Goal: Task Accomplishment & Management: Manage account settings

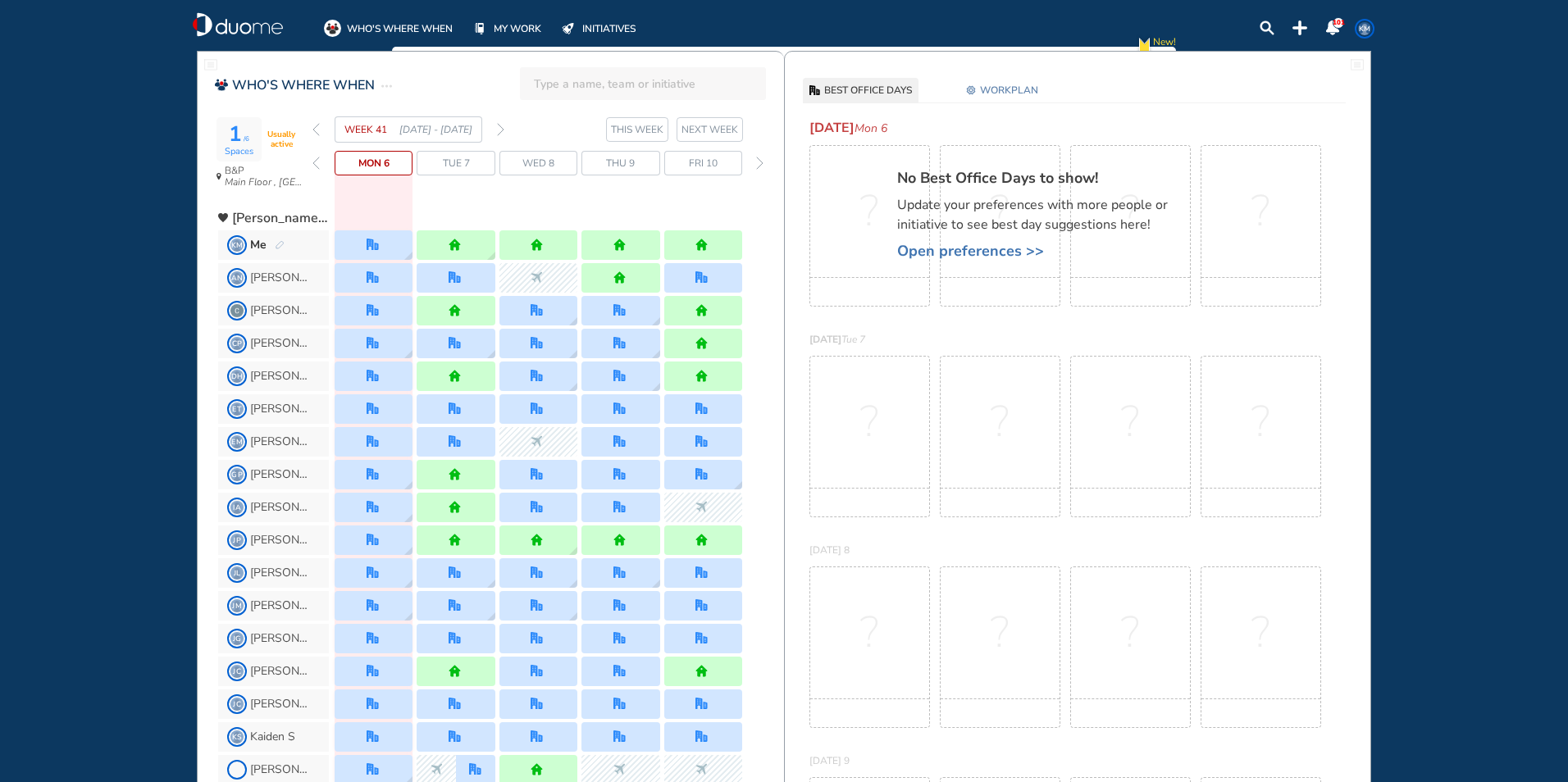
drag, startPoint x: 504, startPoint y: 131, endPoint x: 494, endPoint y: 132, distance: 10.0
click at [502, 131] on img "forward week" at bounding box center [501, 130] width 7 height 13
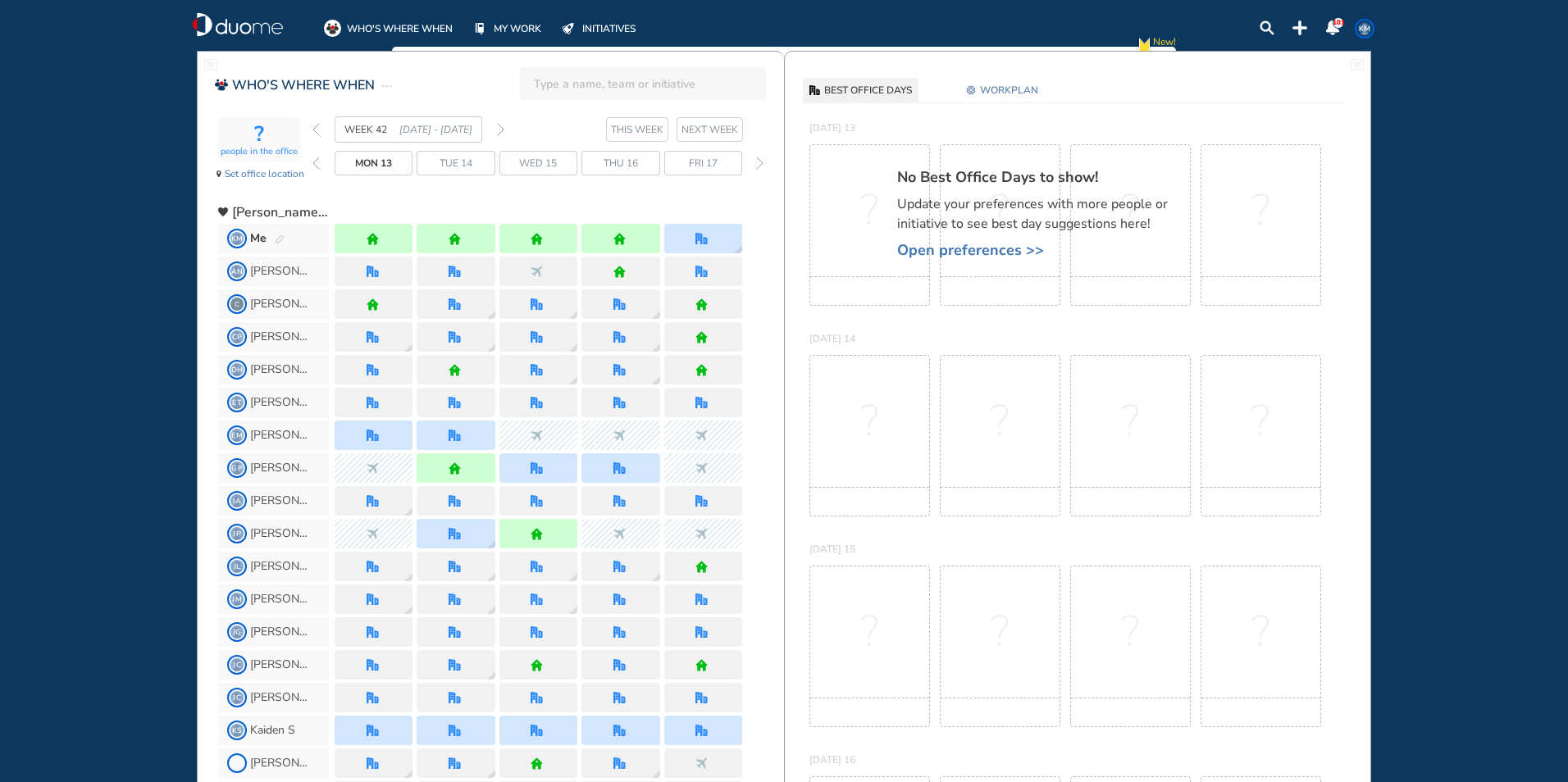
click at [278, 241] on img "pen-edit" at bounding box center [279, 239] width 10 height 10
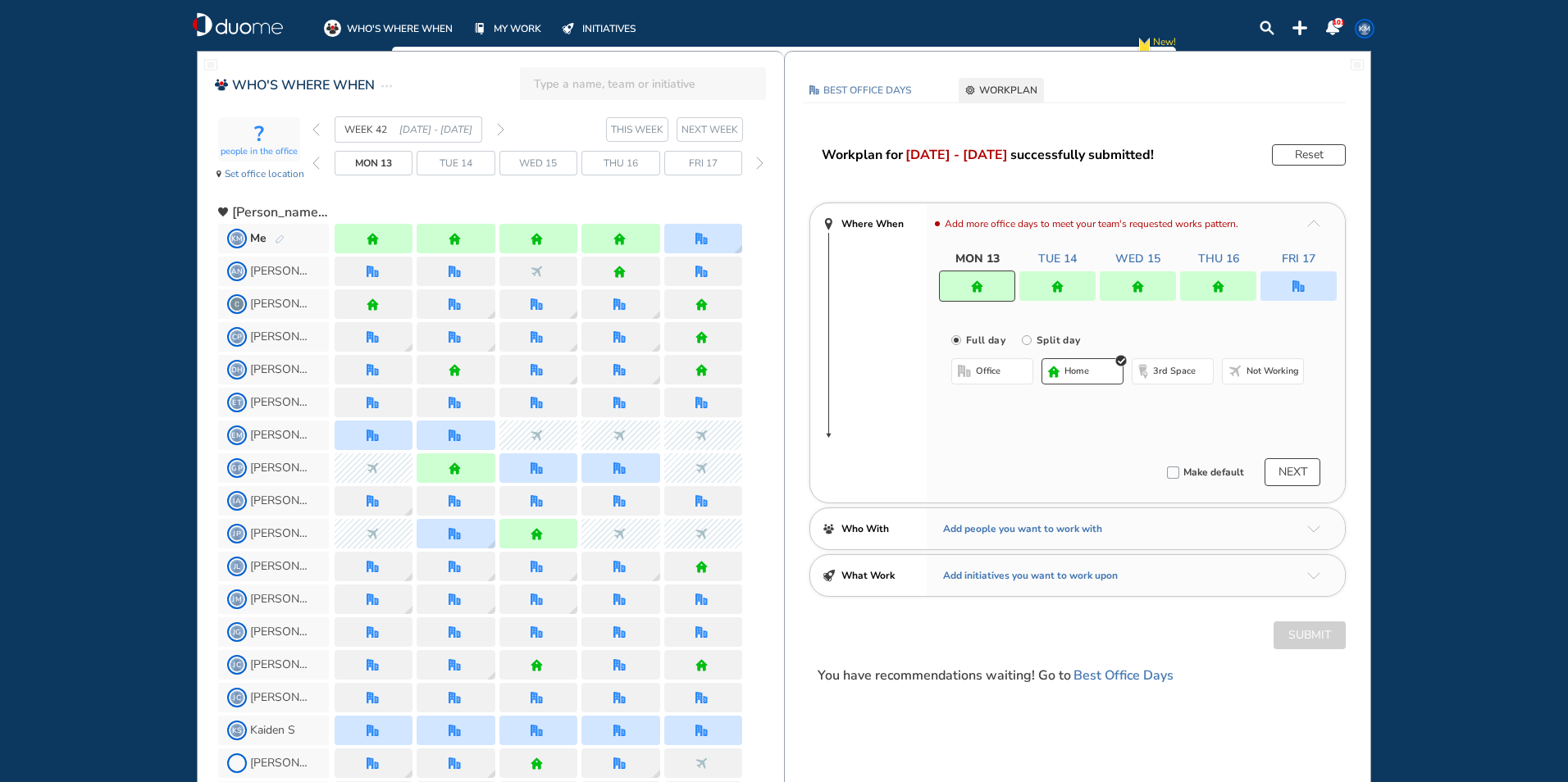
click at [1056, 291] on img "home" at bounding box center [1057, 286] width 12 height 12
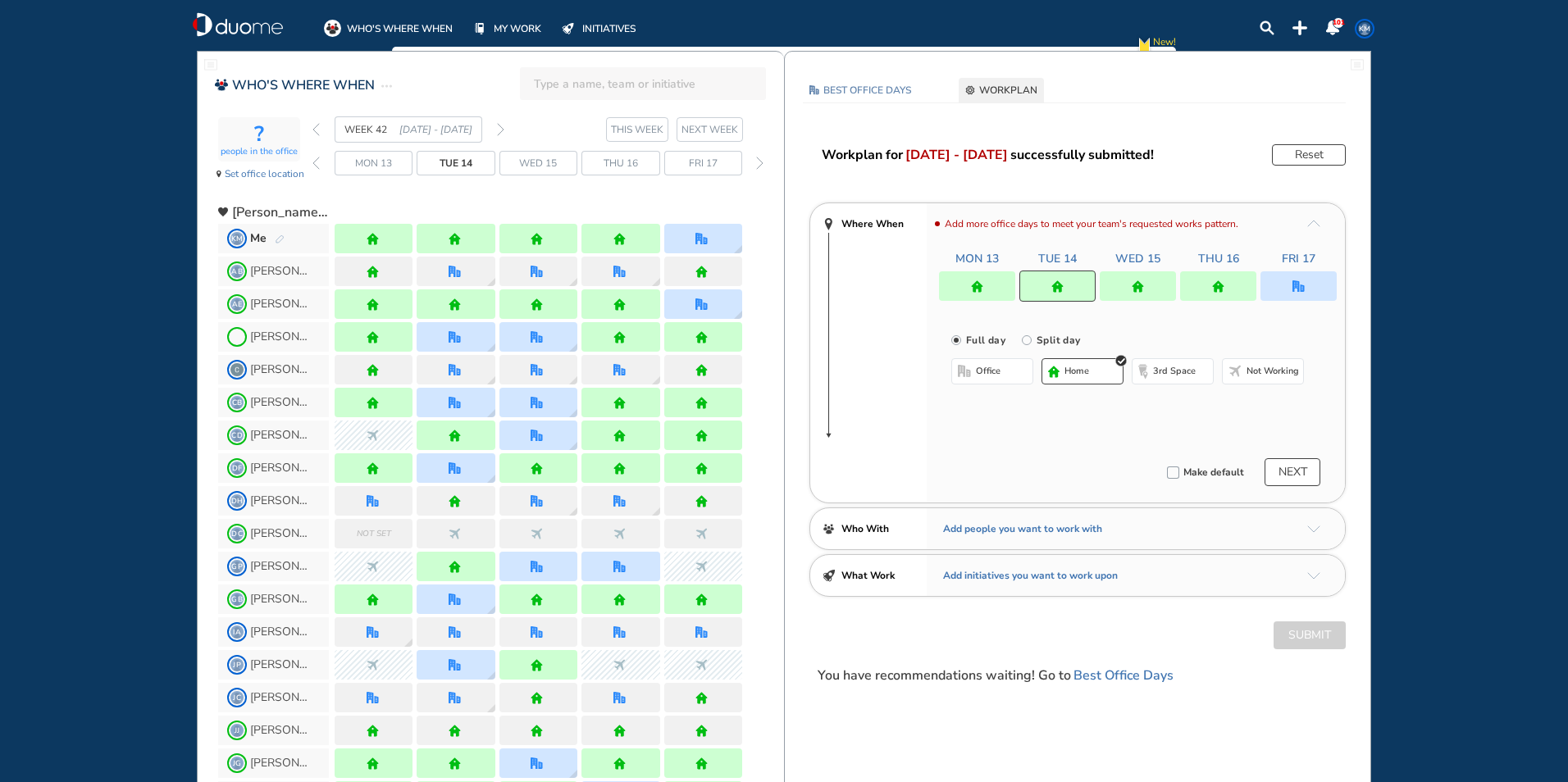
click at [1003, 365] on button "office" at bounding box center [992, 372] width 82 height 26
click at [1159, 405] on img "cross-thin-blue" at bounding box center [1160, 404] width 8 height 8
click at [995, 399] on button "Select location" at bounding box center [995, 405] width 65 height 17
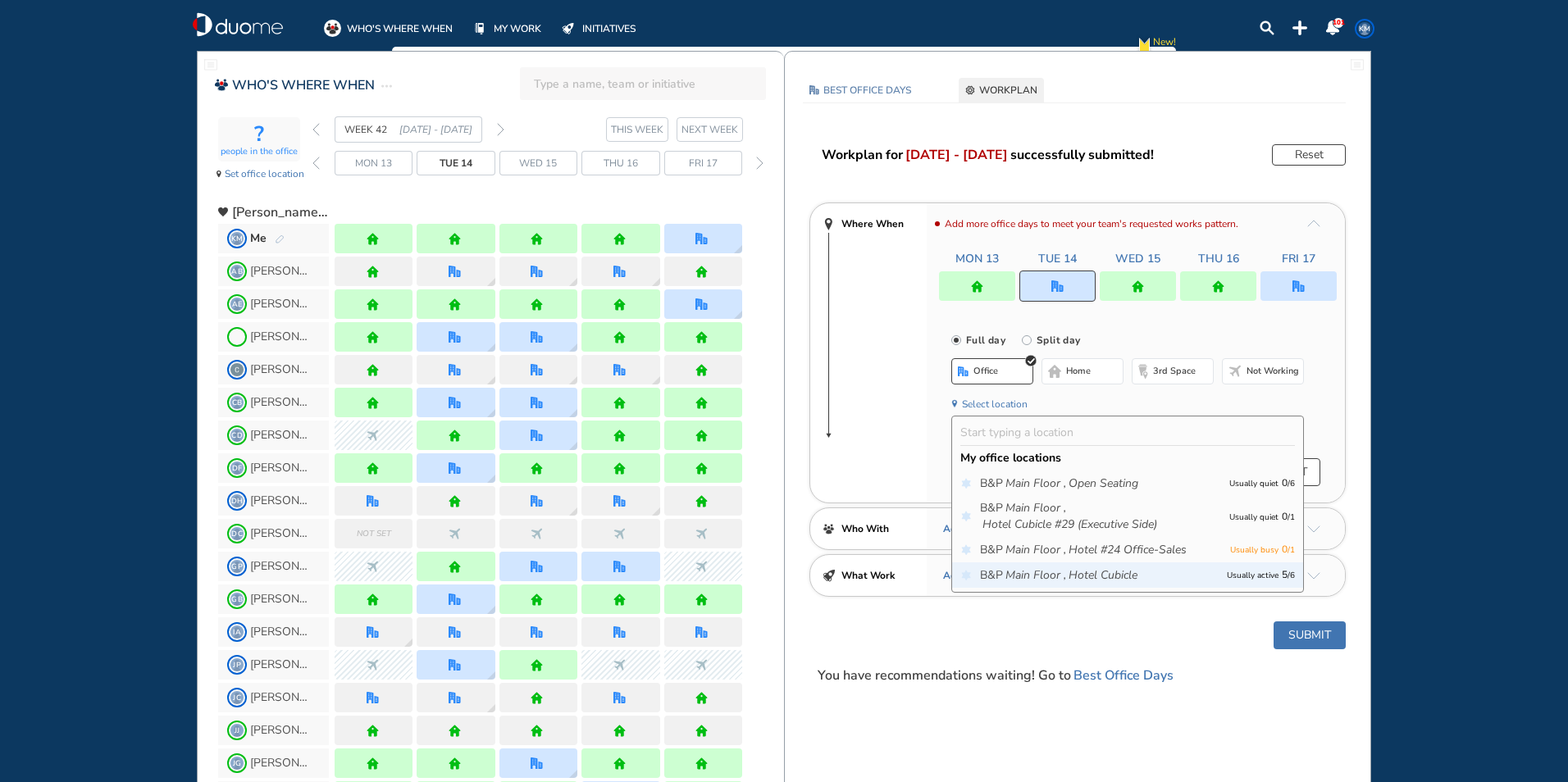
click at [1031, 573] on icon "Main Floor ," at bounding box center [1035, 576] width 61 height 17
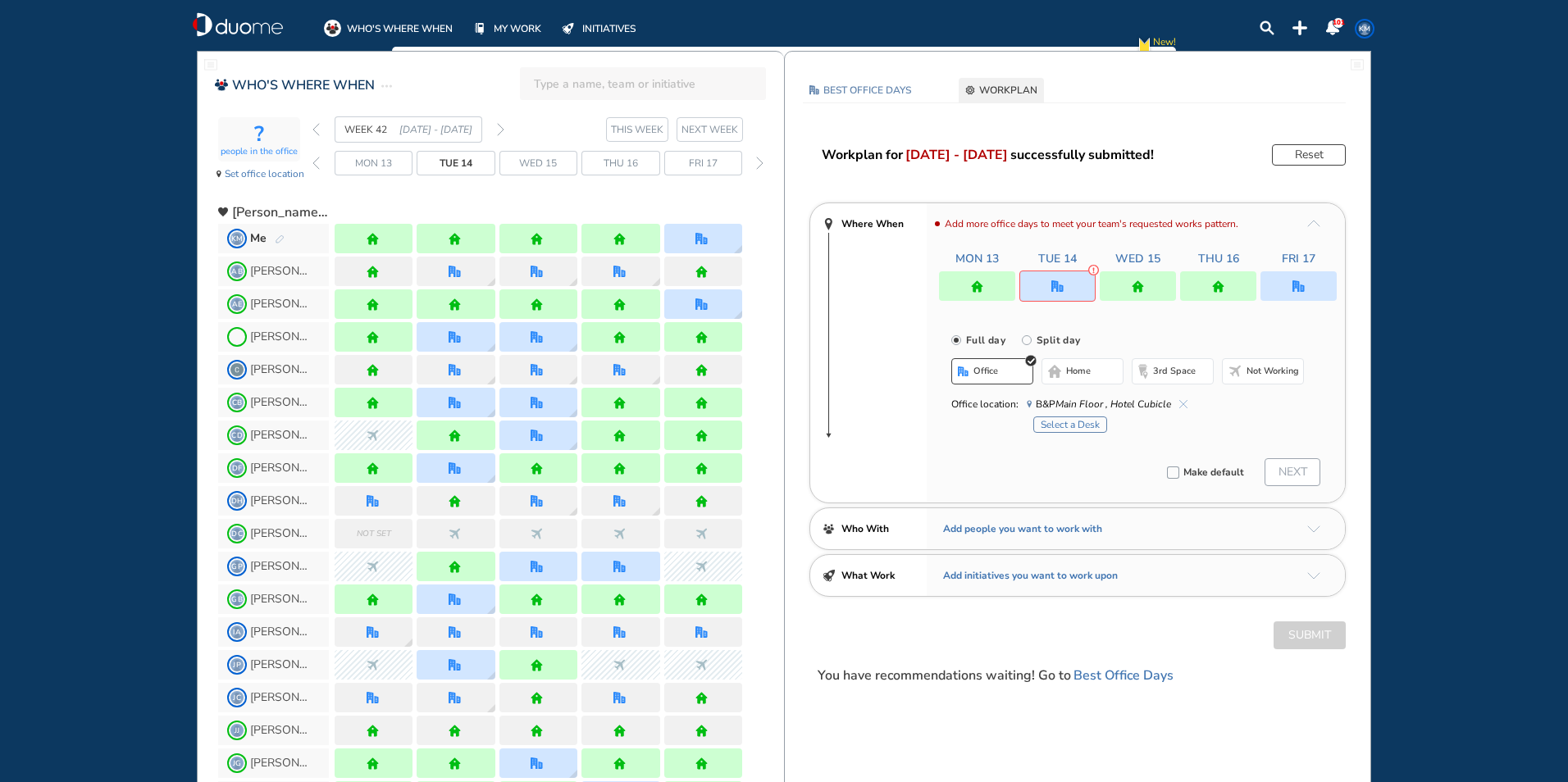
click at [1063, 424] on button "Select a Desk" at bounding box center [1070, 425] width 74 height 17
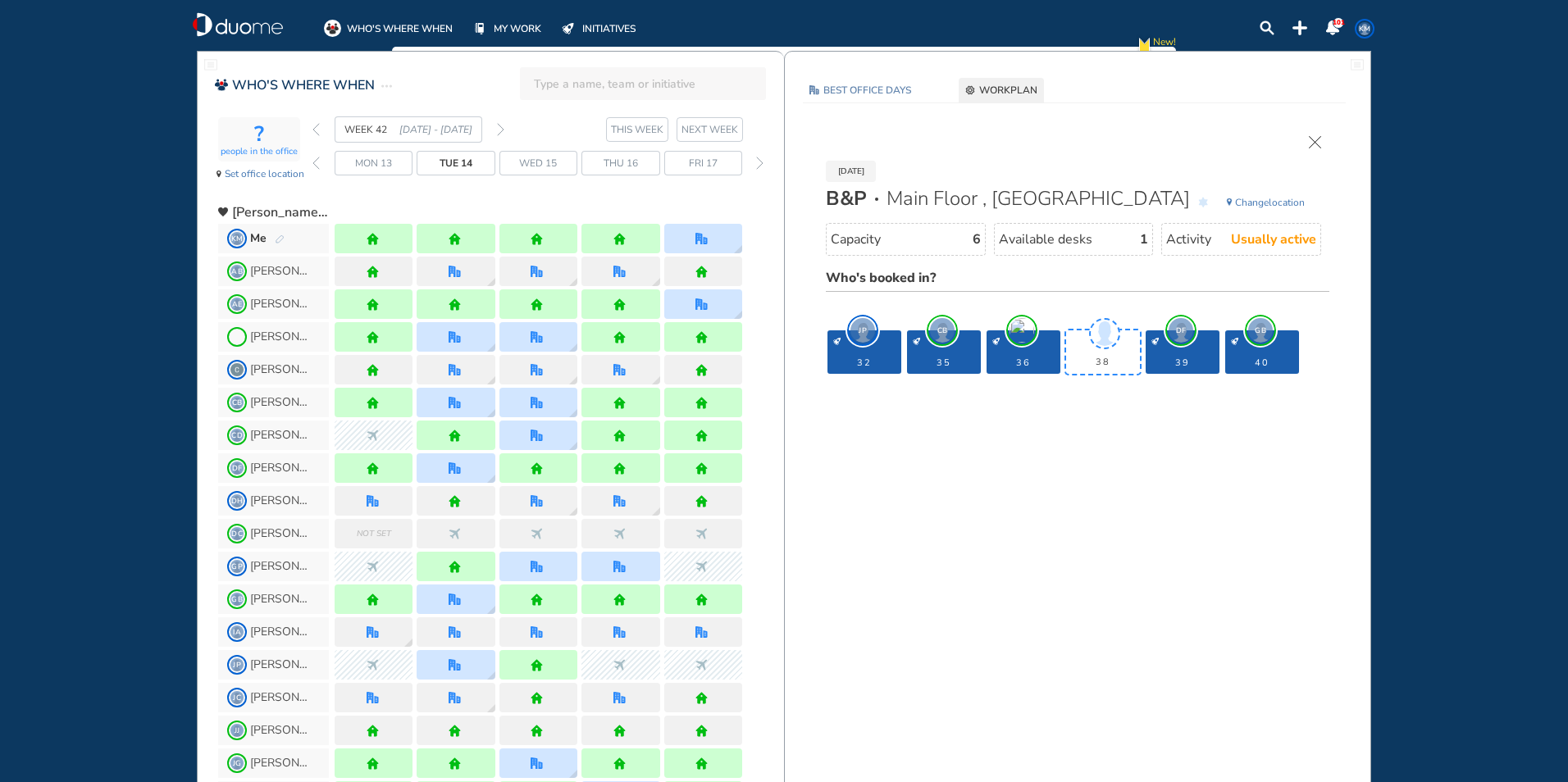
drag, startPoint x: 0, startPoint y: 58, endPoint x: 1564, endPoint y: 387, distance: 1598.2
click at [463, 180] on div "WHO'S WHERE WHEN MY WORK INITIATIVES 101 KM New! NOTIFICATIONS All Location Tas…" at bounding box center [784, 391] width 1568 height 782
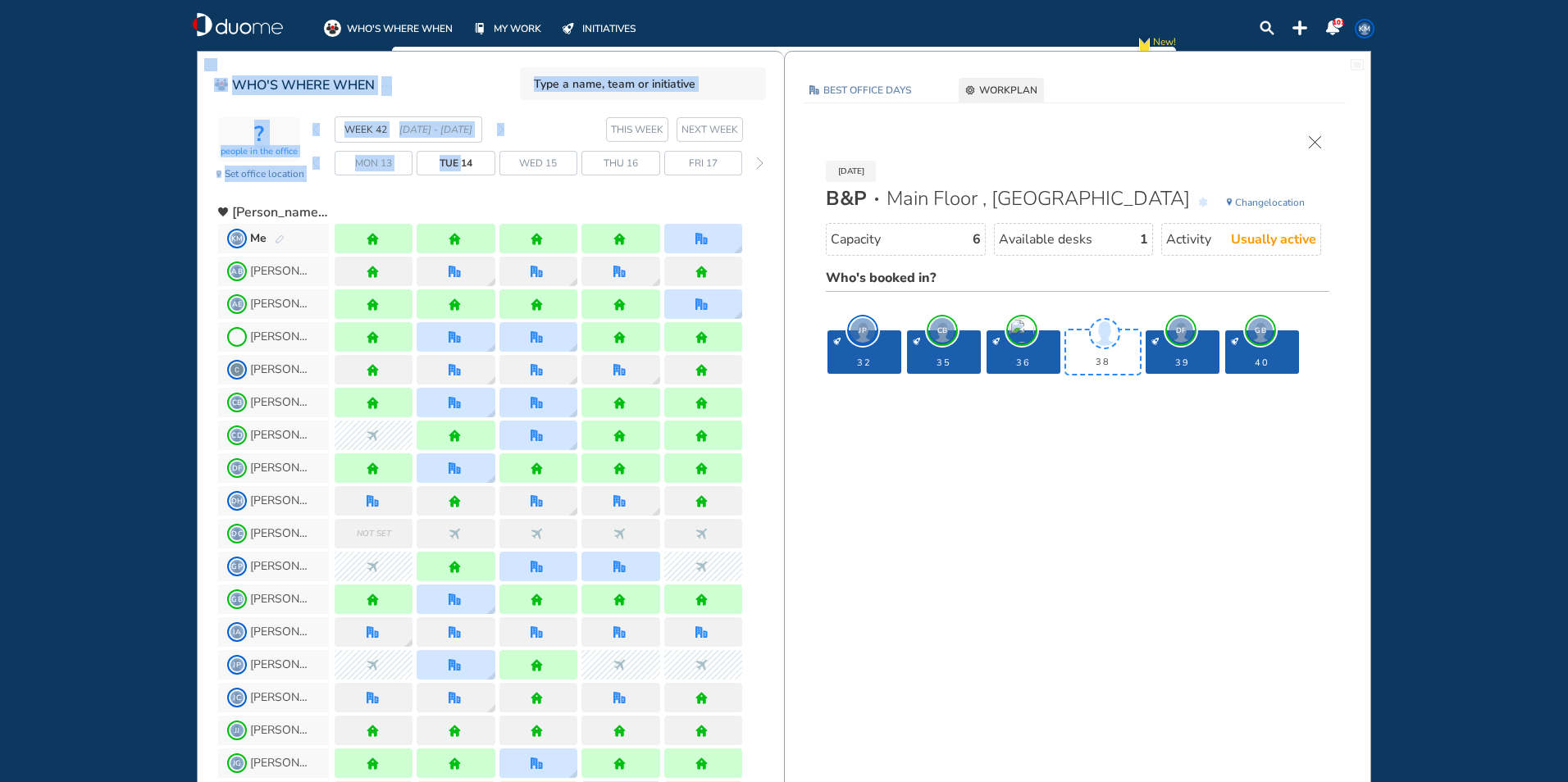
click at [279, 235] on img "pen-edit" at bounding box center [279, 239] width 10 height 10
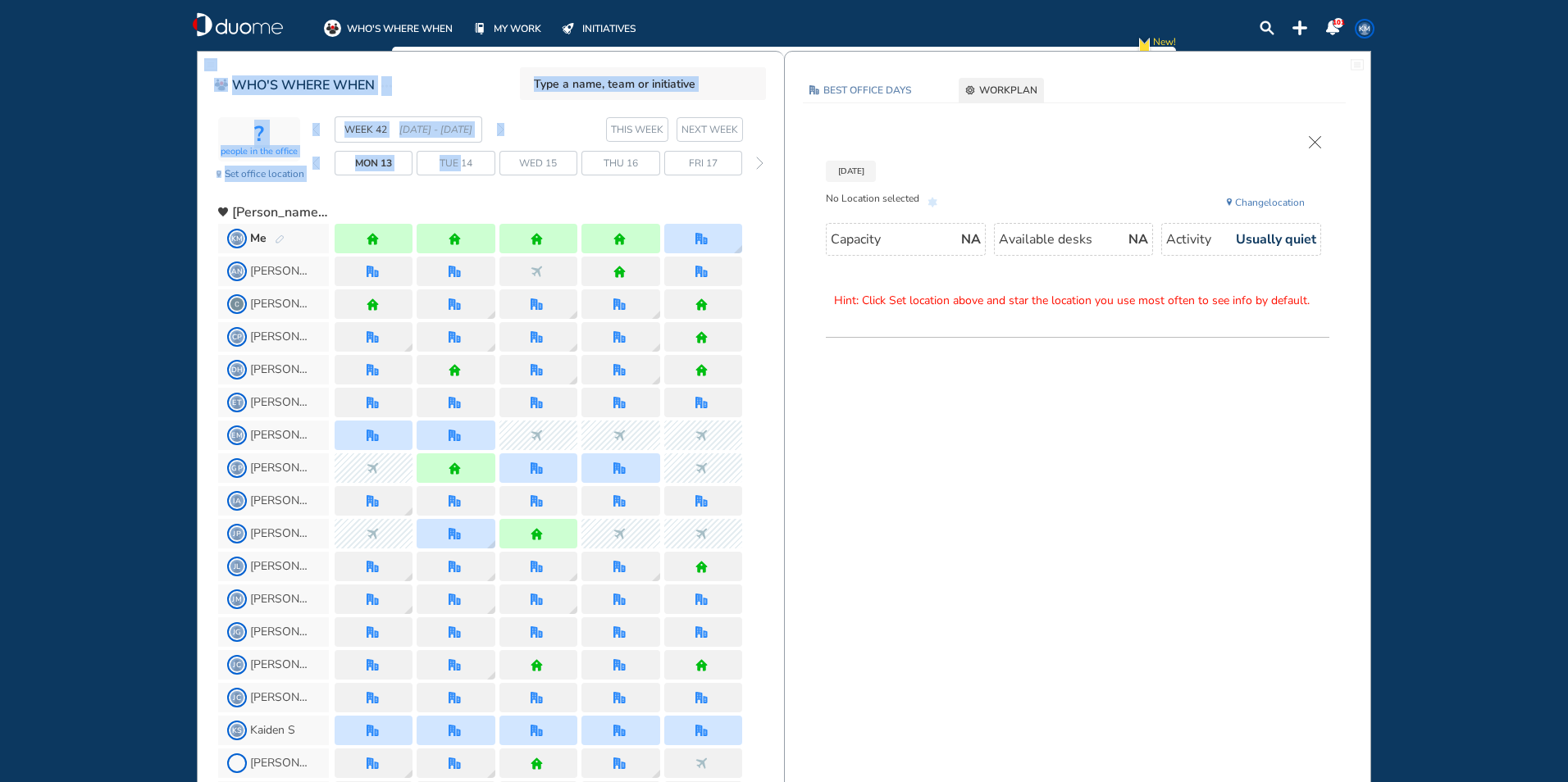
click at [280, 240] on img "pen-edit" at bounding box center [279, 239] width 10 height 10
click at [283, 241] on img "pen-edit" at bounding box center [279, 239] width 10 height 10
drag, startPoint x: 283, startPoint y: 241, endPoint x: 363, endPoint y: 238, distance: 80.1
click at [284, 241] on img "pen-edit" at bounding box center [279, 239] width 10 height 10
click at [1316, 143] on img "cross-thin" at bounding box center [1315, 142] width 12 height 12
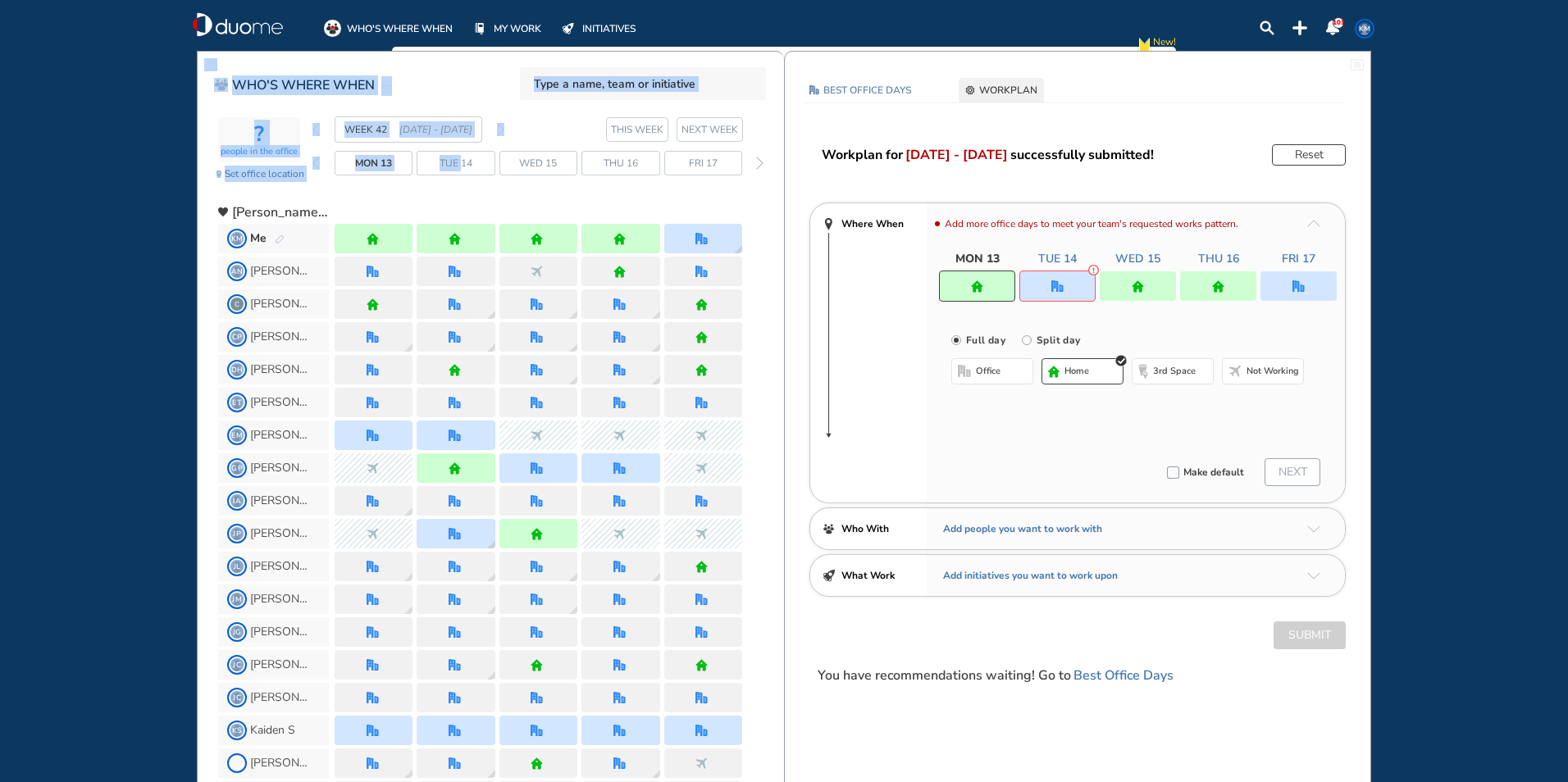
click at [978, 283] on img "home" at bounding box center [976, 286] width 12 height 12
click at [1237, 367] on img "nonworking-bdbdbd" at bounding box center [1235, 372] width 13 height 13
click at [1053, 289] on img "office" at bounding box center [1057, 286] width 12 height 12
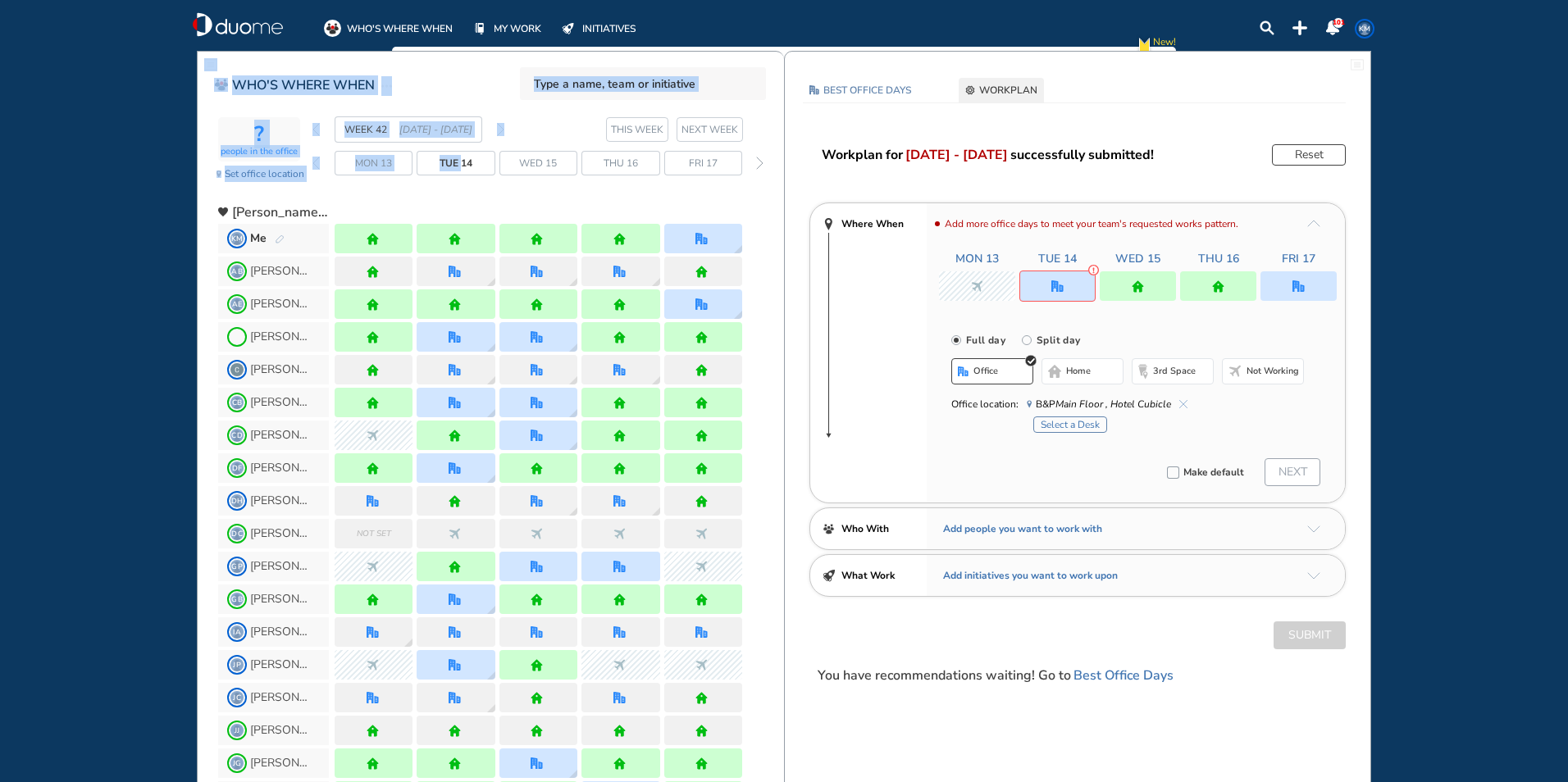
click at [1077, 372] on span "home" at bounding box center [1078, 372] width 24 height 13
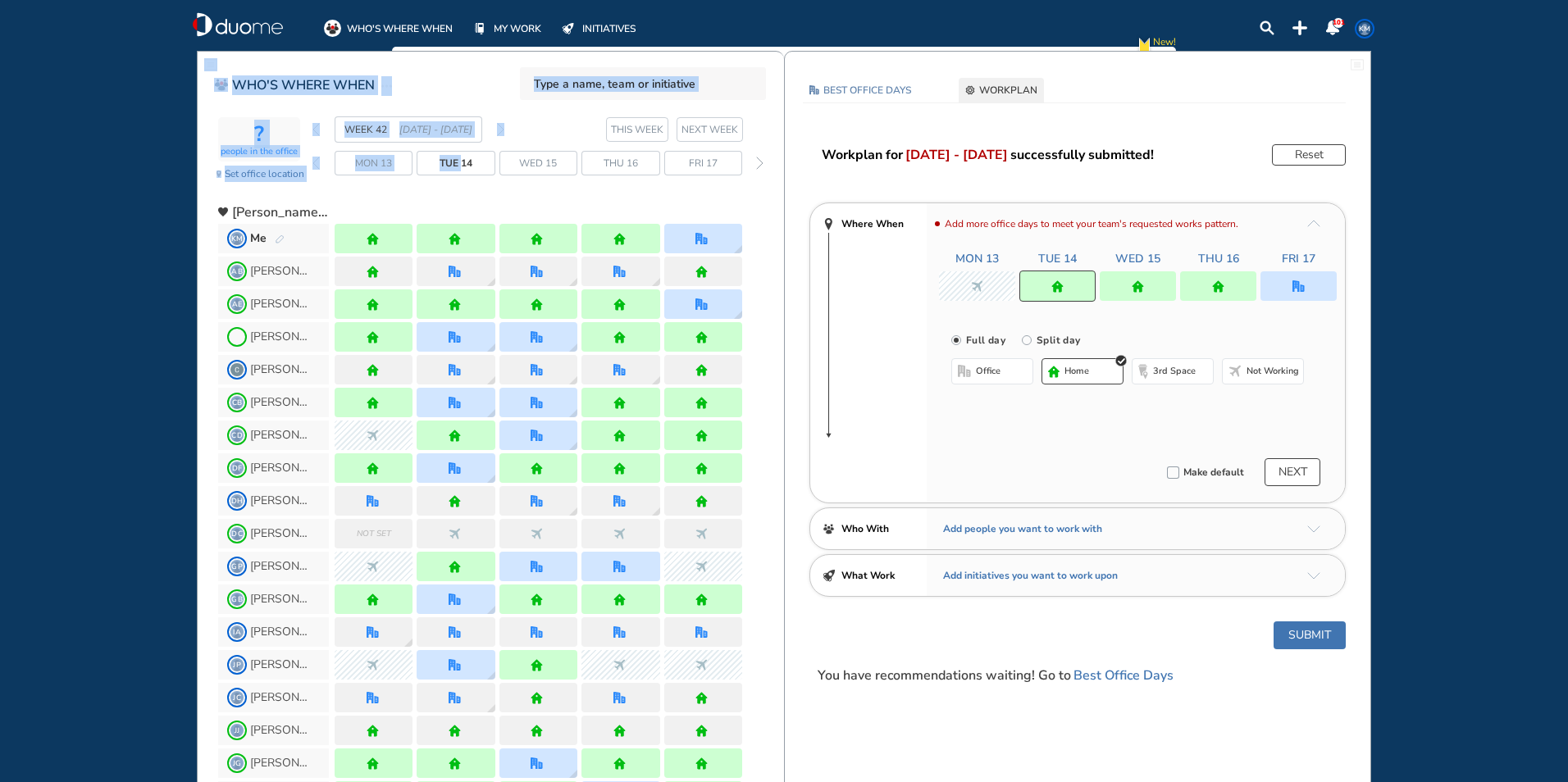
click at [1219, 291] on img "home" at bounding box center [1218, 286] width 12 height 12
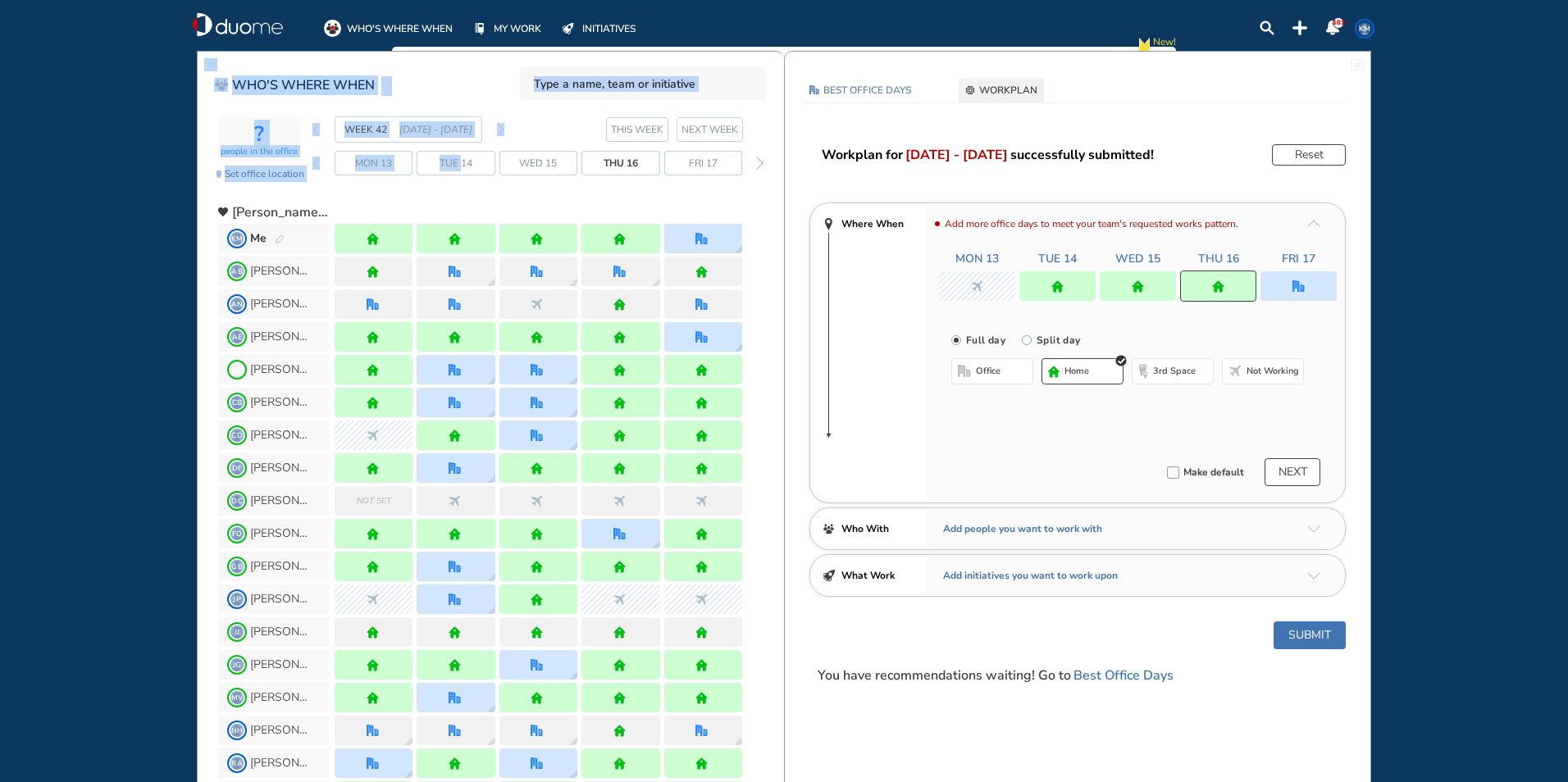
click at [1325, 633] on button "Submit" at bounding box center [1309, 635] width 72 height 28
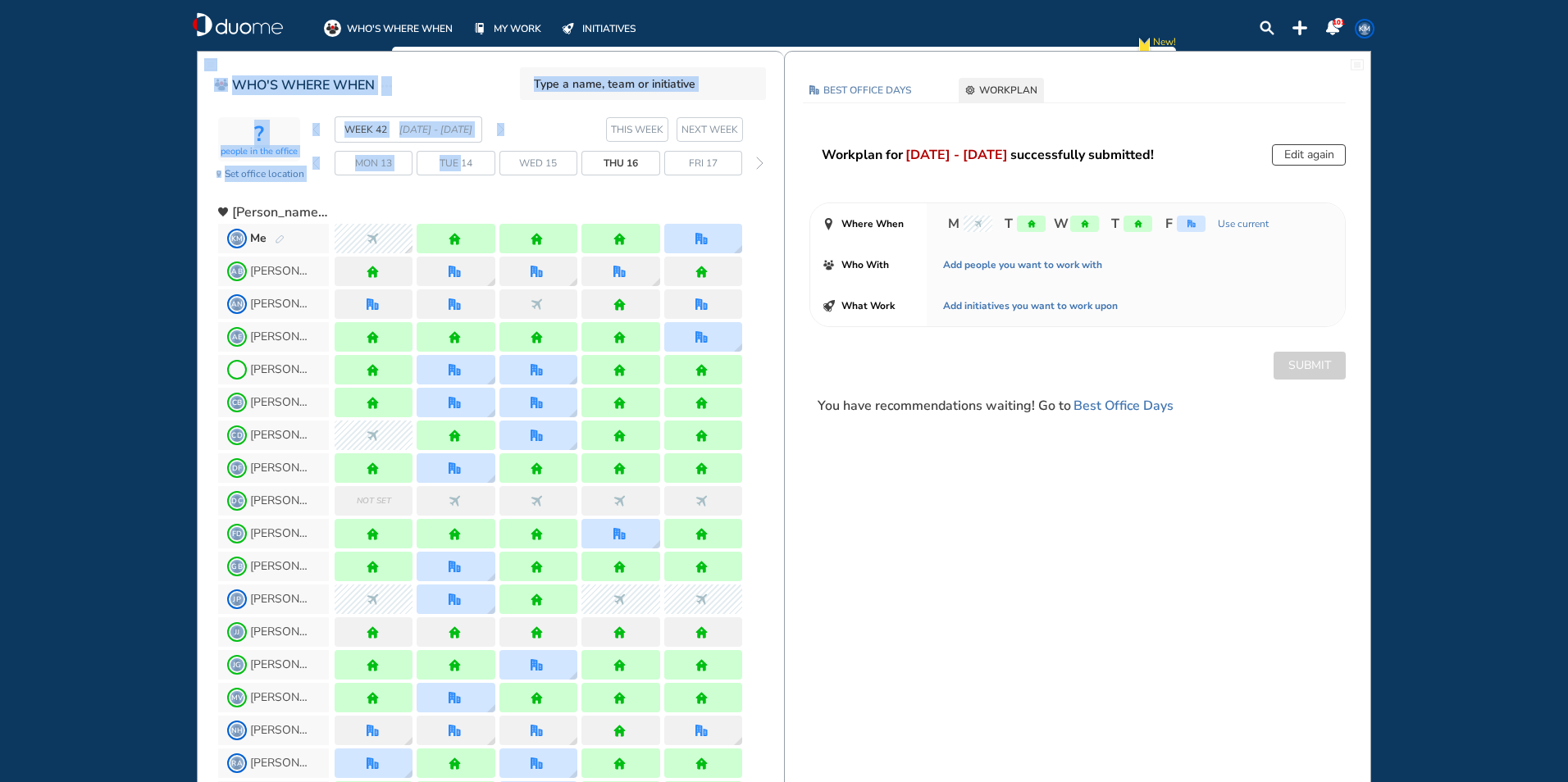
click at [544, 127] on section "WEEK 42 13 - 19 Oct' 25 THIS WEEK NEXT WEEK" at bounding box center [548, 130] width 472 height 26
click at [461, 73] on header "WHO'S WHERE WHEN" at bounding box center [492, 80] width 587 height 38
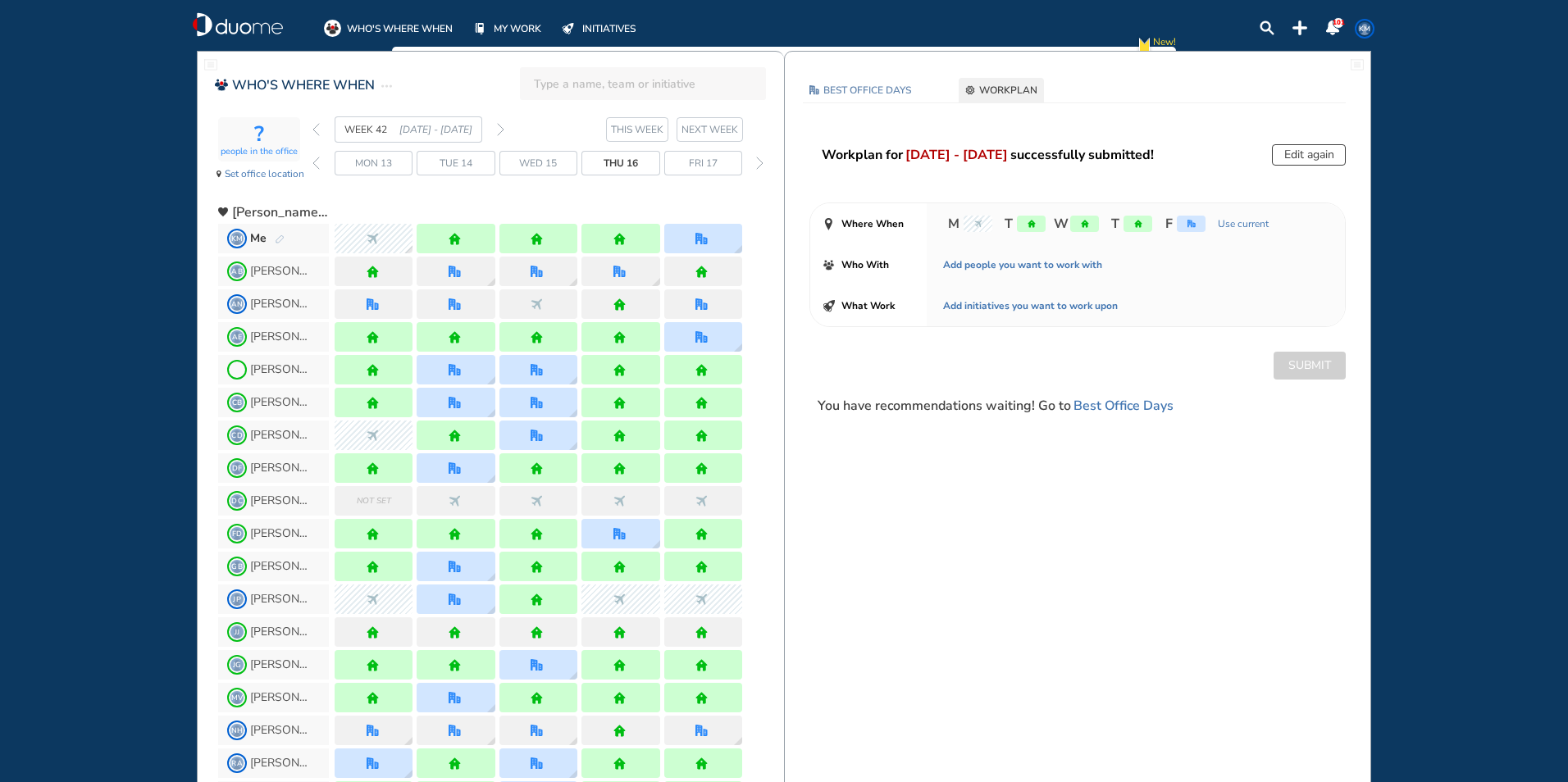
click at [501, 127] on img "forward week" at bounding box center [501, 130] width 7 height 13
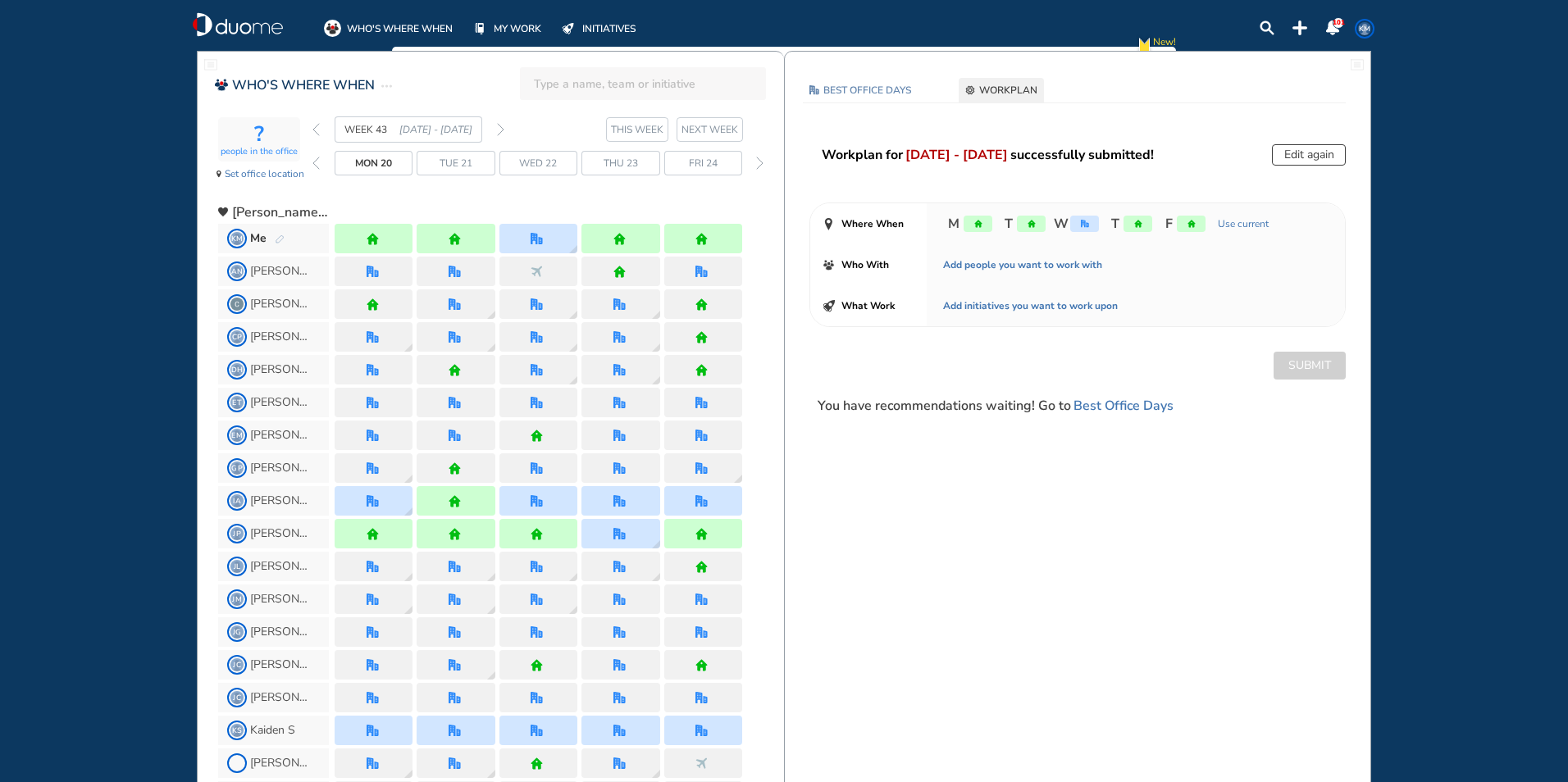
click at [279, 237] on img "pen-edit" at bounding box center [279, 239] width 10 height 10
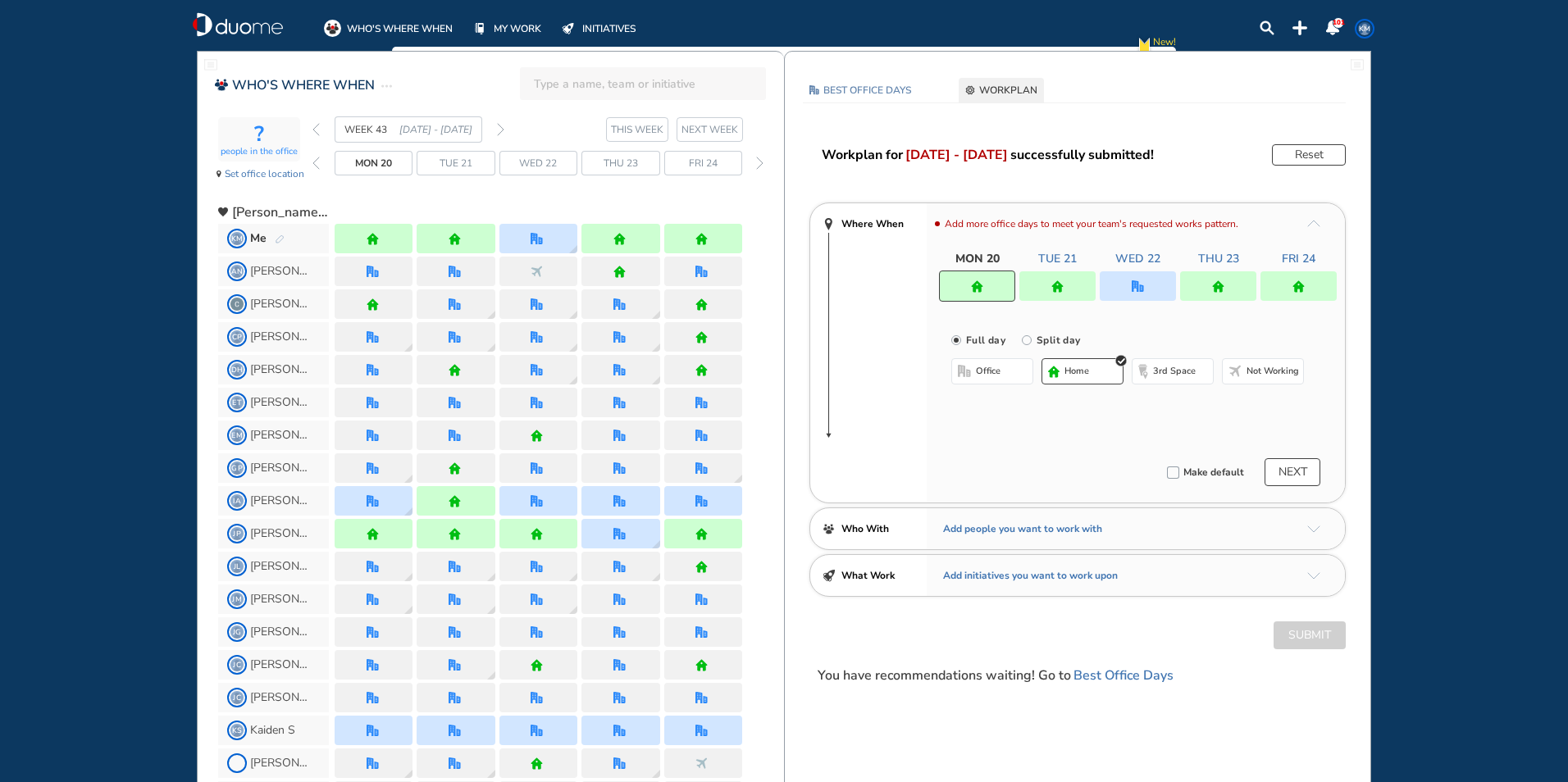
click at [501, 130] on img "forward week" at bounding box center [501, 130] width 7 height 13
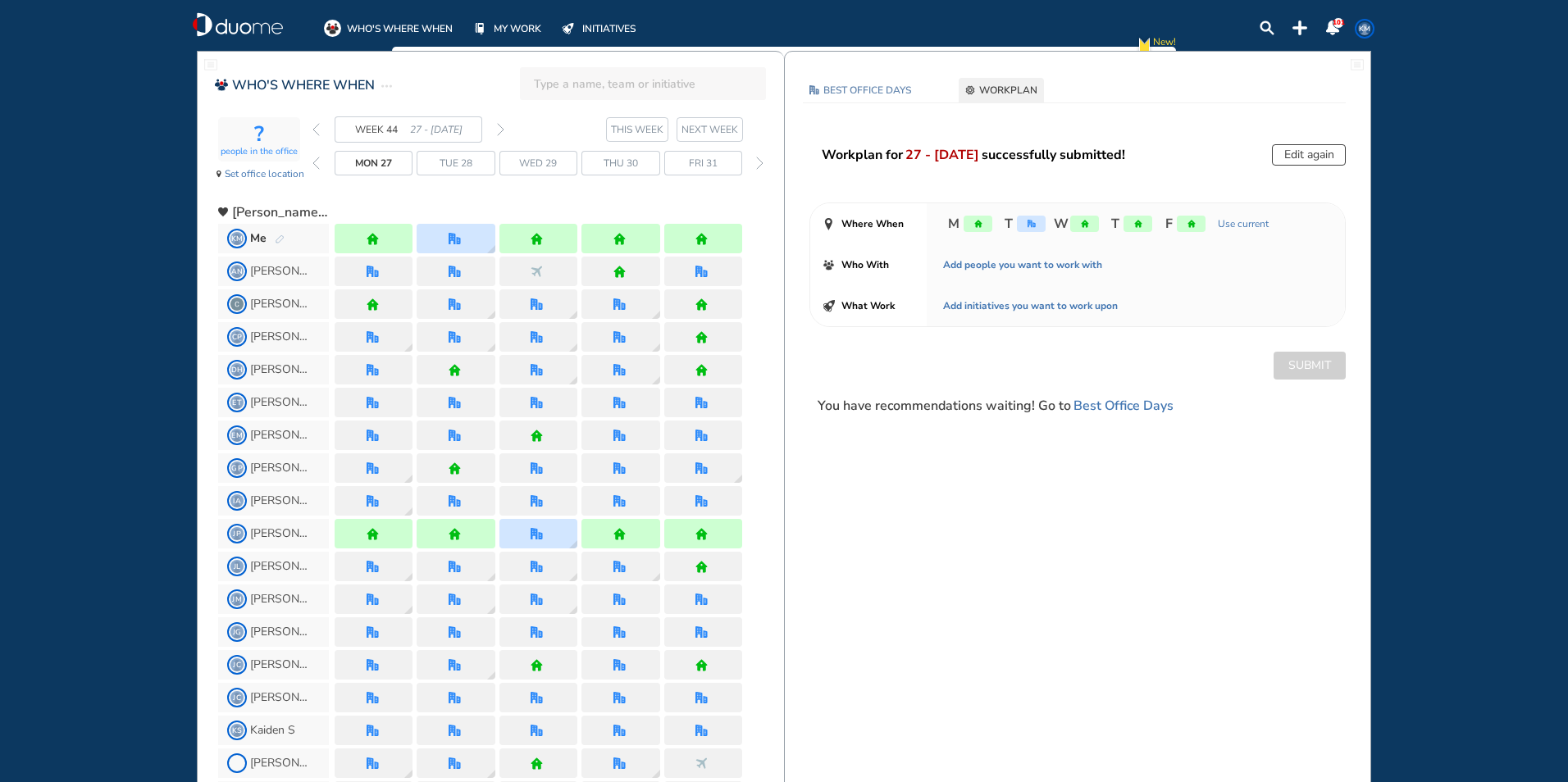
click at [502, 131] on img "forward week" at bounding box center [501, 130] width 7 height 13
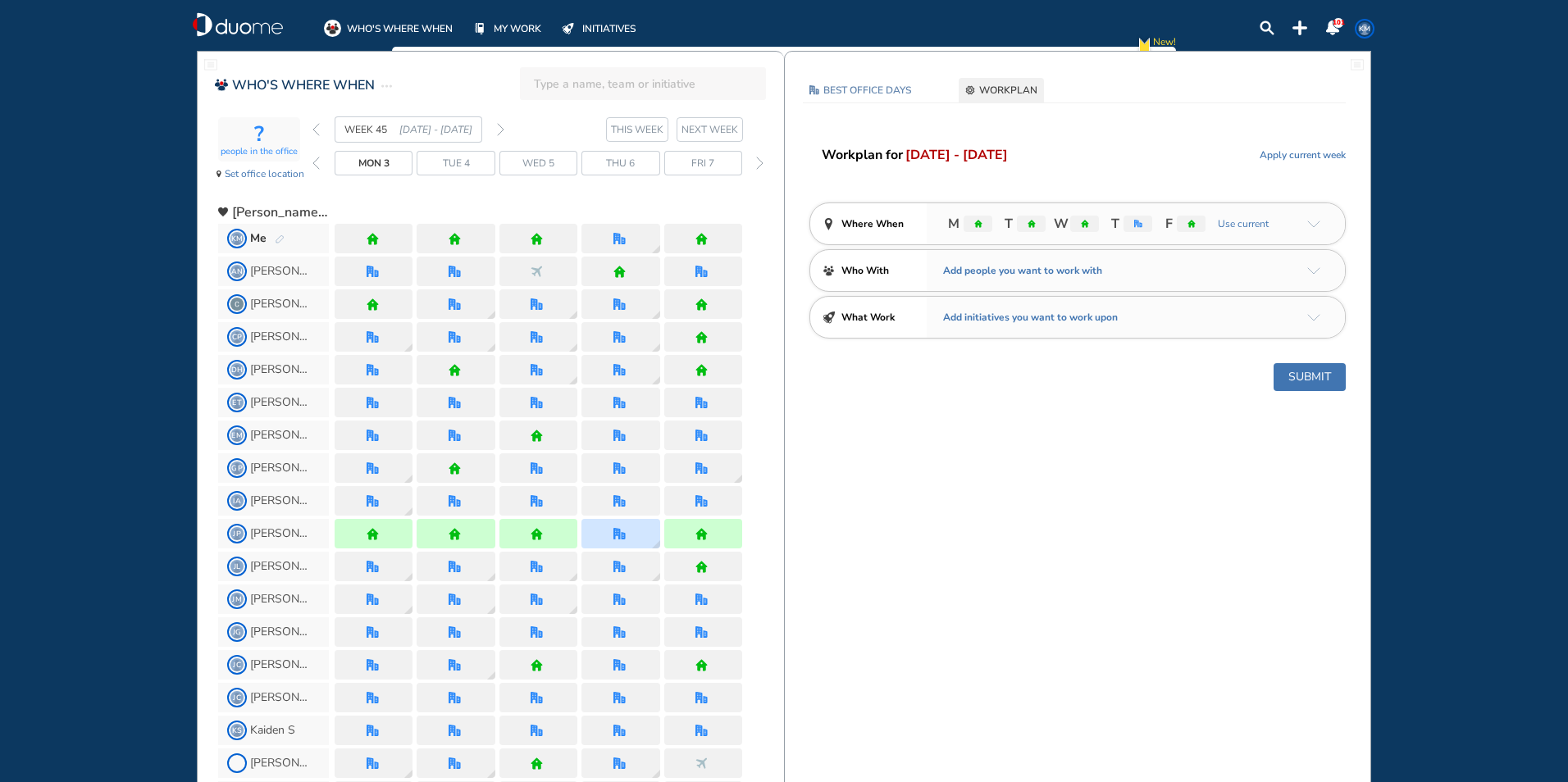
click at [280, 238] on img "pen-edit" at bounding box center [279, 239] width 10 height 10
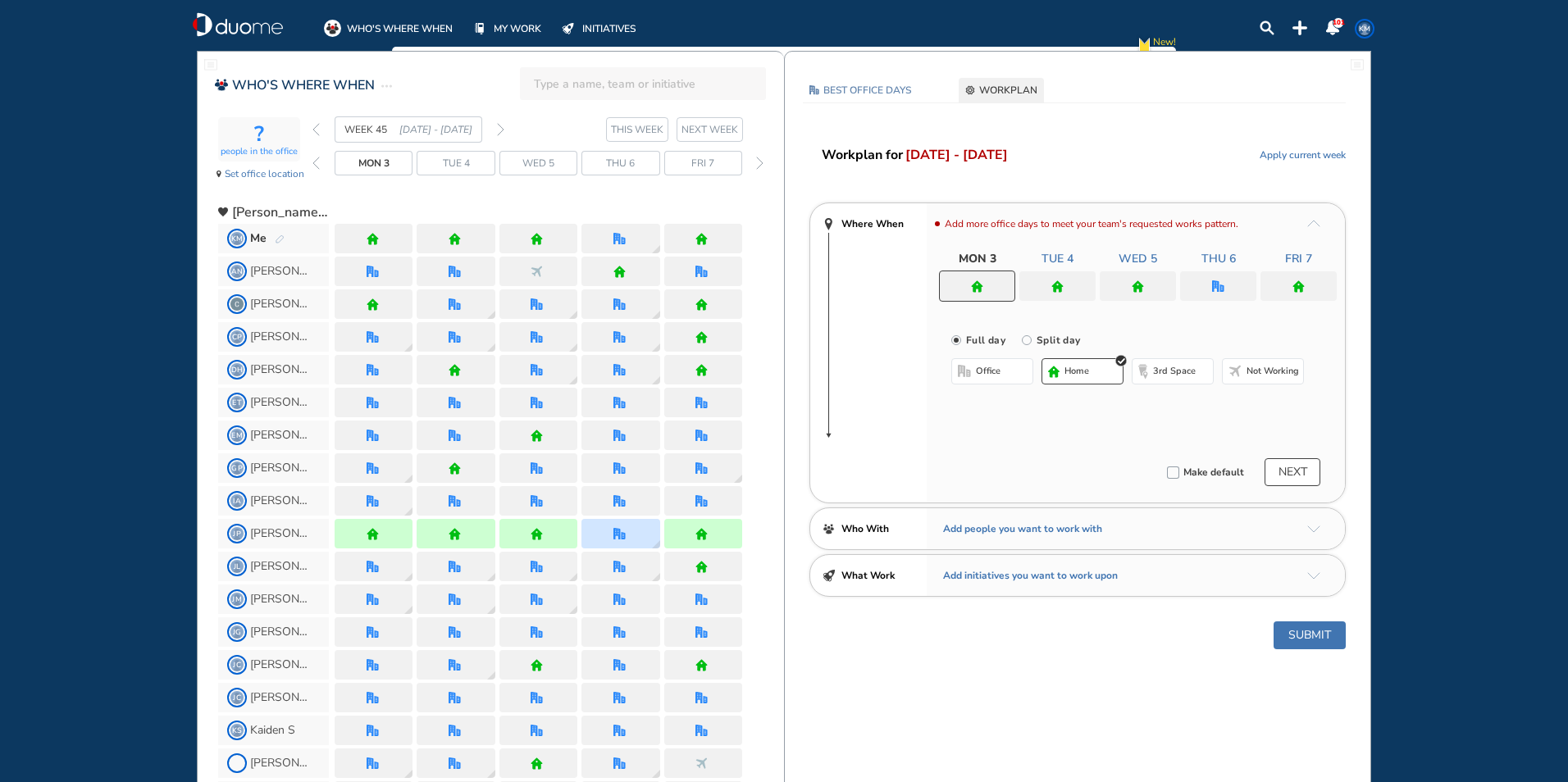
click at [1069, 374] on span "home" at bounding box center [1076, 372] width 24 height 13
click at [1062, 291] on img "home" at bounding box center [1057, 286] width 12 height 12
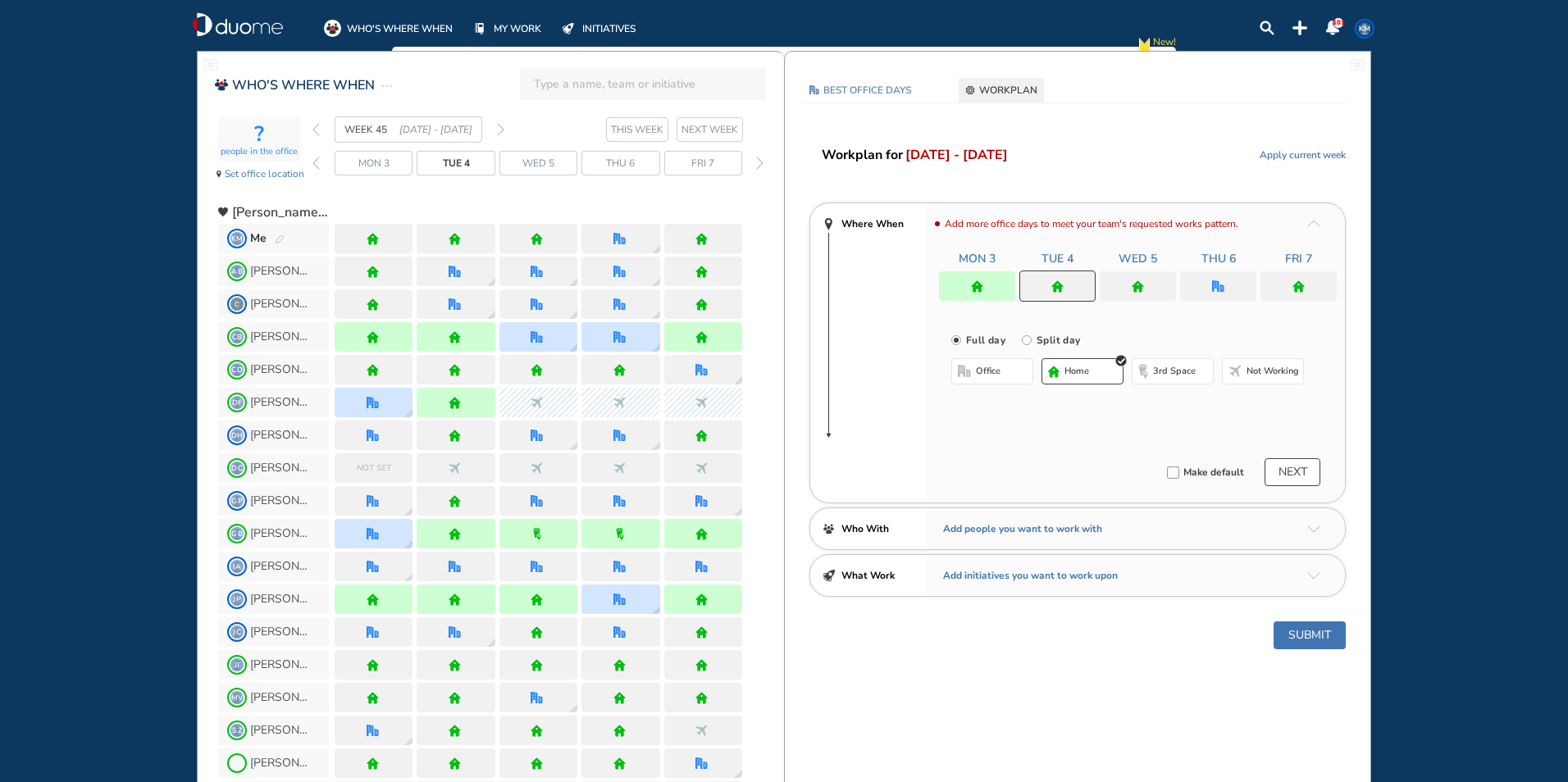
click at [996, 371] on span "office" at bounding box center [988, 372] width 24 height 13
click at [1157, 401] on img "cross-thin-blue" at bounding box center [1160, 404] width 8 height 8
click at [1003, 405] on button "Select location" at bounding box center [995, 405] width 65 height 17
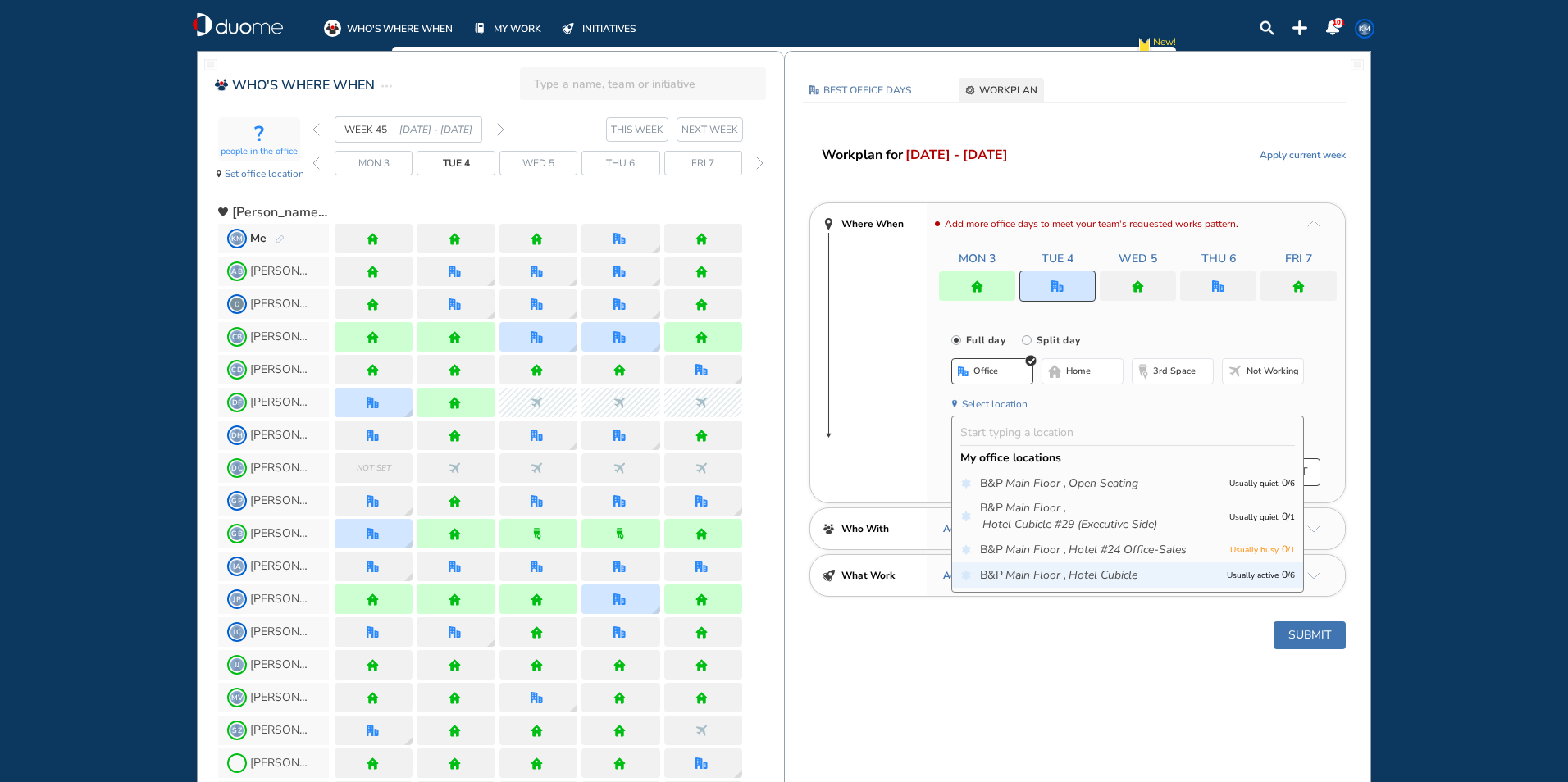
click at [1048, 570] on icon "Main Floor ," at bounding box center [1035, 576] width 61 height 17
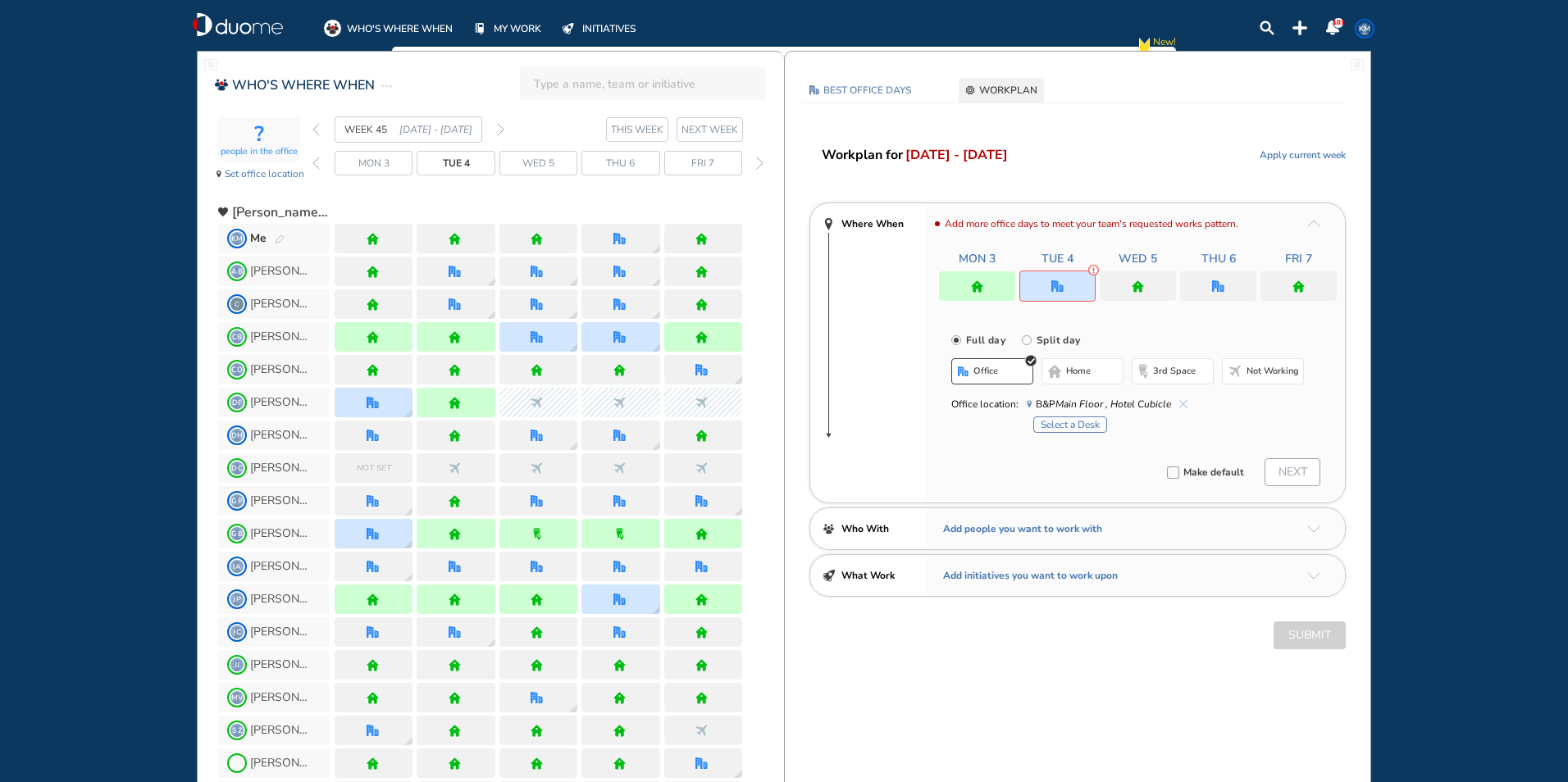
click at [1096, 419] on button "Select a Desk" at bounding box center [1070, 425] width 74 height 17
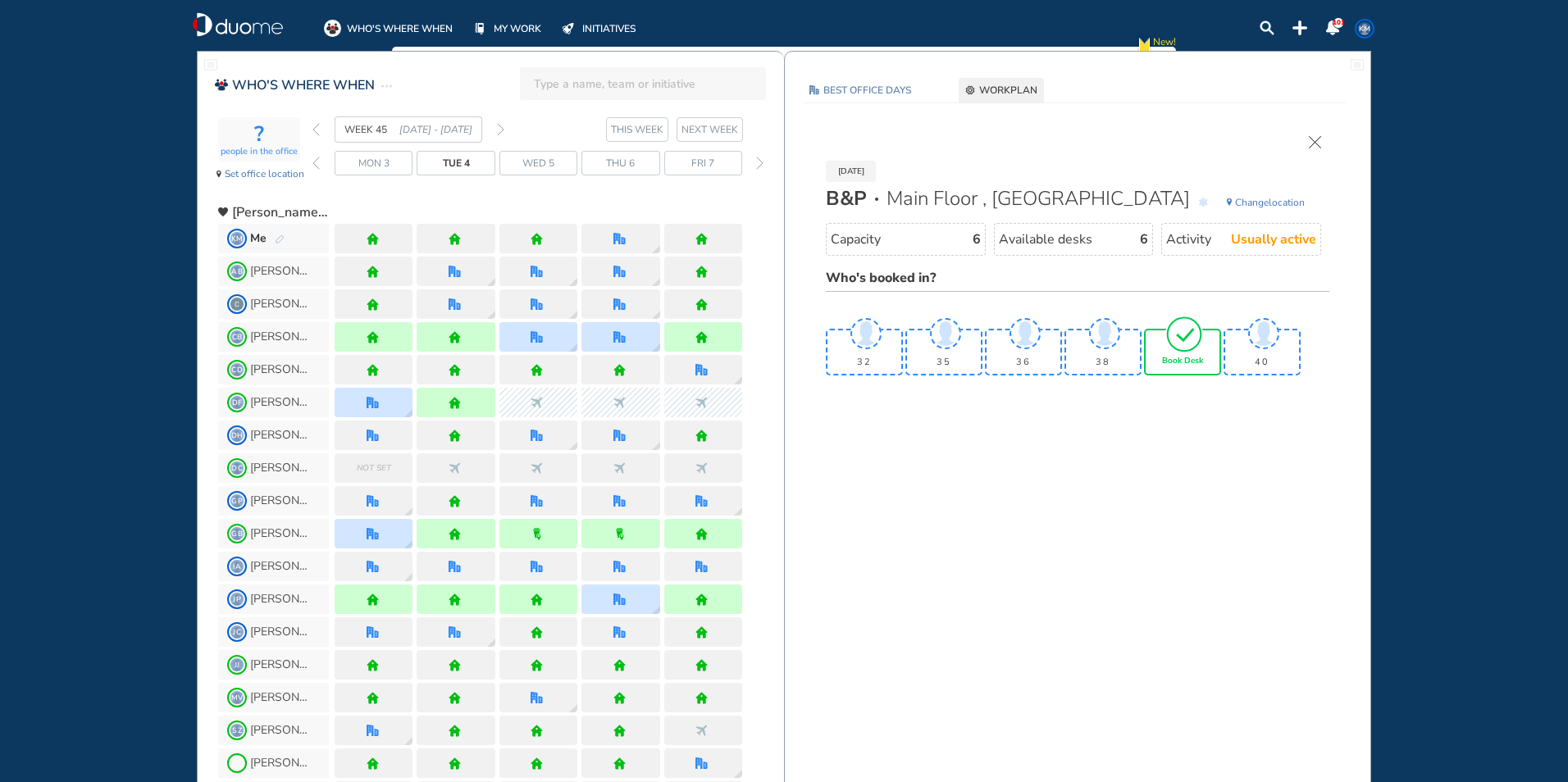
click at [1191, 360] on span "Book Desk" at bounding box center [1183, 362] width 41 height 10
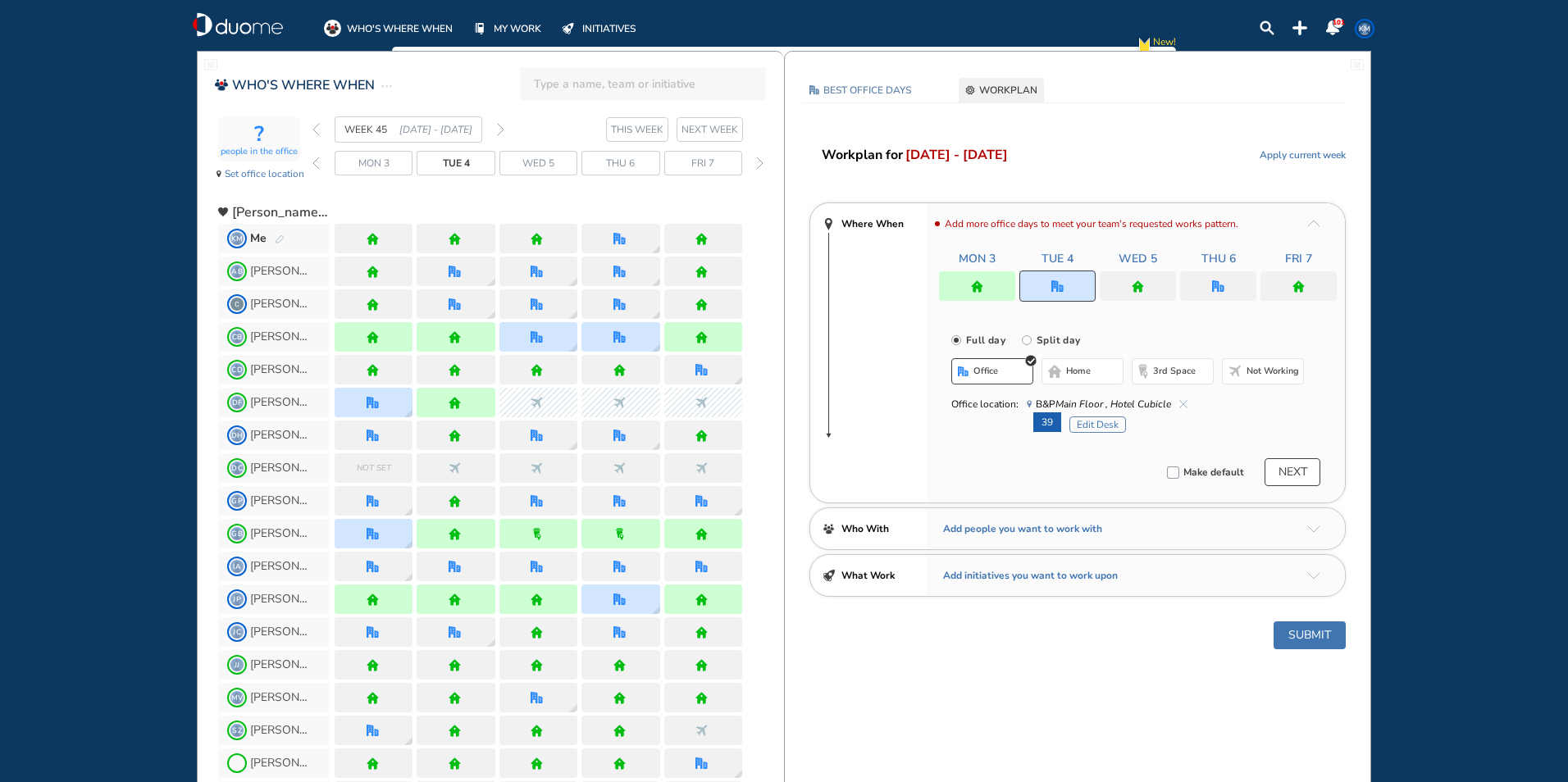
click at [1143, 278] on div at bounding box center [1138, 287] width 77 height 30
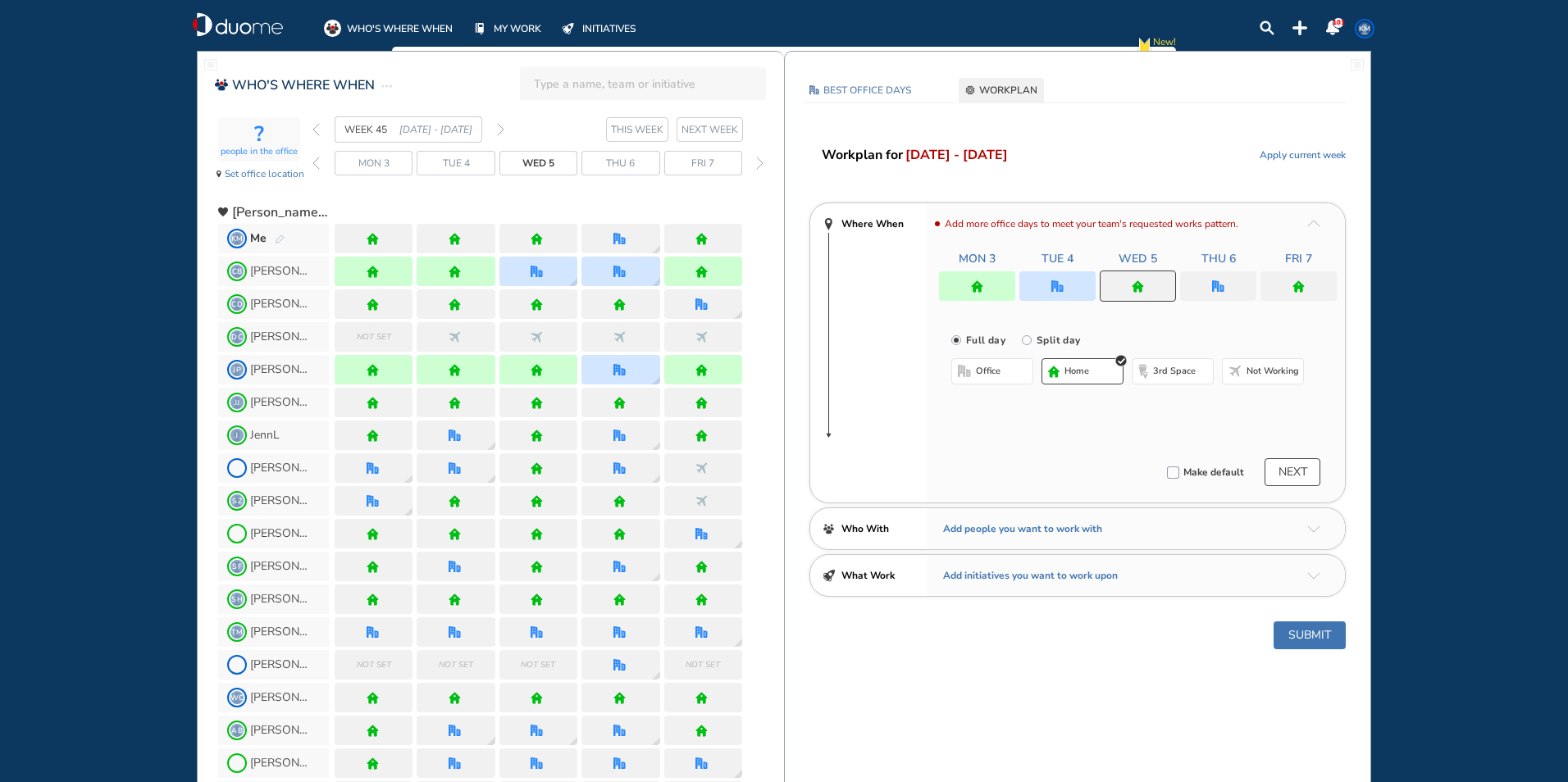
drag, startPoint x: 1090, startPoint y: 374, endPoint x: 1218, endPoint y: 316, distance: 140.5
click at [1090, 373] on button "home" at bounding box center [1083, 372] width 82 height 26
click at [1236, 278] on div at bounding box center [1219, 287] width 77 height 30
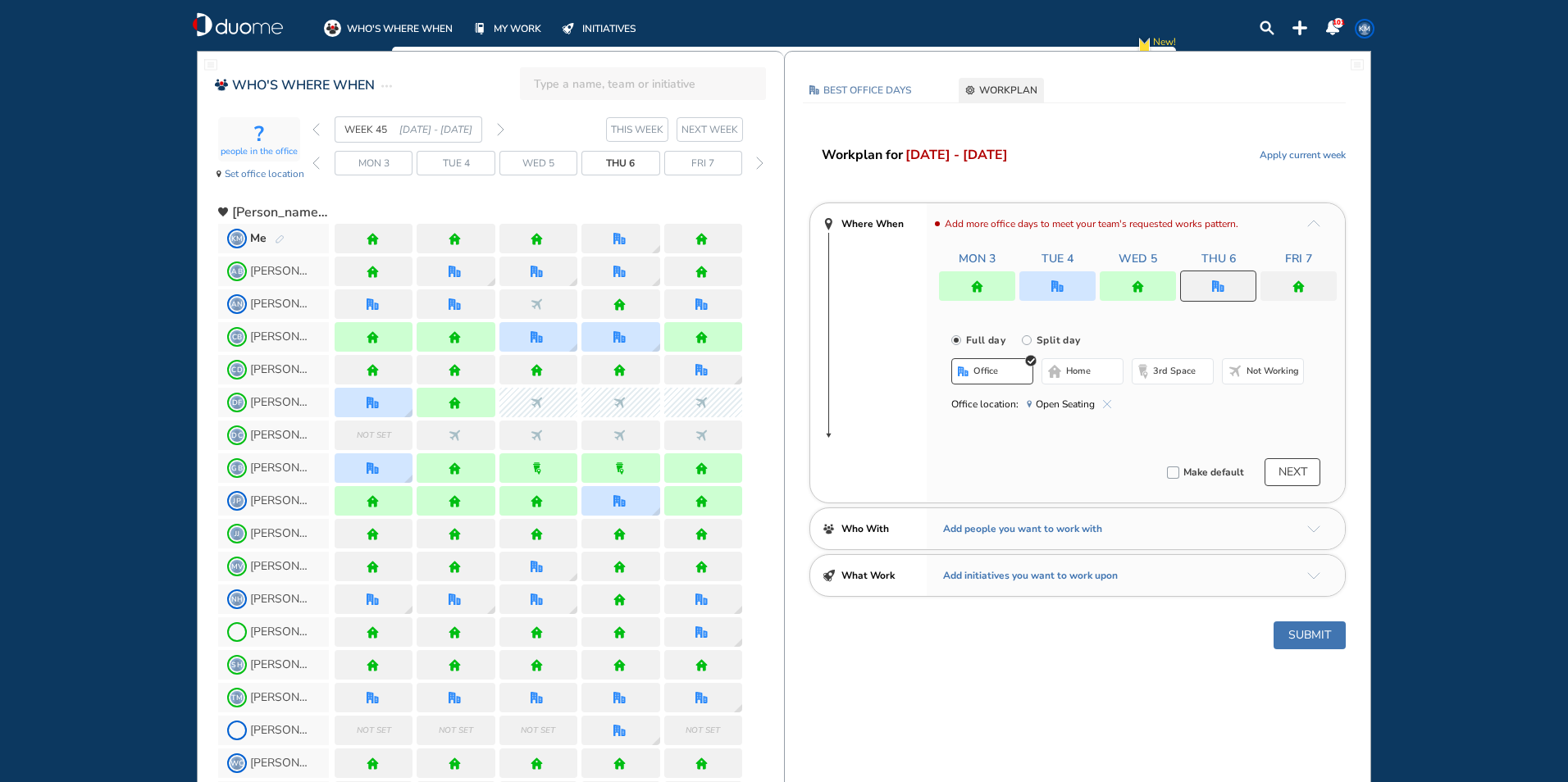
click at [1113, 402] on div "Office location: Open Seating" at bounding box center [1127, 405] width 352 height 17
drag, startPoint x: 1107, startPoint y: 405, endPoint x: 1073, endPoint y: 383, distance: 40.5
click at [1107, 404] on img "cross-thin-blue" at bounding box center [1107, 404] width 8 height 8
drag, startPoint x: 1073, startPoint y: 374, endPoint x: 1091, endPoint y: 374, distance: 18.0
click at [1074, 374] on span "home" at bounding box center [1078, 372] width 24 height 13
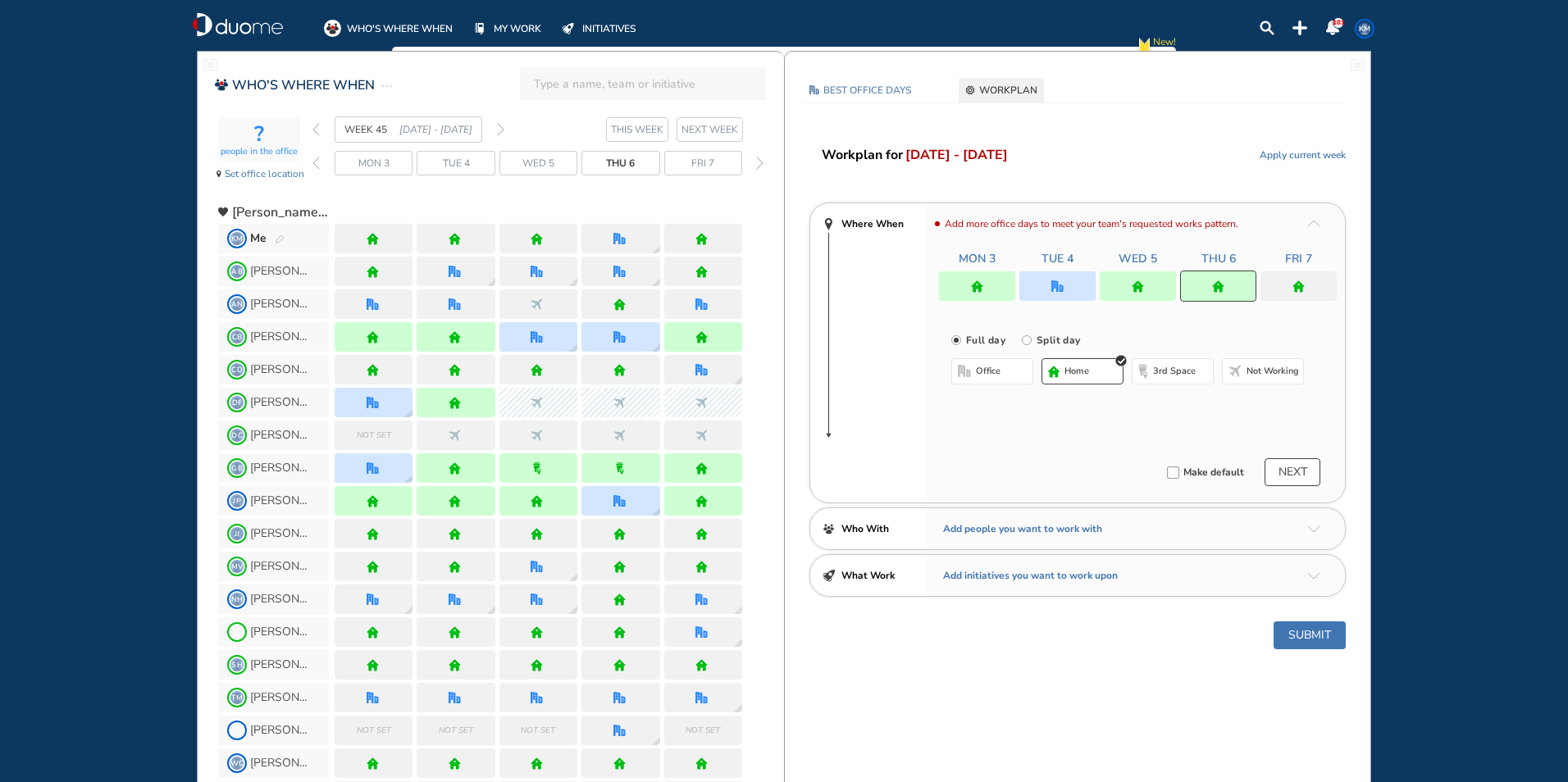
click at [1304, 287] on div at bounding box center [1299, 287] width 77 height 30
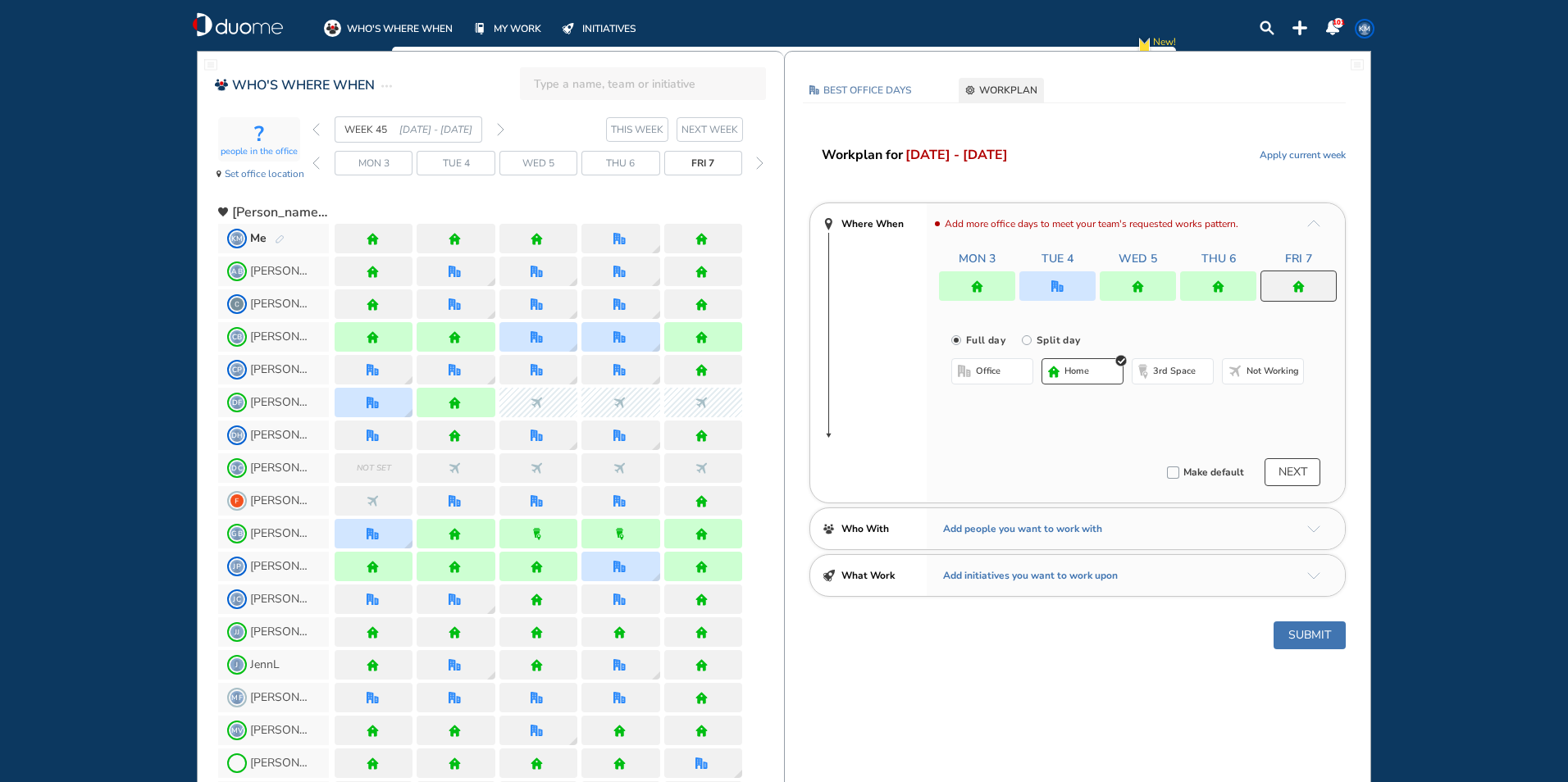
click at [1073, 369] on span "home" at bounding box center [1076, 372] width 24 height 13
click at [1308, 633] on button "Submit" at bounding box center [1309, 635] width 72 height 28
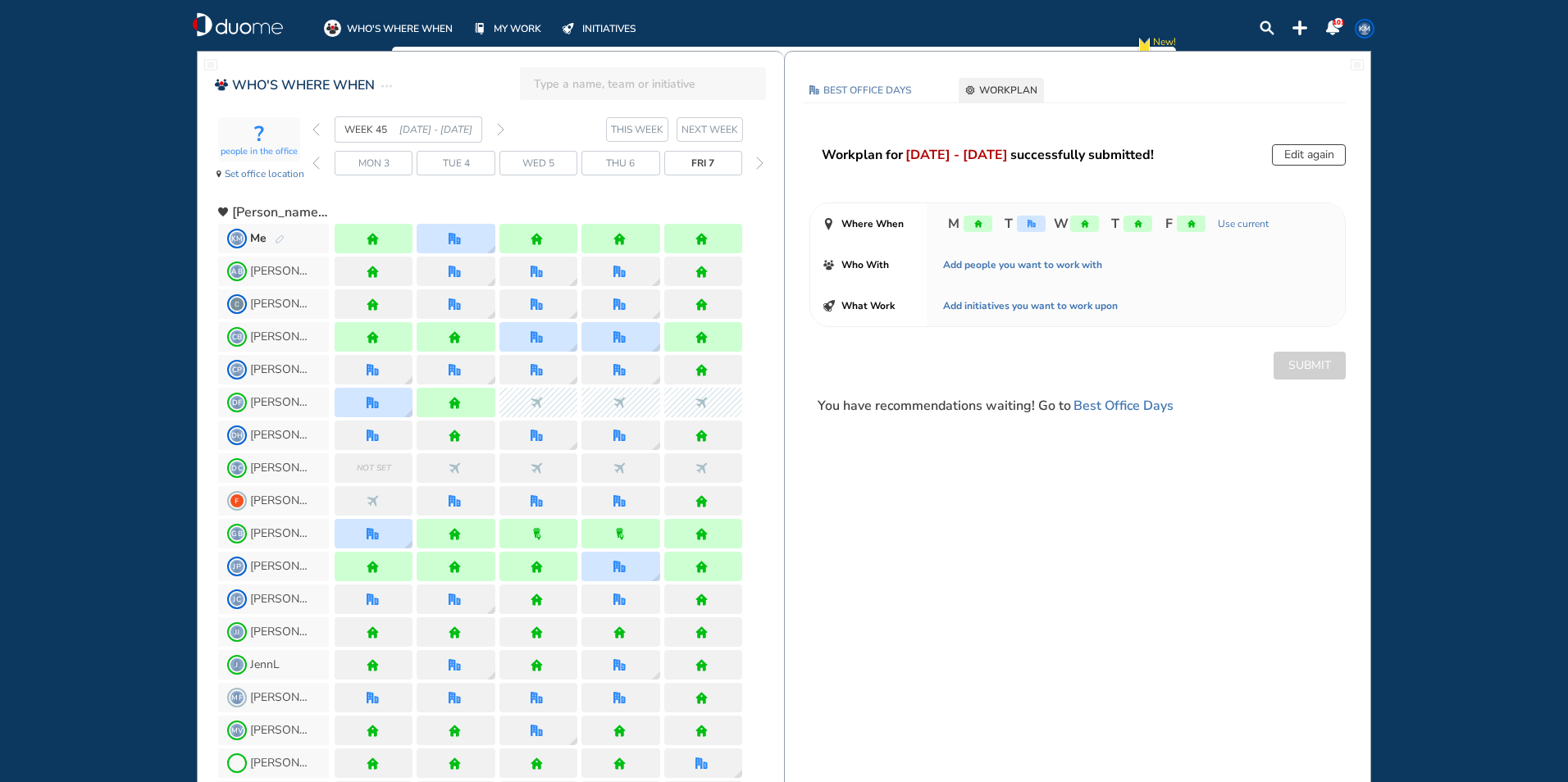
click at [1361, 24] on span "KM" at bounding box center [1365, 29] width 13 height 13
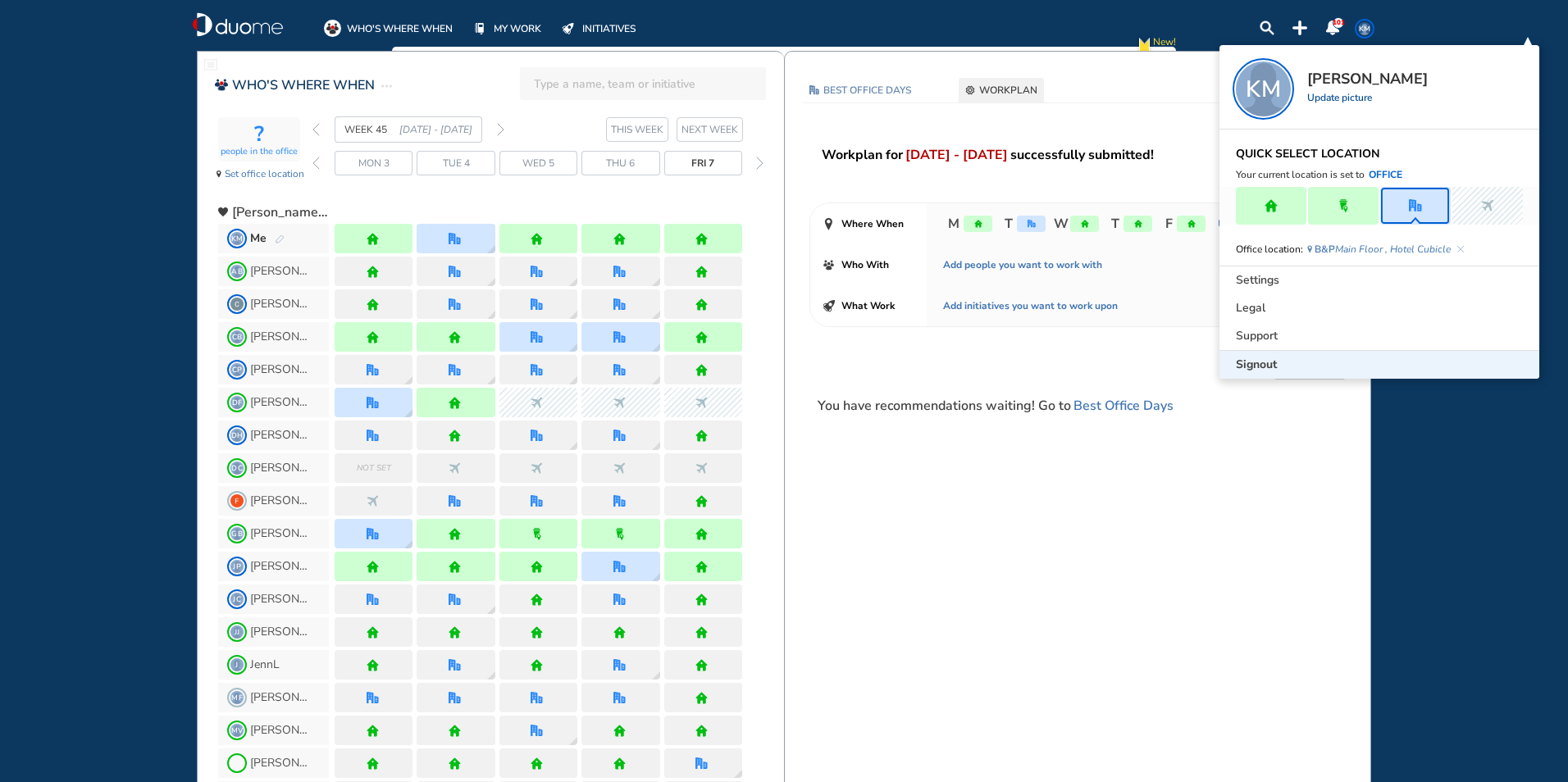
click at [1258, 364] on span "Signout" at bounding box center [1257, 365] width 41 height 17
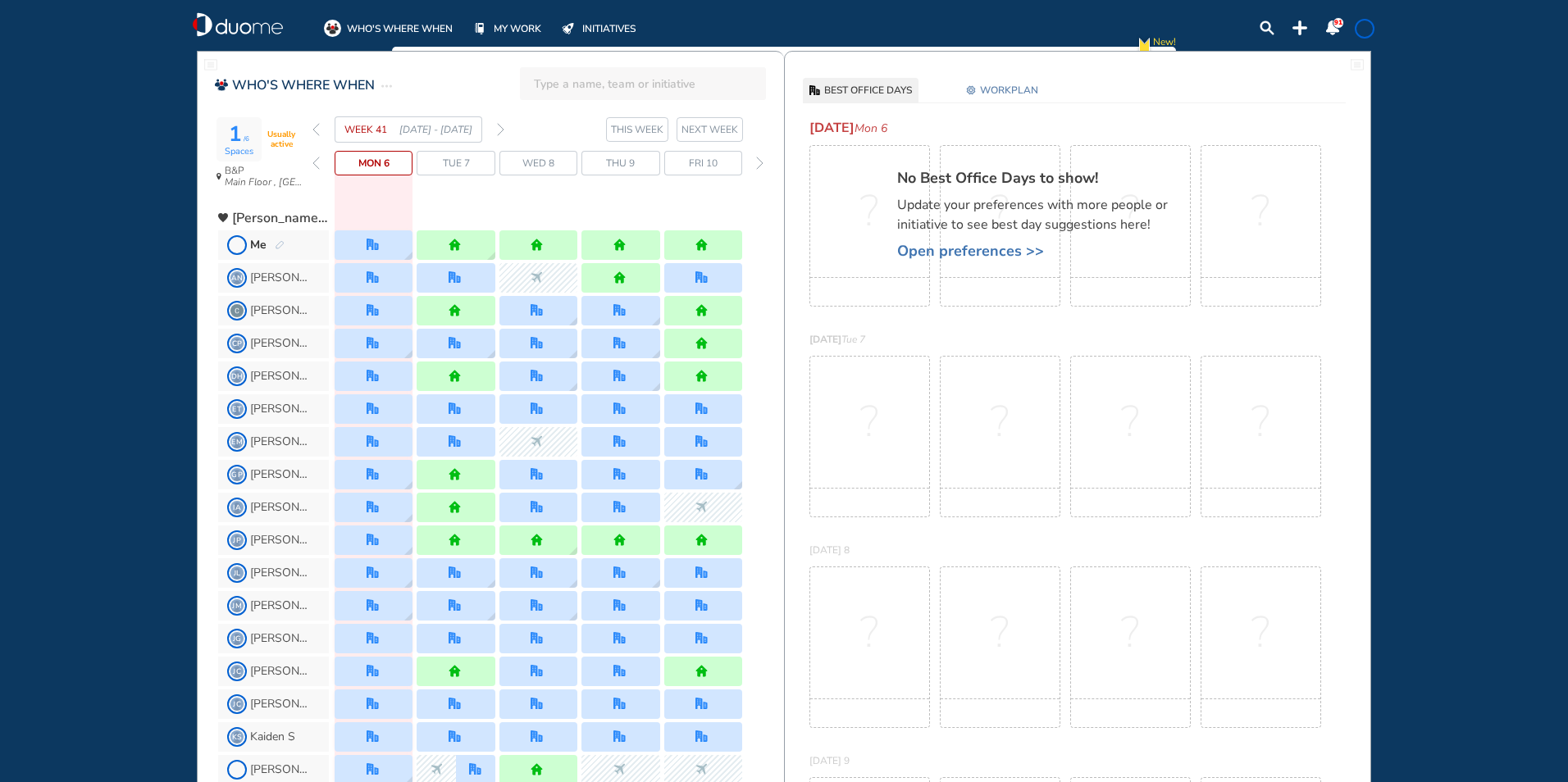
click at [502, 130] on img "forward week" at bounding box center [501, 130] width 7 height 13
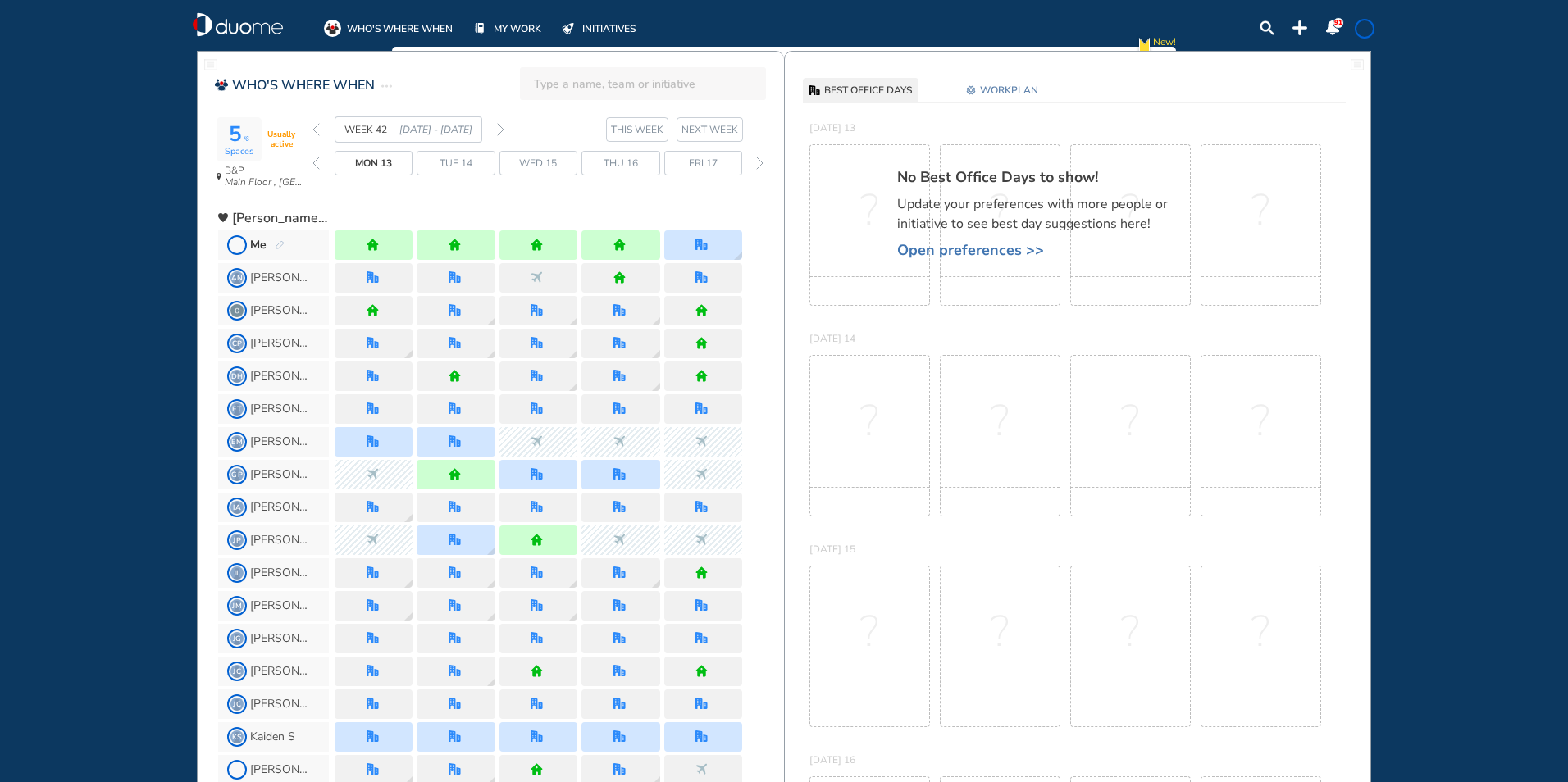
click at [280, 240] on img "pen-edit" at bounding box center [279, 245] width 10 height 10
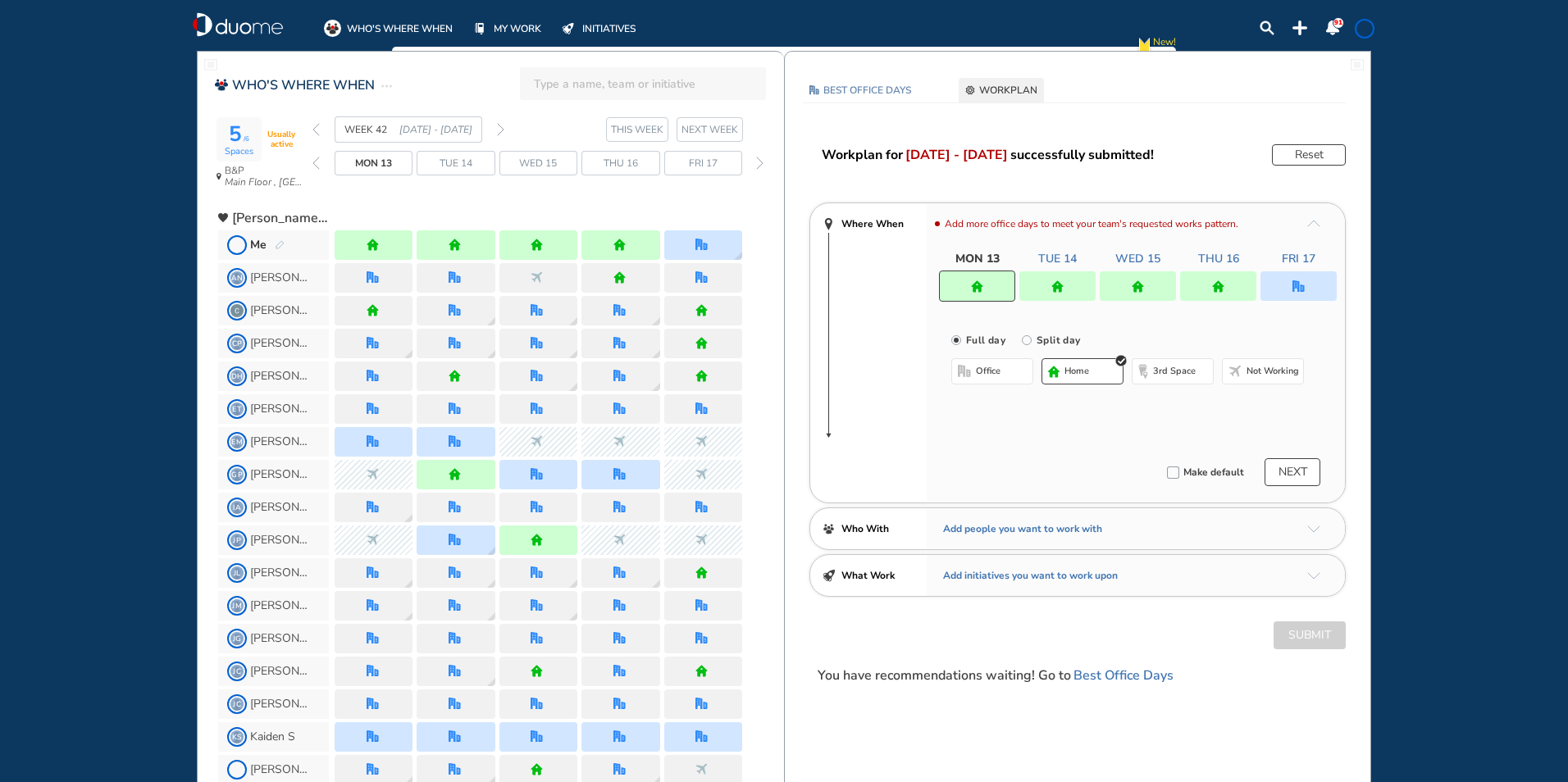
click at [1247, 380] on button "Not working" at bounding box center [1263, 372] width 82 height 26
click at [1296, 633] on button "Submit" at bounding box center [1309, 635] width 72 height 28
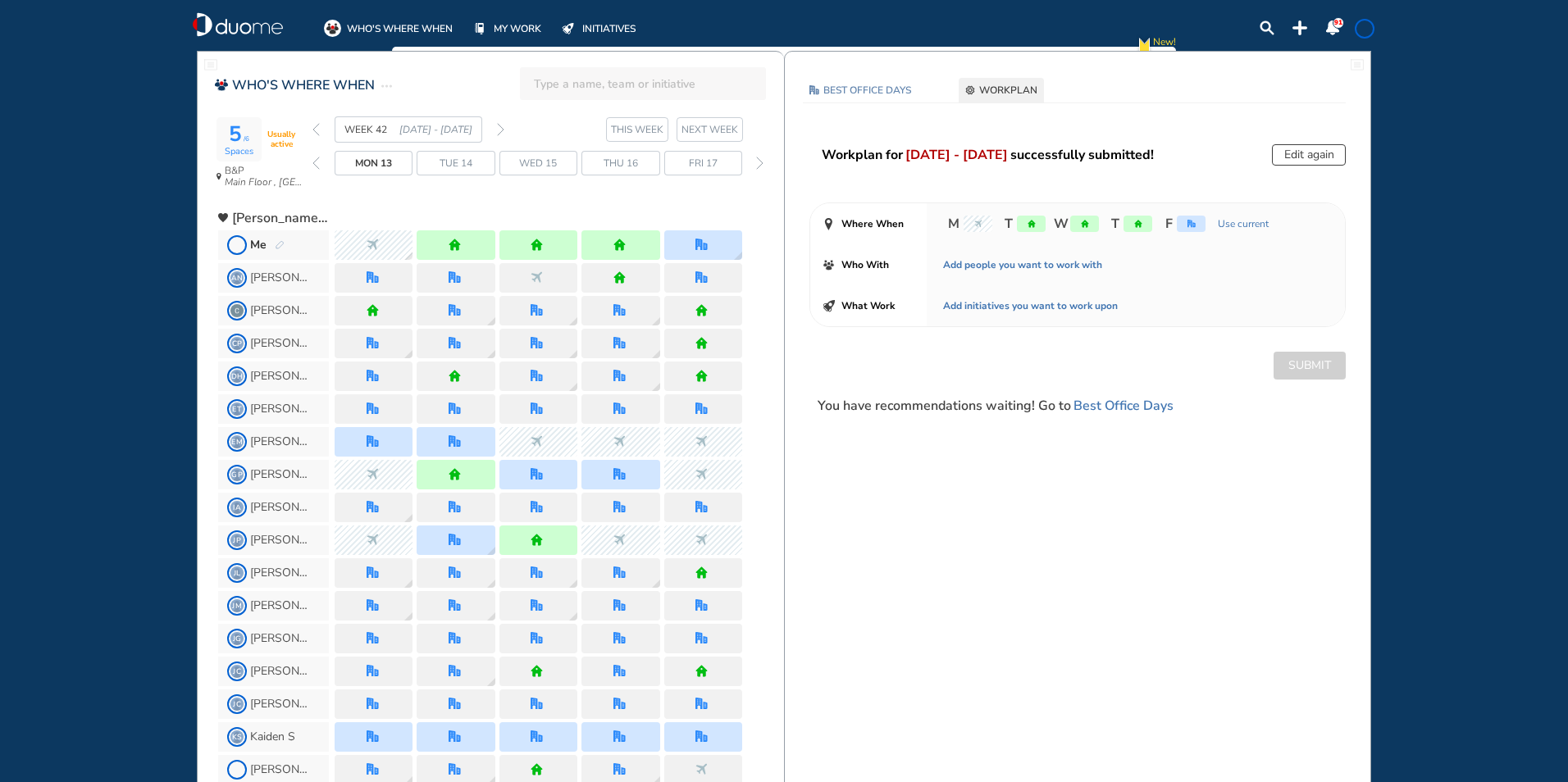
click at [502, 126] on img "forward week" at bounding box center [501, 130] width 7 height 13
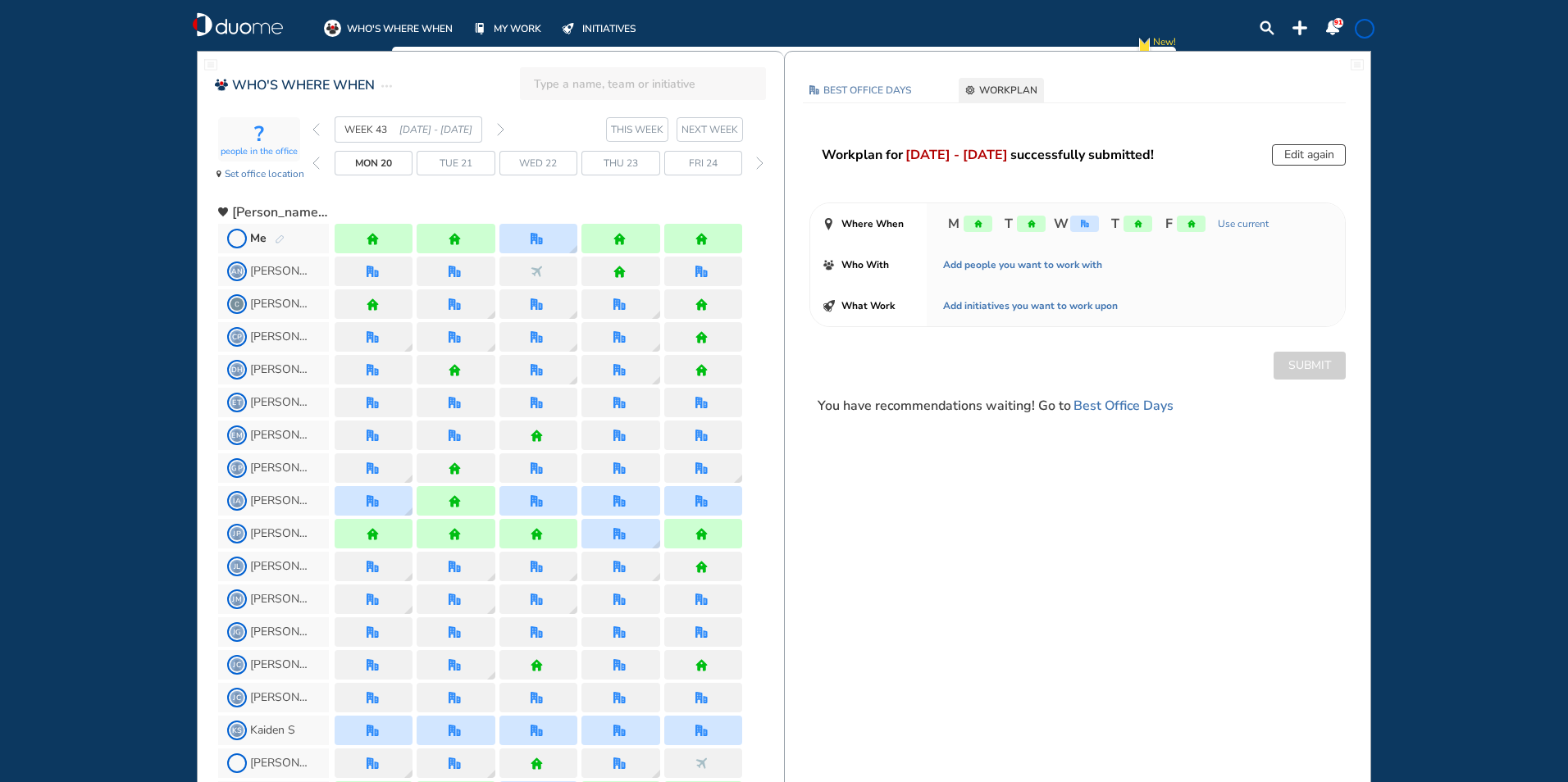
click at [503, 129] on img "forward week" at bounding box center [501, 130] width 7 height 13
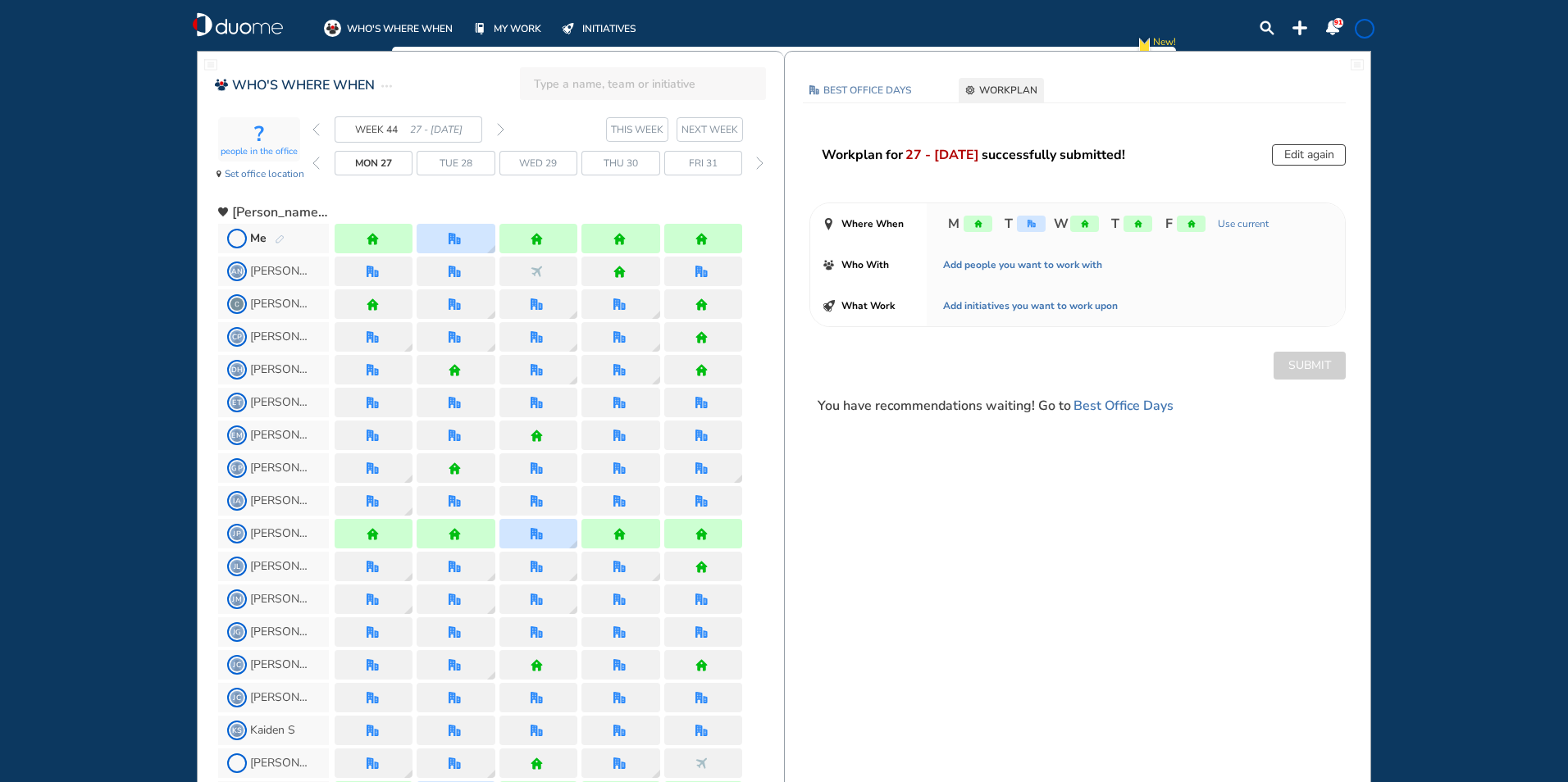
click at [500, 130] on img "forward week" at bounding box center [501, 130] width 7 height 13
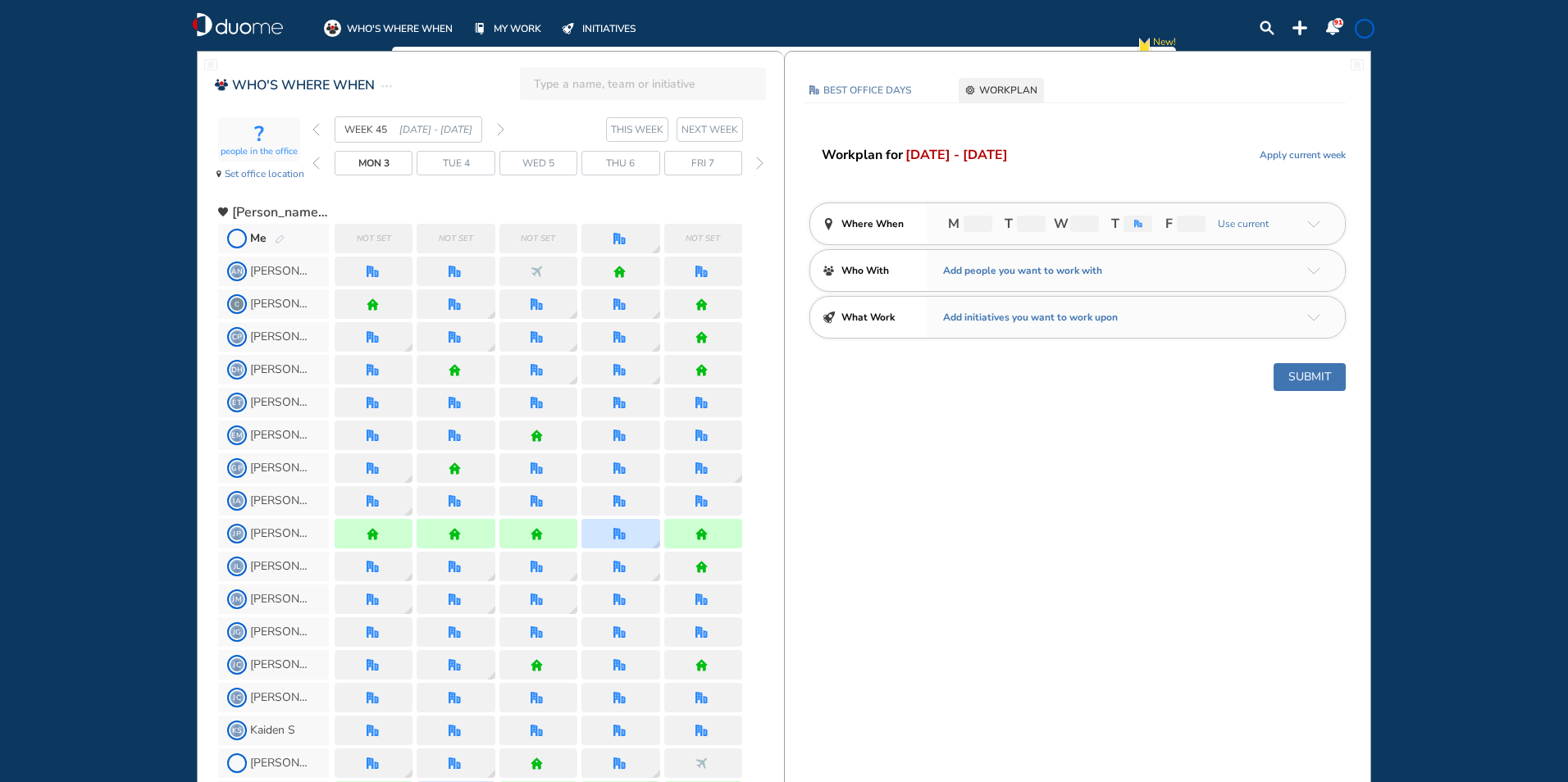
click at [280, 239] on img "pen-edit" at bounding box center [279, 239] width 10 height 10
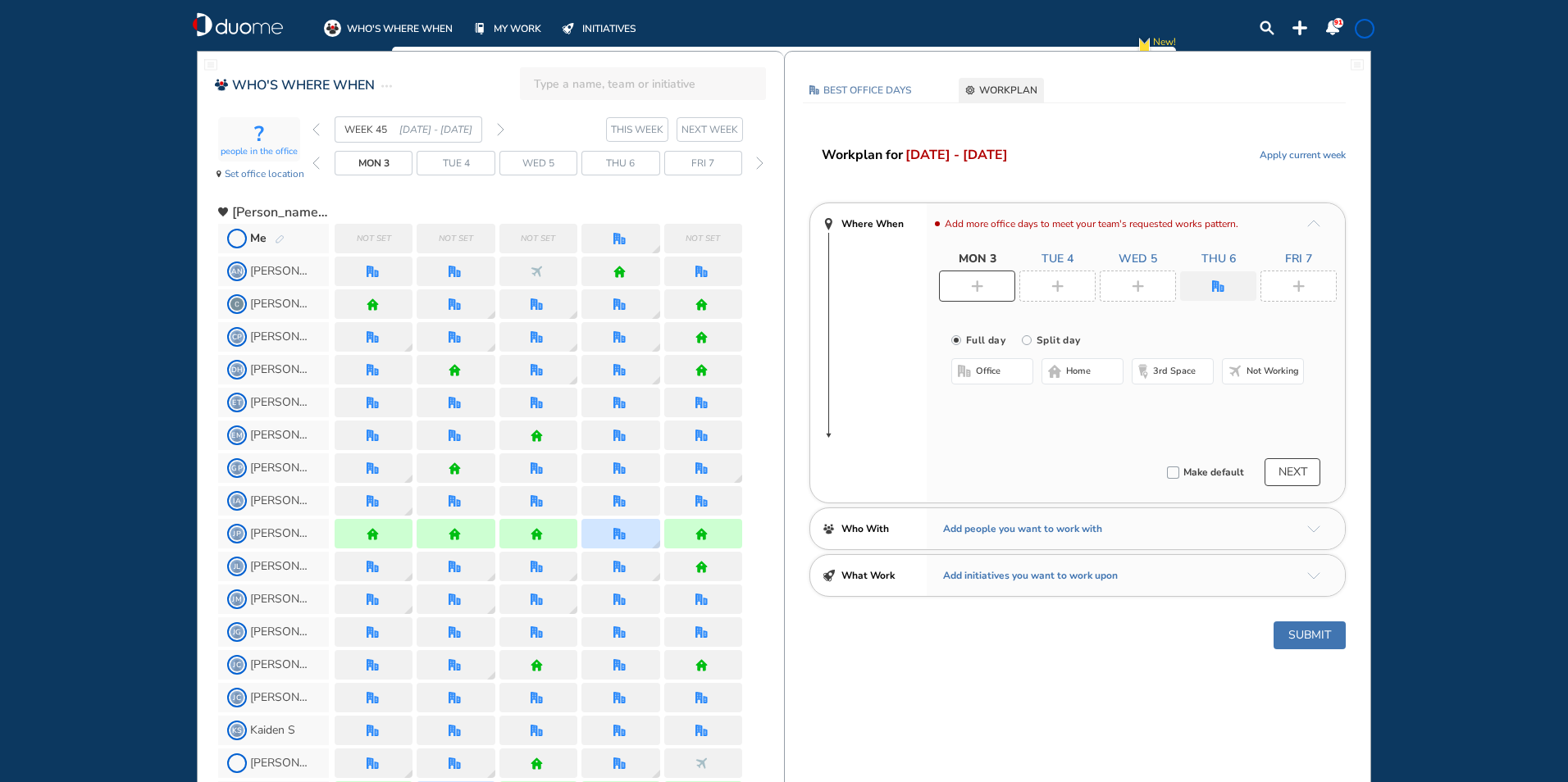
drag, startPoint x: 1009, startPoint y: 285, endPoint x: 949, endPoint y: 280, distance: 60.2
click at [1007, 285] on div at bounding box center [977, 286] width 77 height 31
click at [1056, 364] on button "home" at bounding box center [1083, 372] width 82 height 26
click at [1065, 275] on div at bounding box center [1058, 286] width 77 height 31
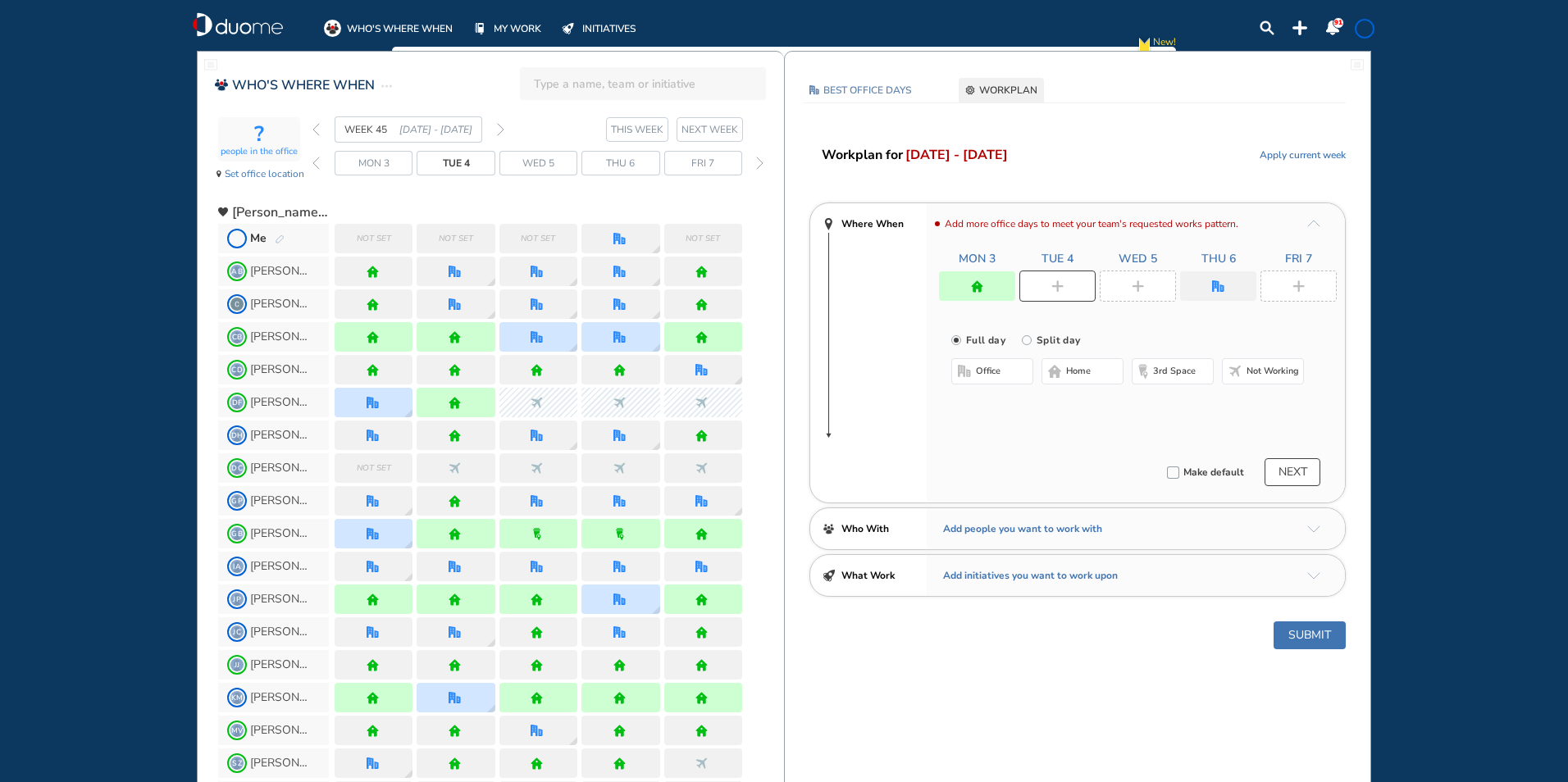
click at [982, 368] on span "office" at bounding box center [988, 372] width 24 height 13
click at [1156, 402] on img "cross-thin-blue" at bounding box center [1160, 404] width 8 height 8
click at [1004, 409] on button "Select location" at bounding box center [995, 405] width 65 height 17
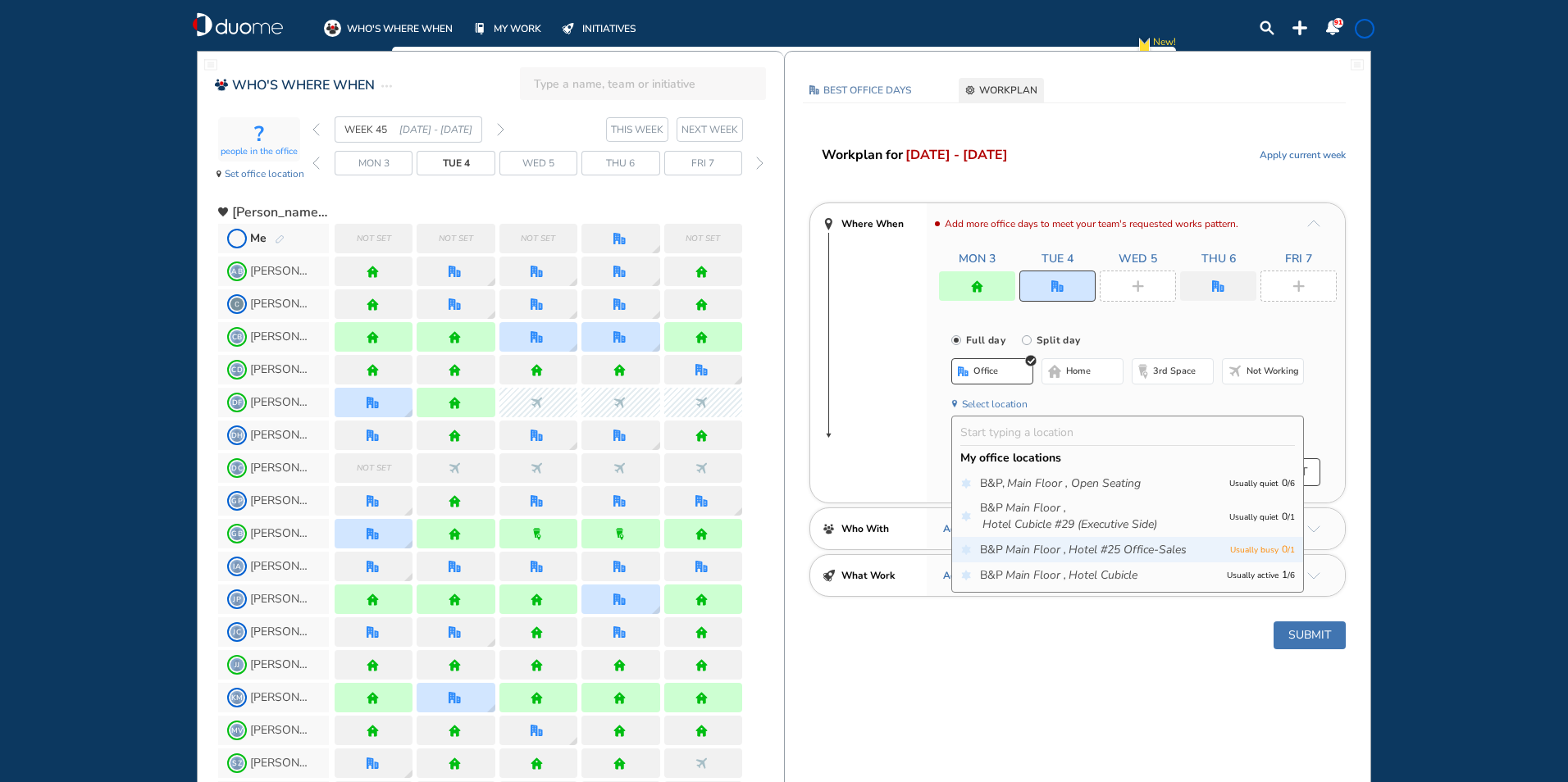
click at [1058, 562] on div "B&P Main Floor , Hotel #25 Office-Sales Usually busy 0 / 1" at bounding box center [1128, 549] width 351 height 25
click at [1050, 576] on icon "Main Floor ," at bounding box center [1035, 576] width 61 height 17
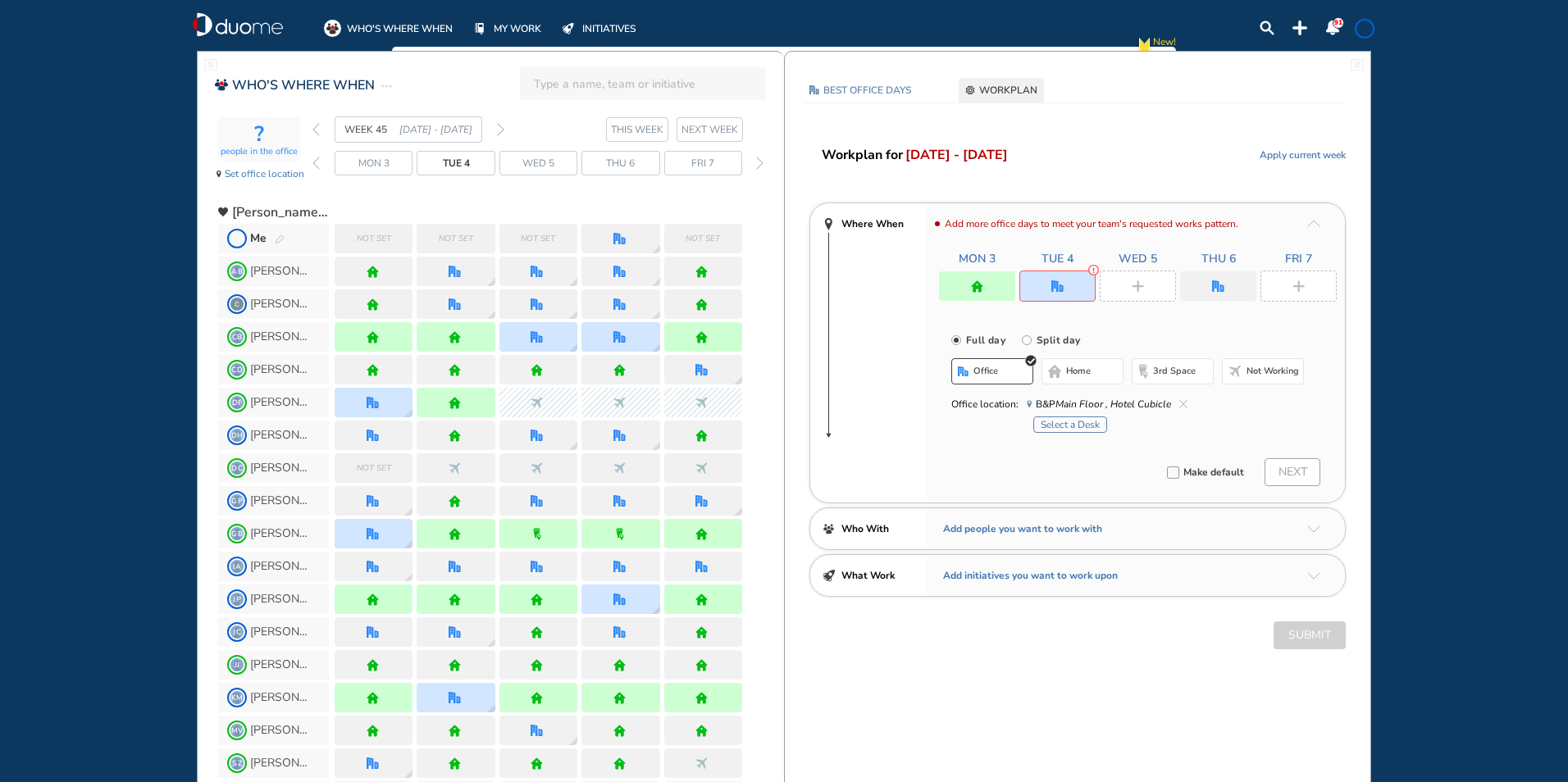
click at [1074, 424] on button "Select a Desk" at bounding box center [1070, 425] width 74 height 17
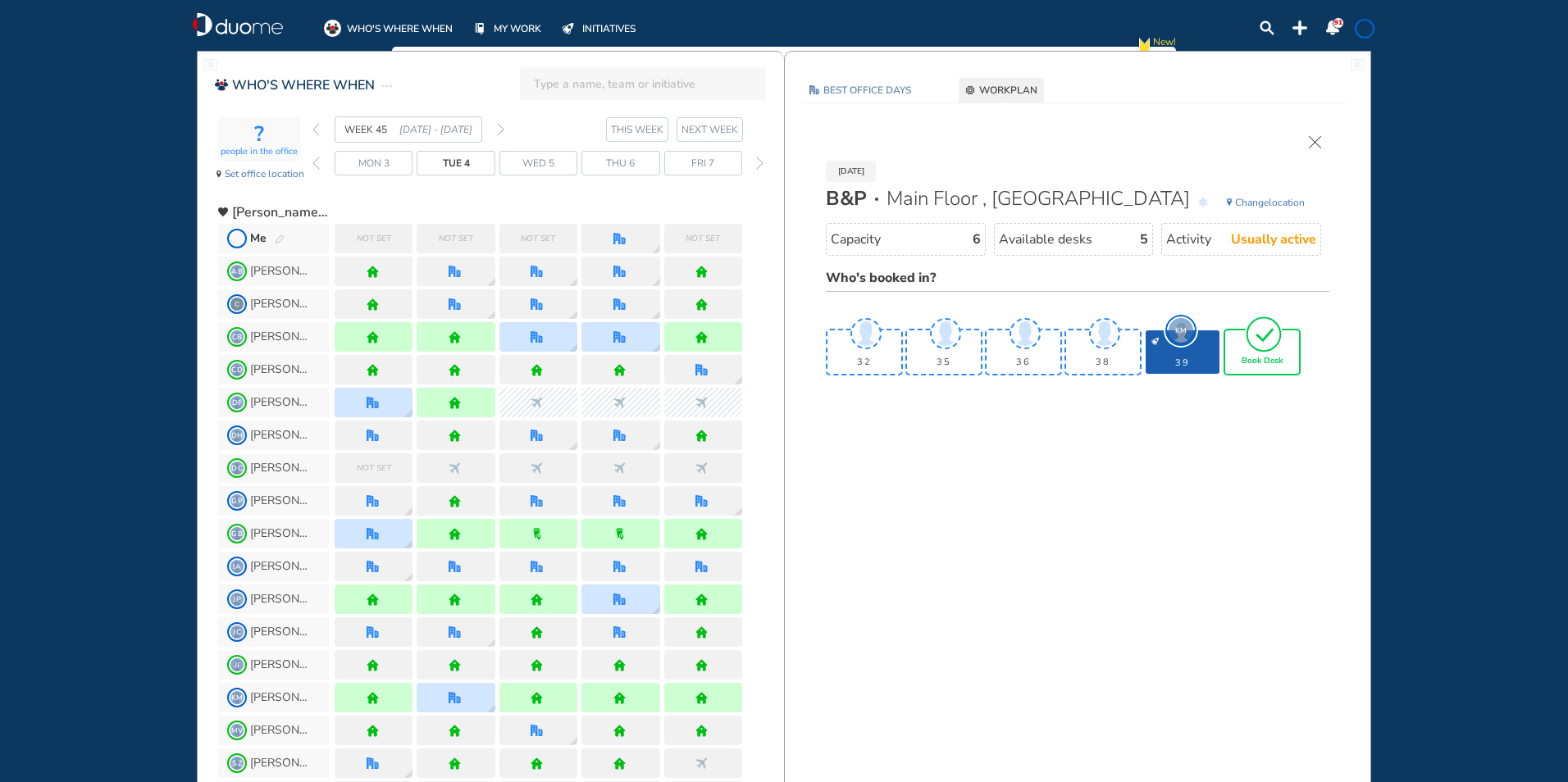
click at [1262, 357] on span "Book Desk" at bounding box center [1262, 362] width 41 height 10
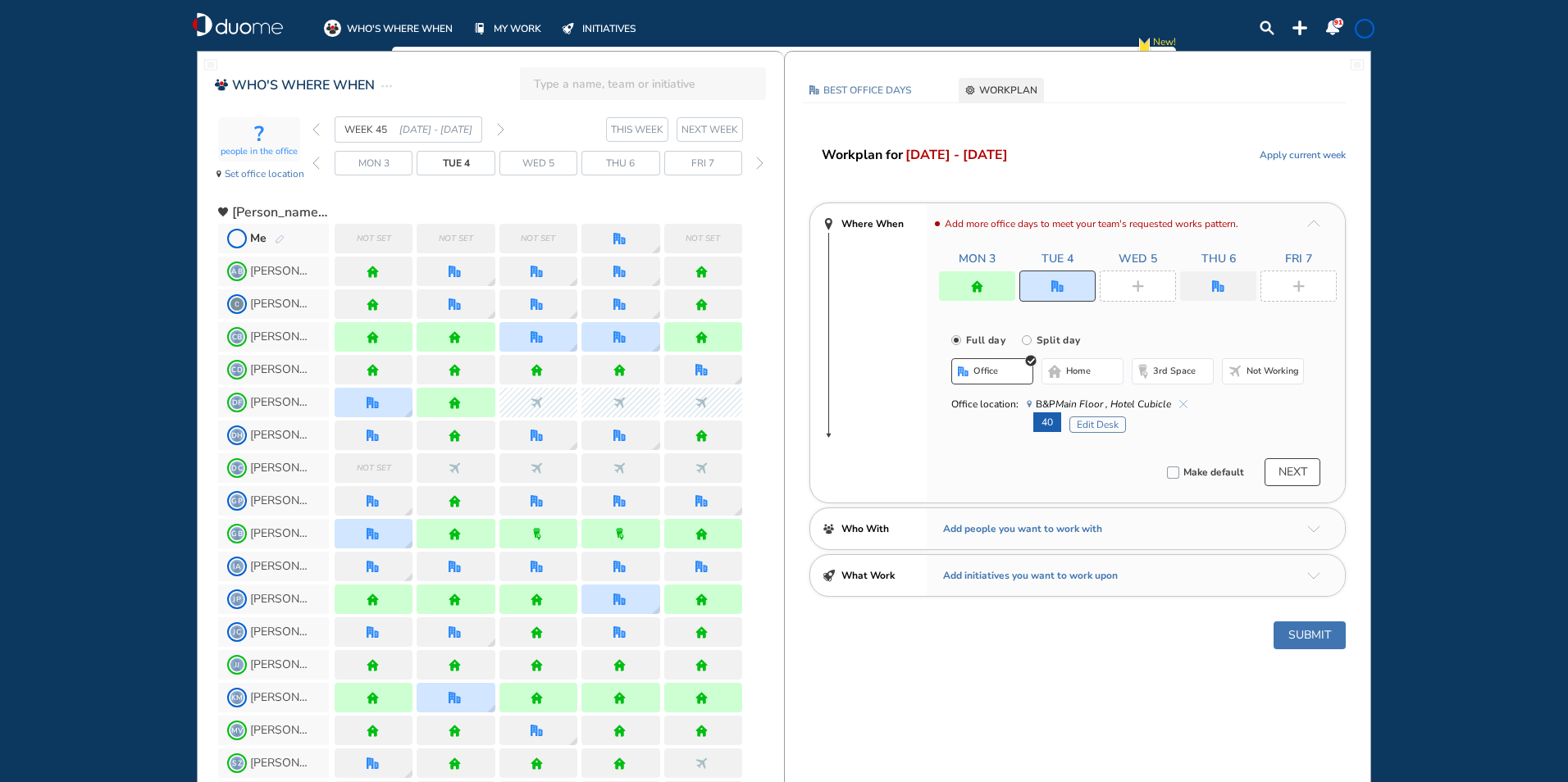
click at [1150, 285] on div at bounding box center [1138, 286] width 77 height 31
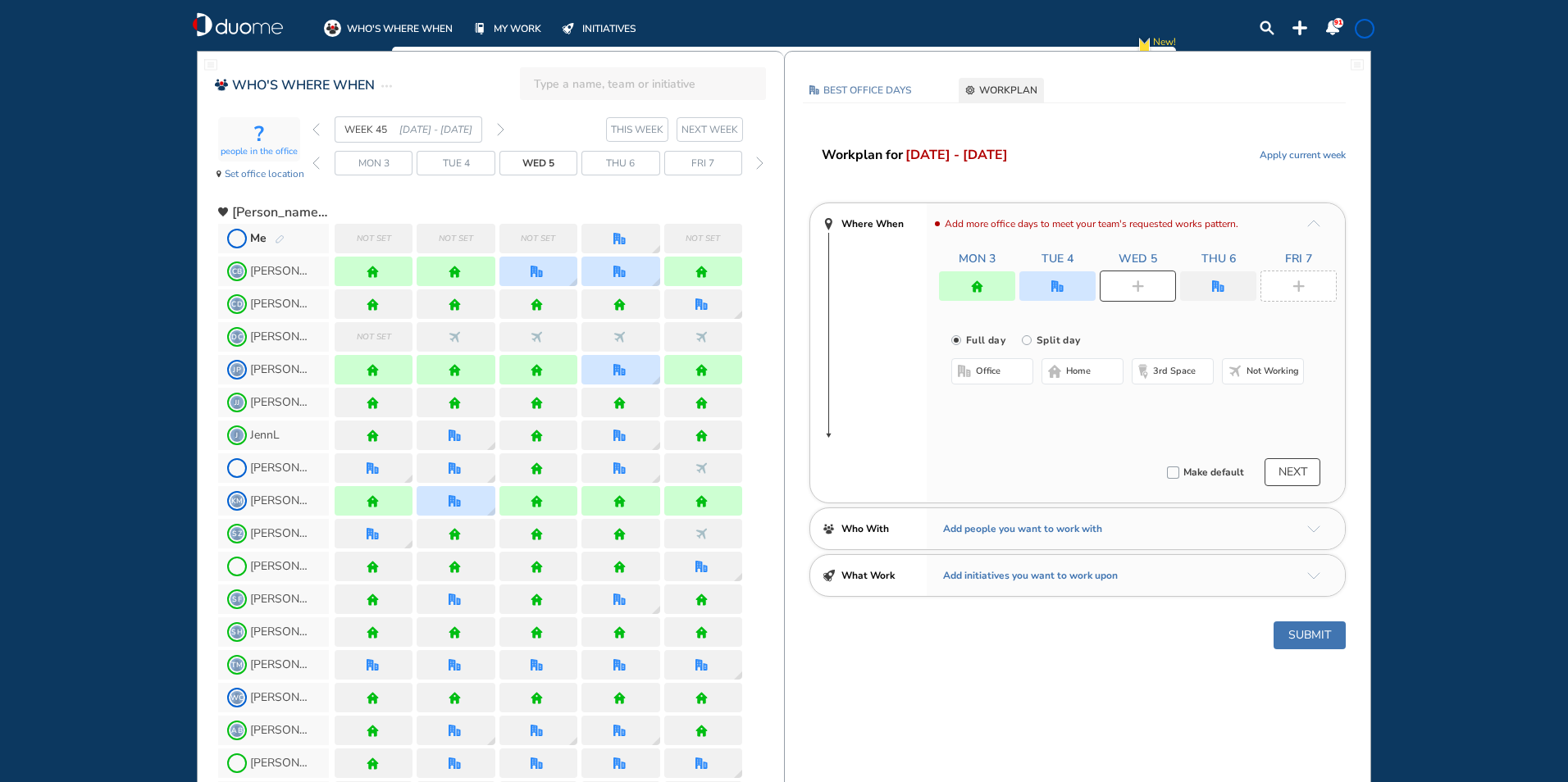
click at [1066, 367] on span "home" at bounding box center [1078, 372] width 24 height 13
click at [1211, 282] on div at bounding box center [1219, 287] width 77 height 30
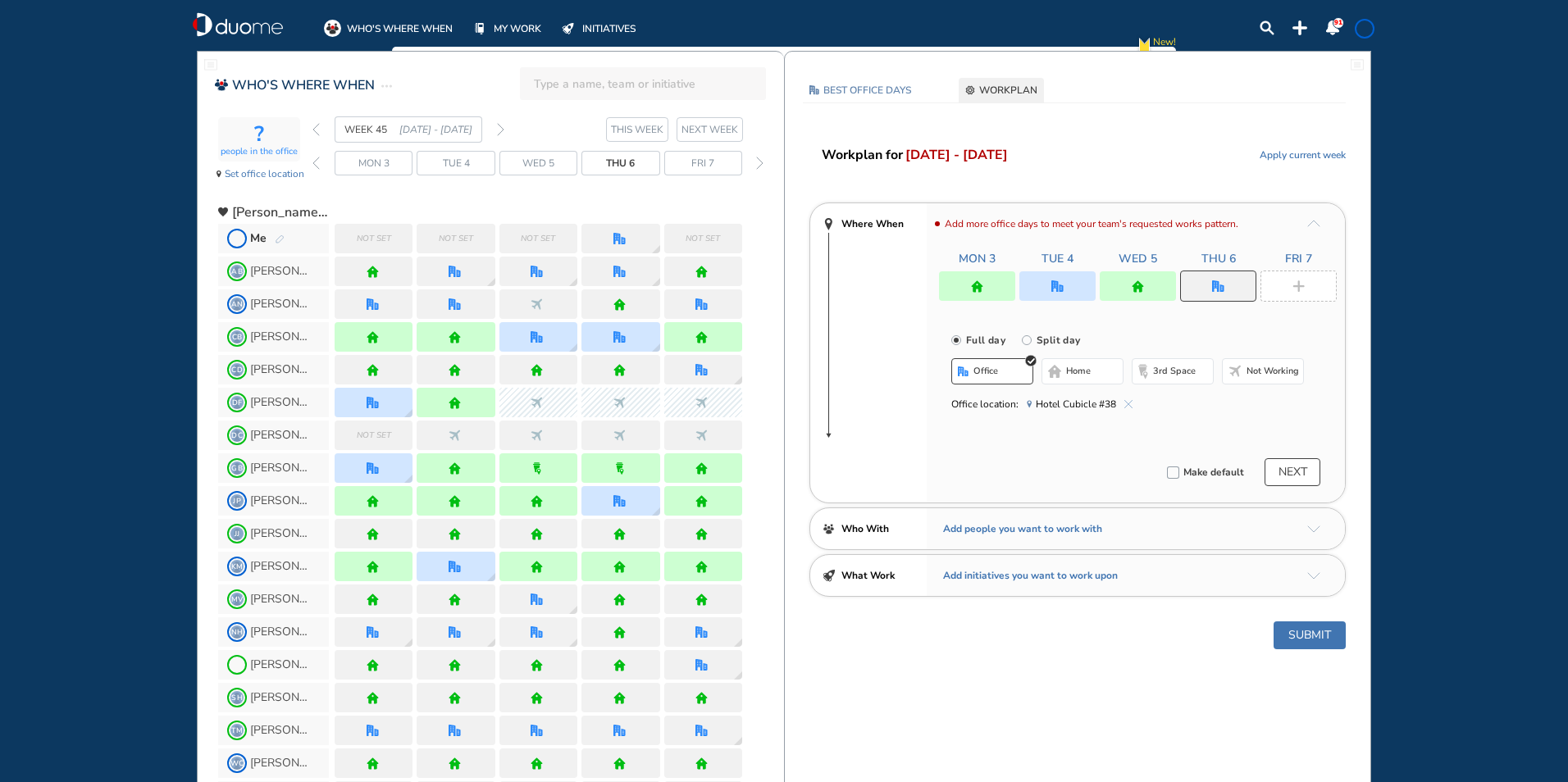
click at [1124, 405] on img "cross-thin-blue" at bounding box center [1128, 404] width 8 height 8
click at [1056, 364] on button "home" at bounding box center [1083, 372] width 82 height 26
click at [1286, 289] on div at bounding box center [1299, 286] width 77 height 31
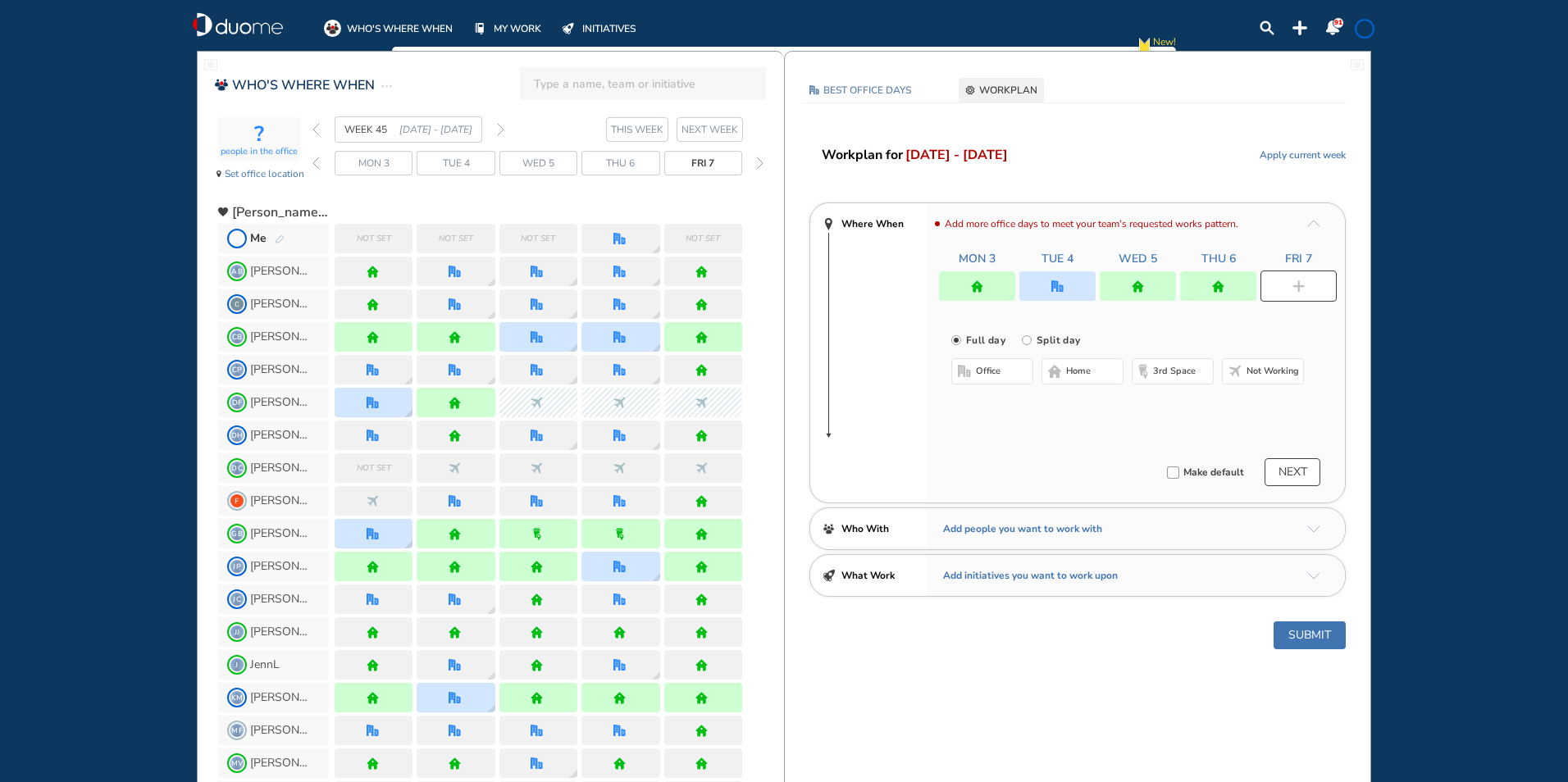
click at [1079, 365] on span "home" at bounding box center [1078, 372] width 24 height 13
click at [1311, 630] on button "Submit" at bounding box center [1309, 635] width 72 height 28
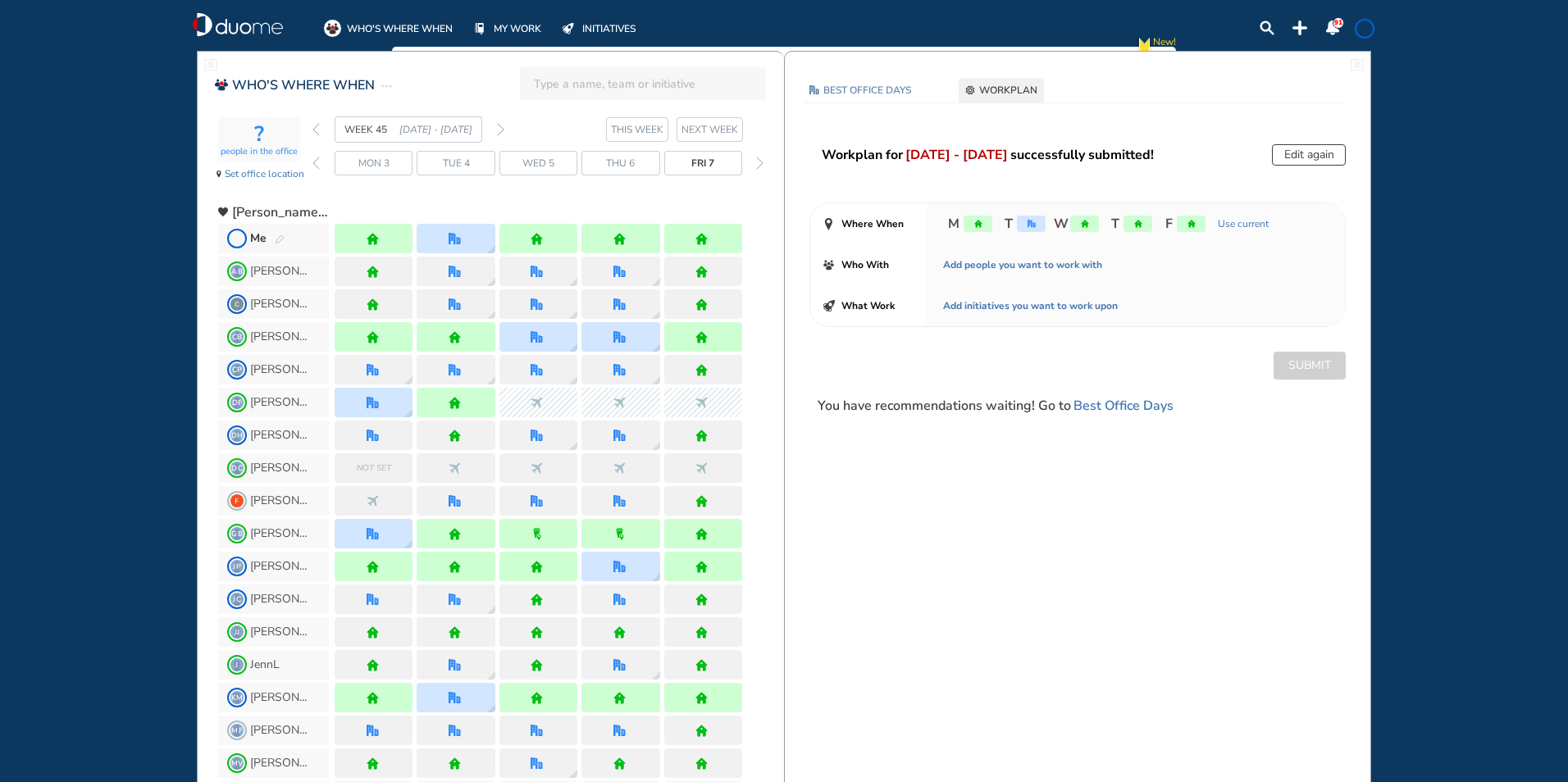
click at [1363, 24] on span at bounding box center [1365, 29] width 13 height 13
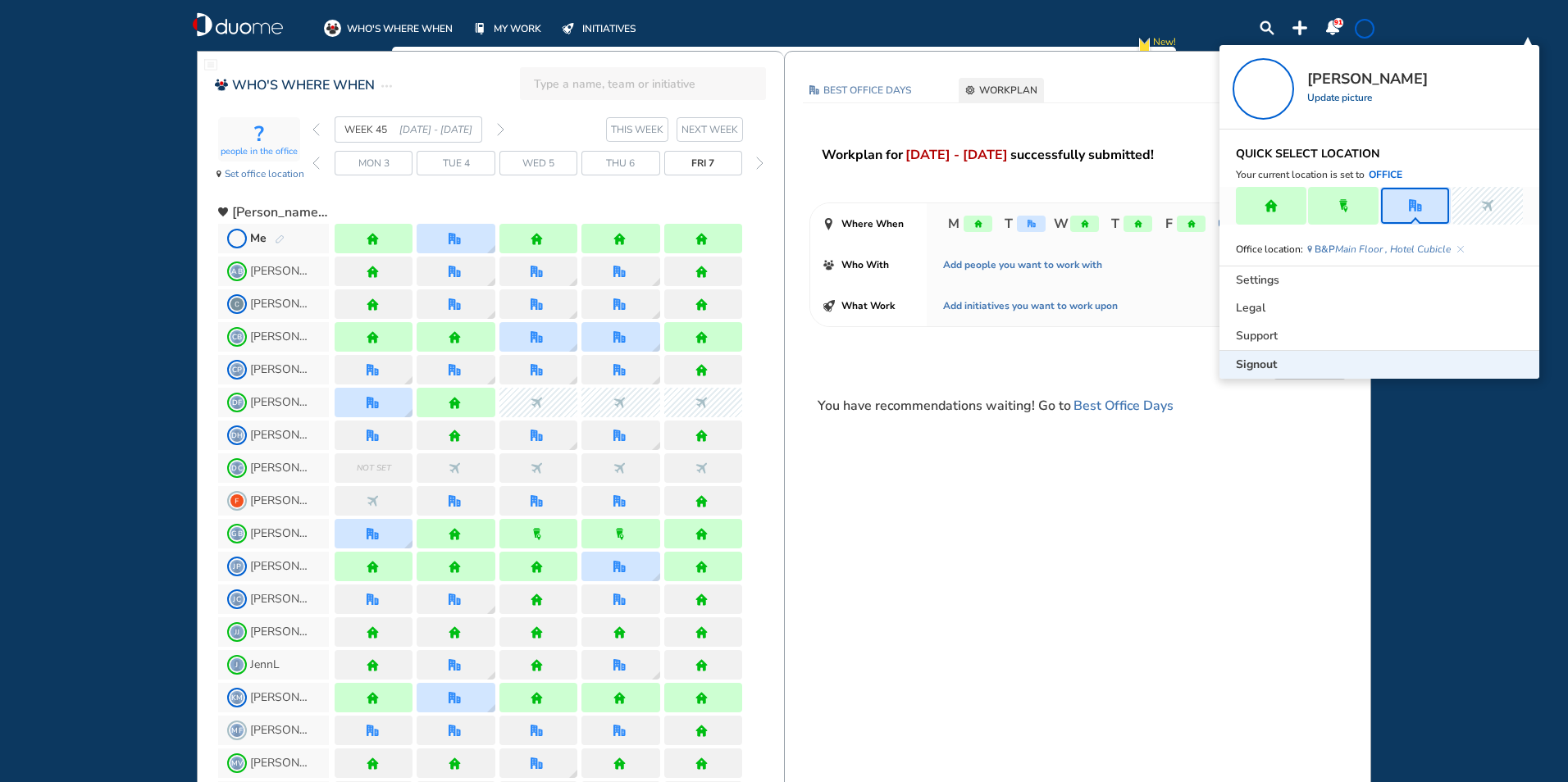
click at [1259, 364] on span "Signout" at bounding box center [1257, 365] width 41 height 17
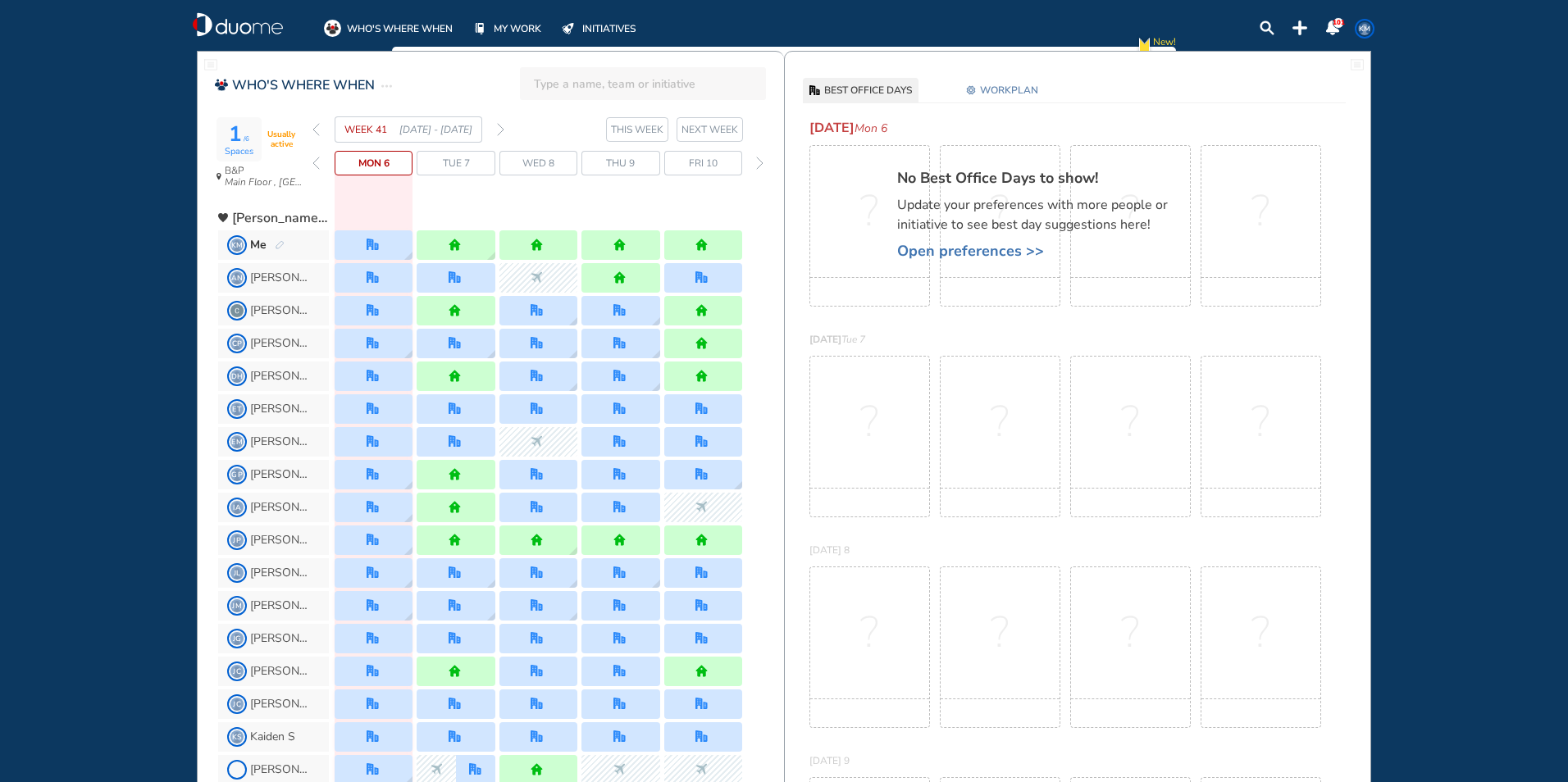
click at [500, 125] on img "forward week" at bounding box center [501, 130] width 7 height 13
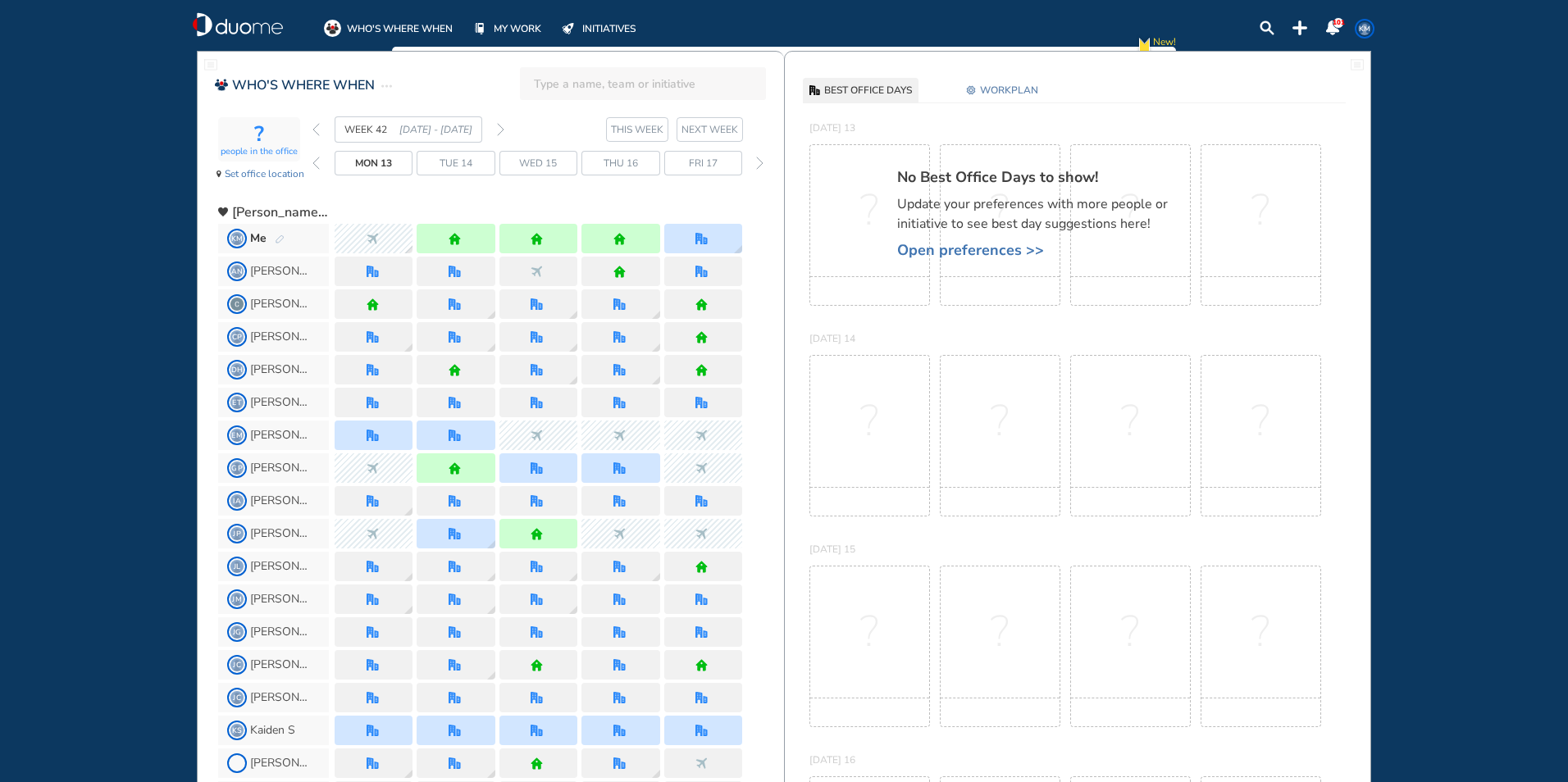
click at [500, 126] on img "forward week" at bounding box center [501, 130] width 7 height 13
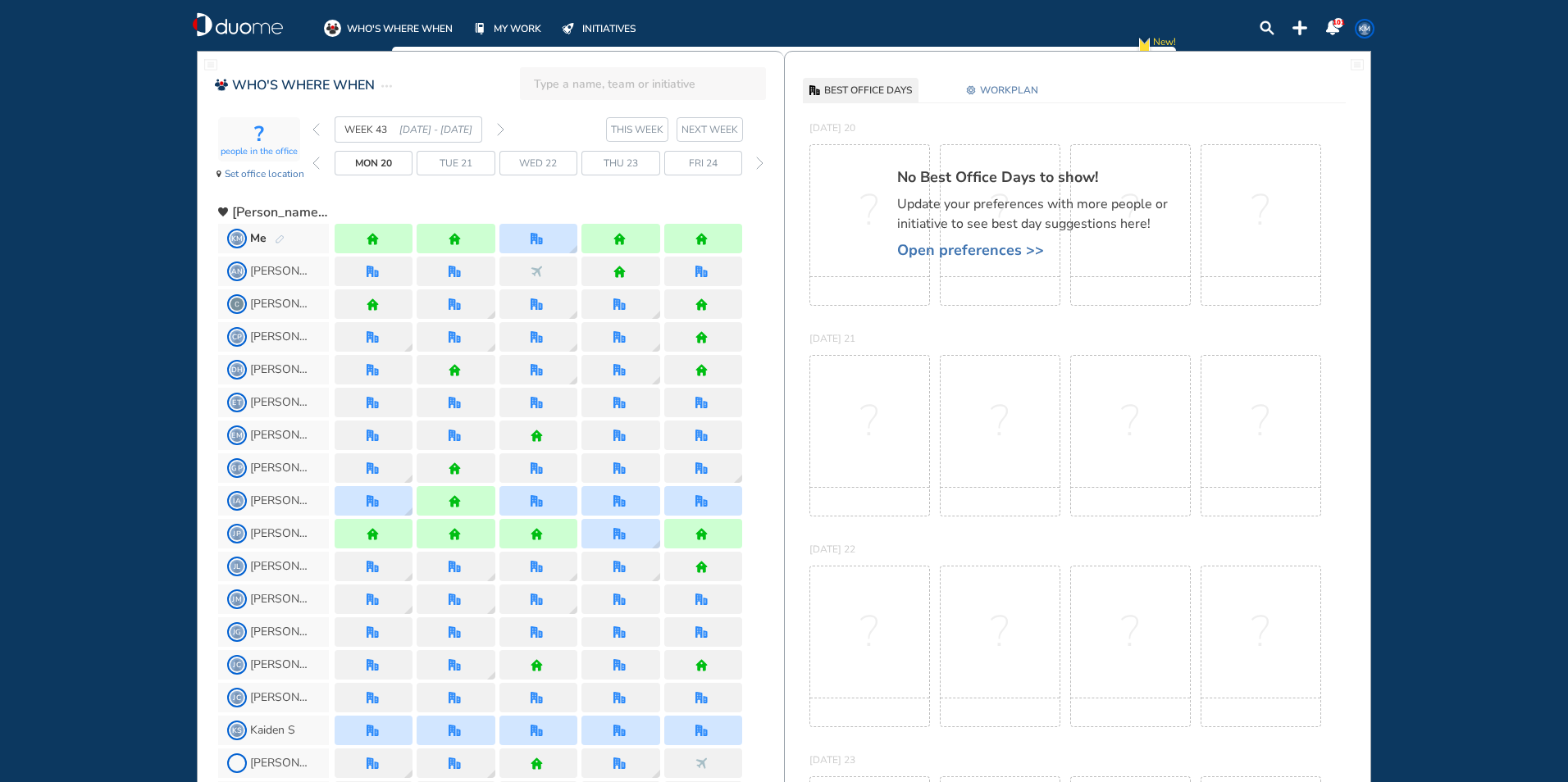
click at [500, 127] on img "forward week" at bounding box center [501, 130] width 7 height 13
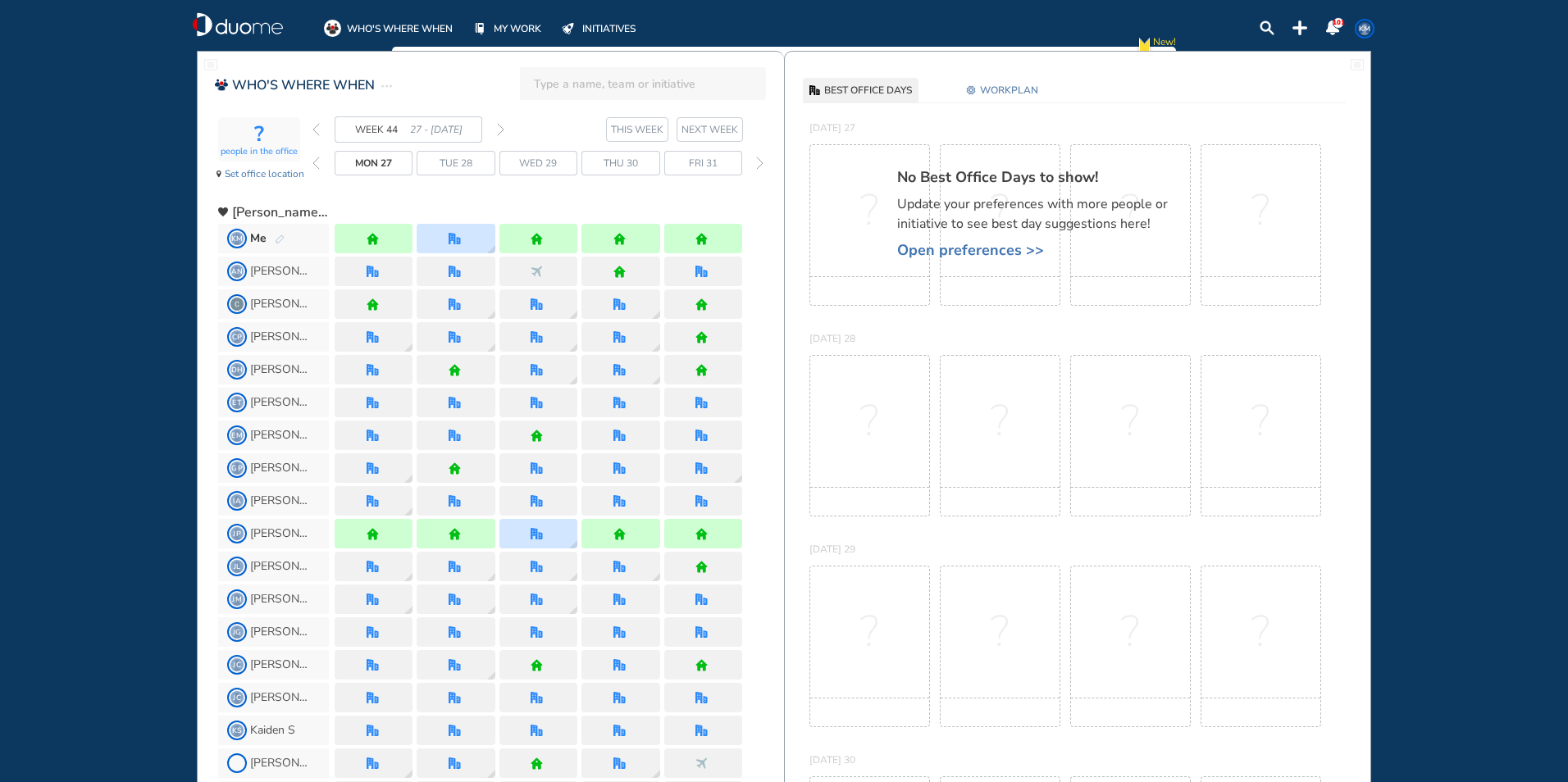
click at [280, 241] on img "pen-edit" at bounding box center [279, 239] width 10 height 10
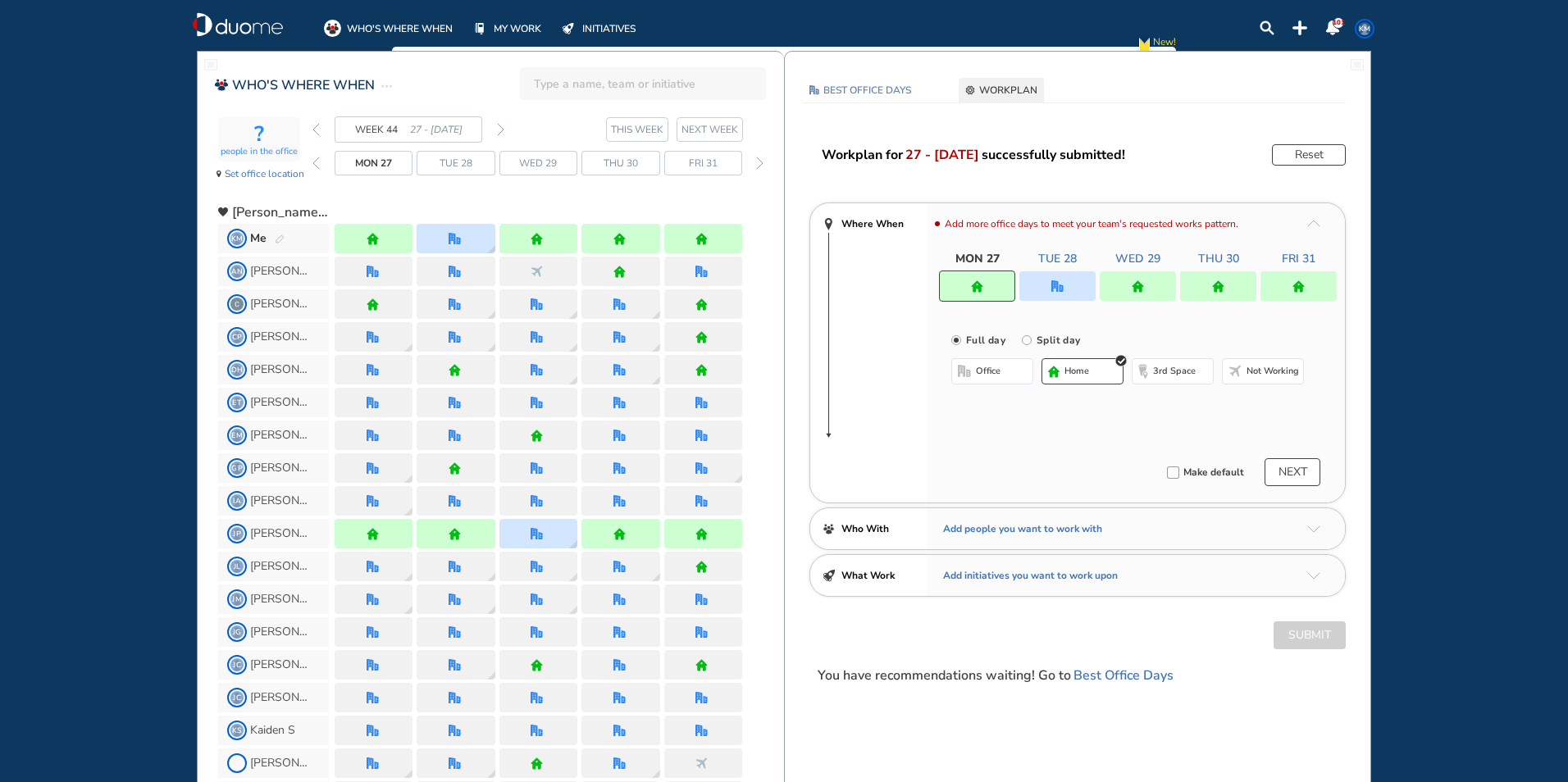
click at [1049, 277] on div at bounding box center [1058, 287] width 77 height 30
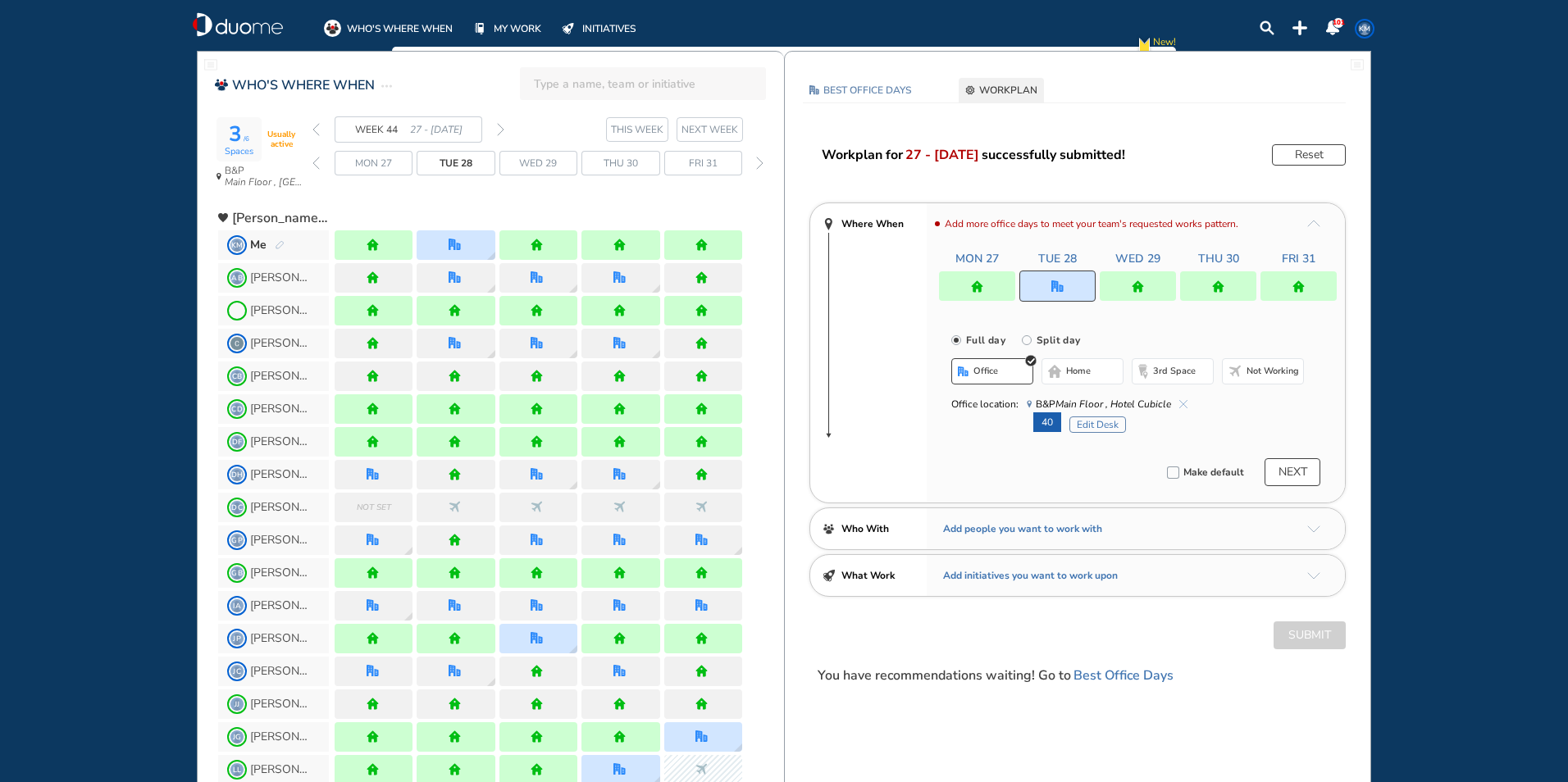
click at [1090, 426] on button "Edit Desk" at bounding box center [1098, 425] width 57 height 17
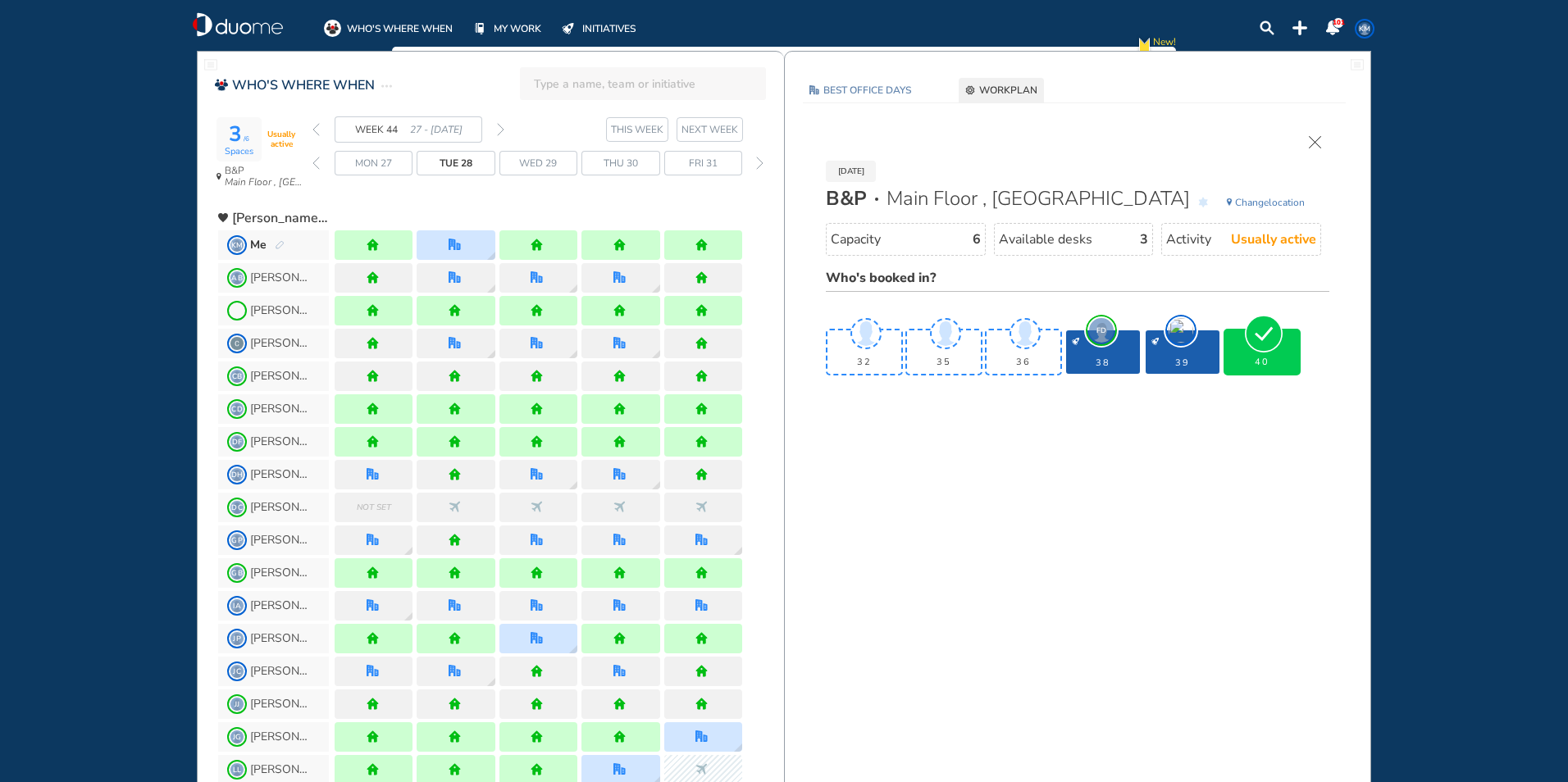
click at [1314, 140] on img "cross-thin" at bounding box center [1315, 142] width 12 height 12
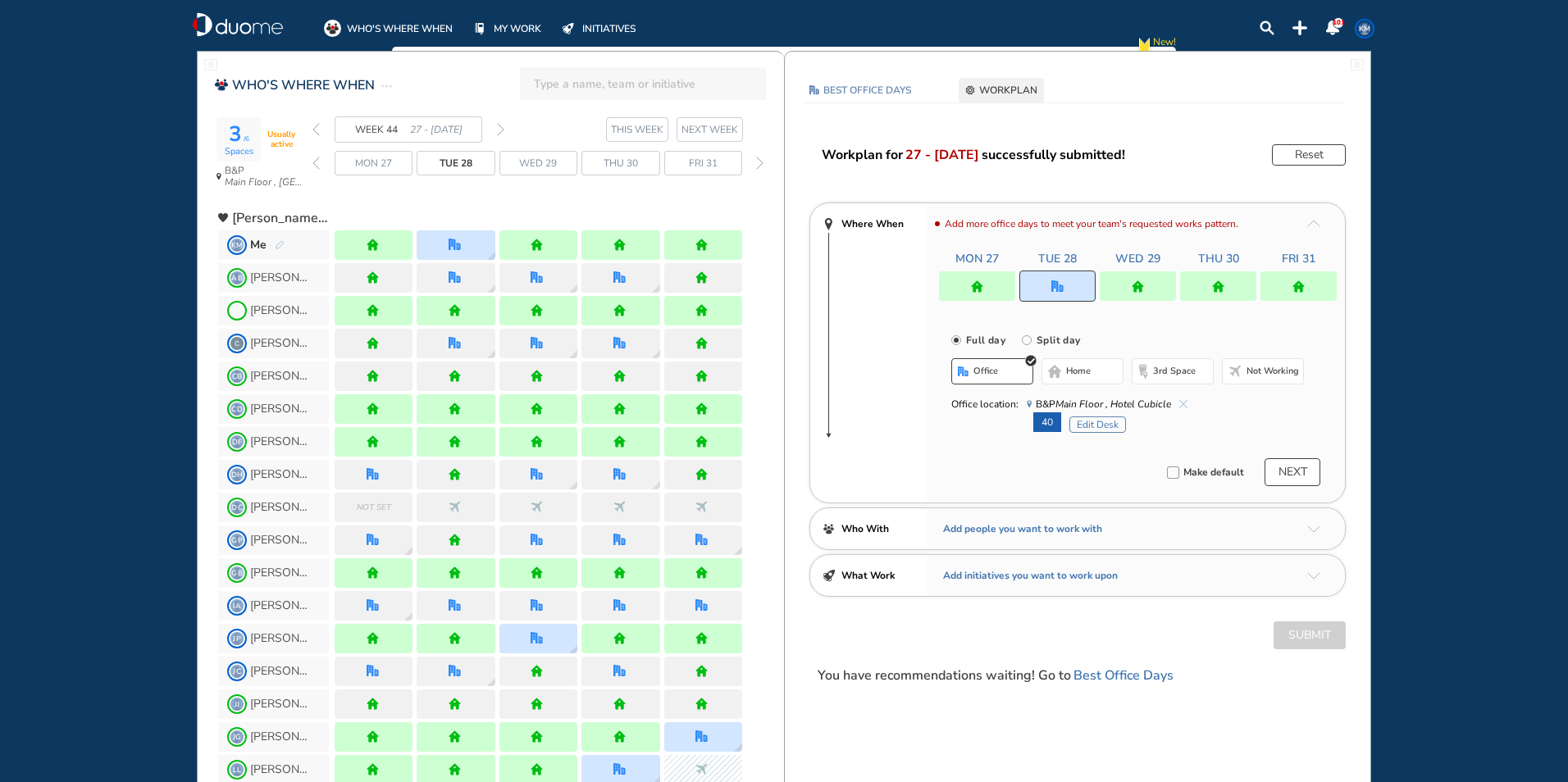
click at [1361, 29] on span "KM" at bounding box center [1365, 29] width 13 height 13
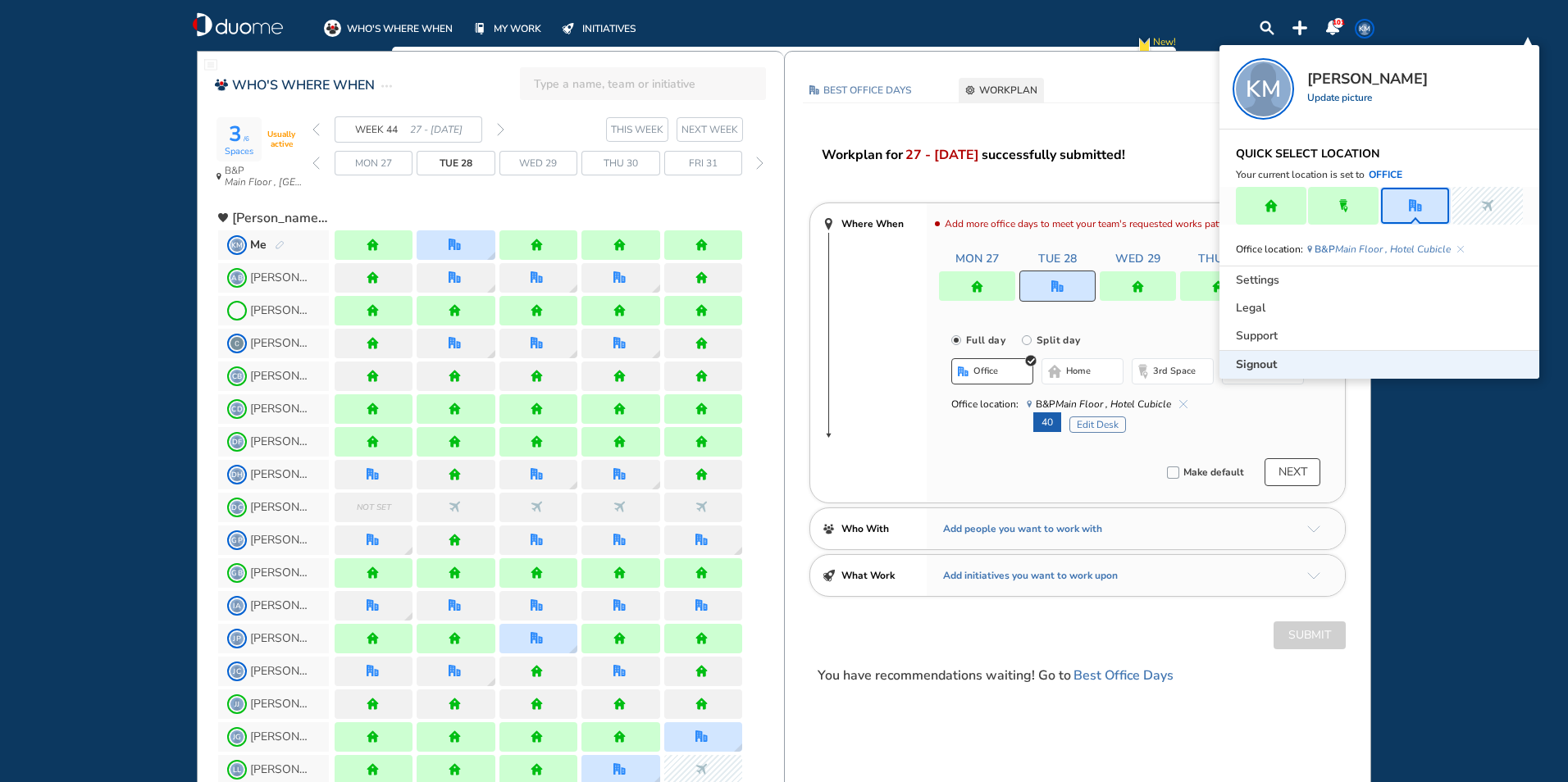
click at [1248, 359] on span "Signout" at bounding box center [1257, 365] width 41 height 17
